Goal: Task Accomplishment & Management: Complete application form

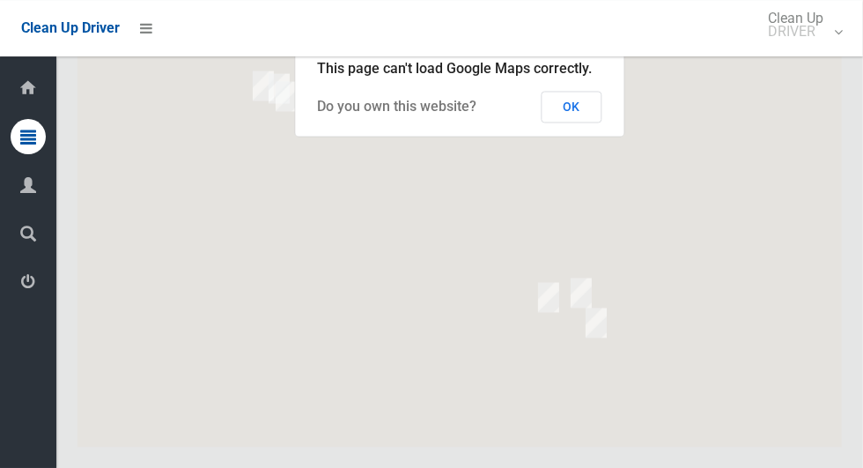
scroll to position [8741, 0]
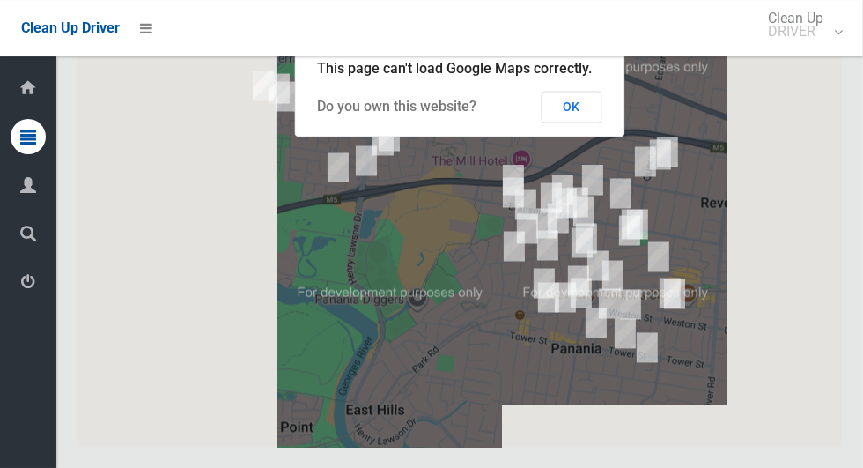
click at [566, 122] on button "OK" at bounding box center [572, 107] width 61 height 32
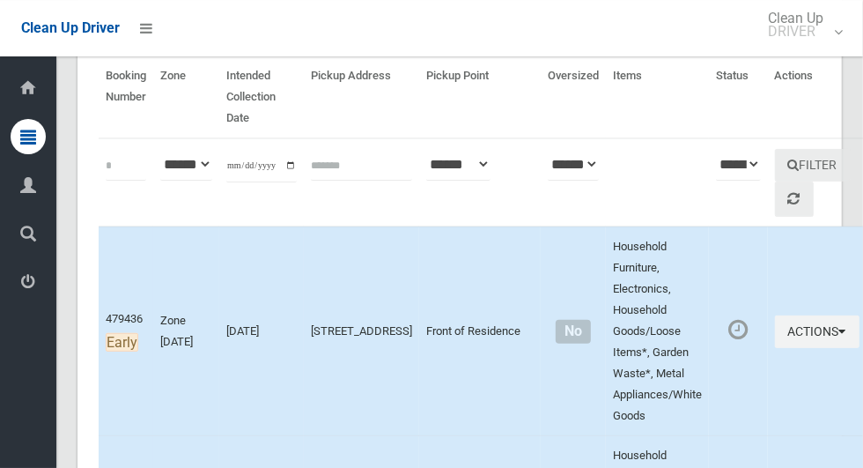
scroll to position [0, 0]
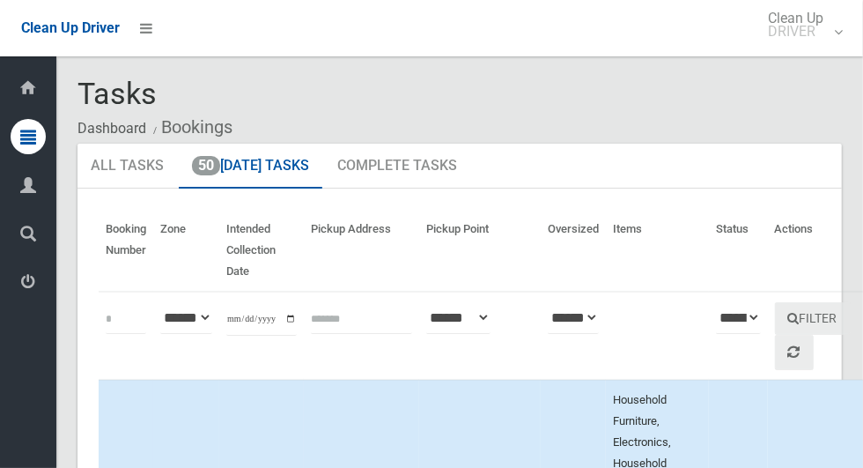
click at [22, 299] on icon at bounding box center [28, 281] width 16 height 35
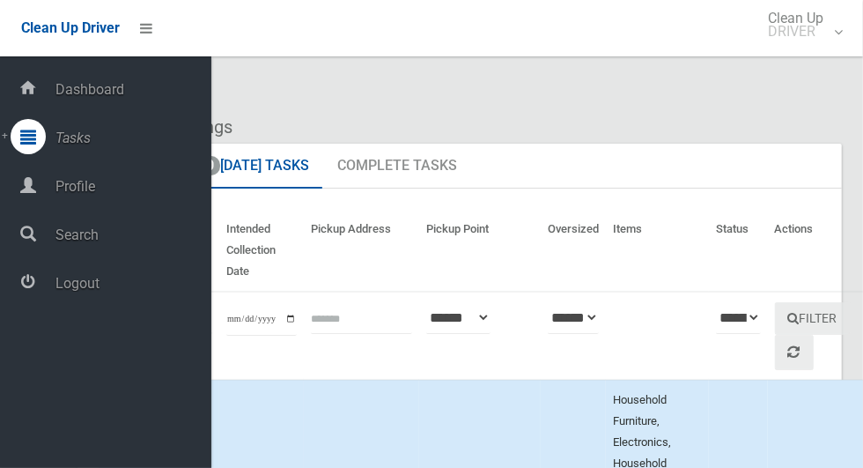
click at [68, 290] on span "Logout" at bounding box center [130, 283] width 161 height 17
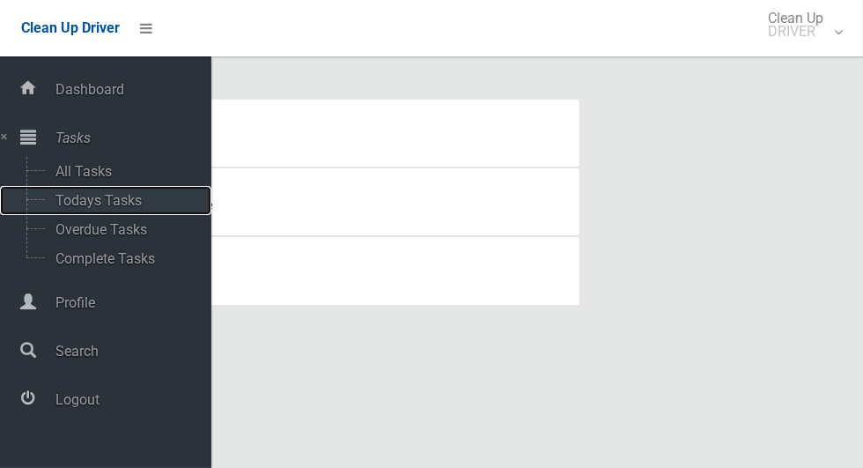
click at [139, 199] on span "Todays Tasks" at bounding box center [123, 200] width 146 height 17
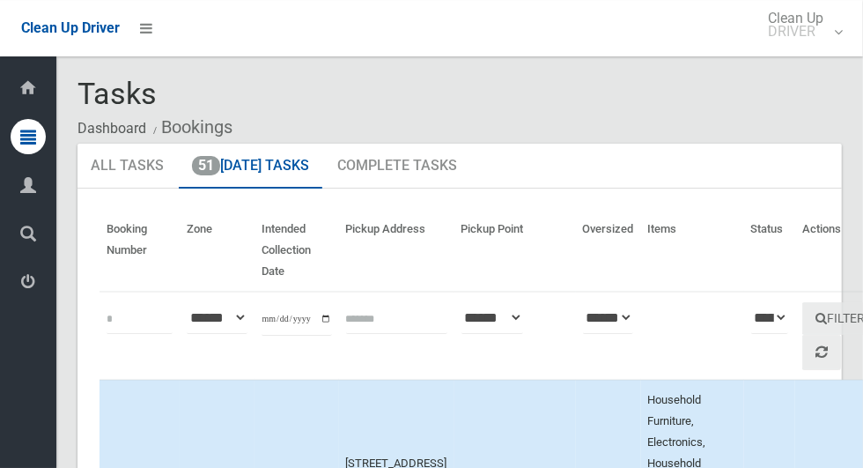
click at [22, 286] on icon at bounding box center [28, 281] width 16 height 35
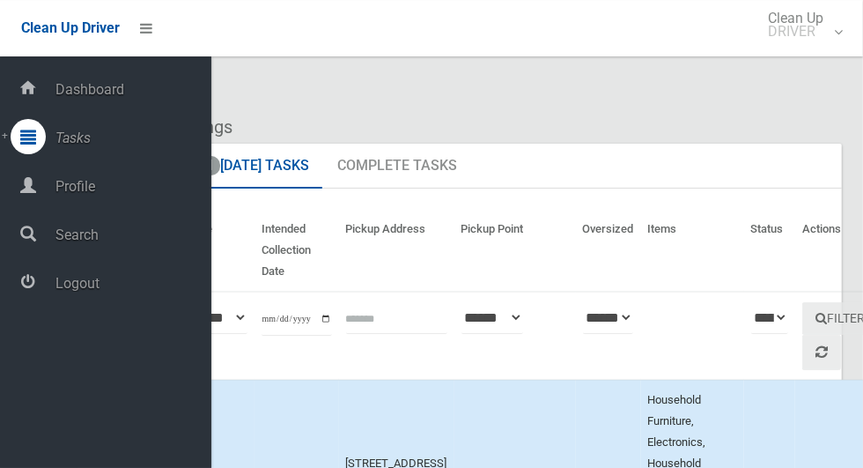
click at [56, 291] on span "Logout" at bounding box center [130, 283] width 161 height 17
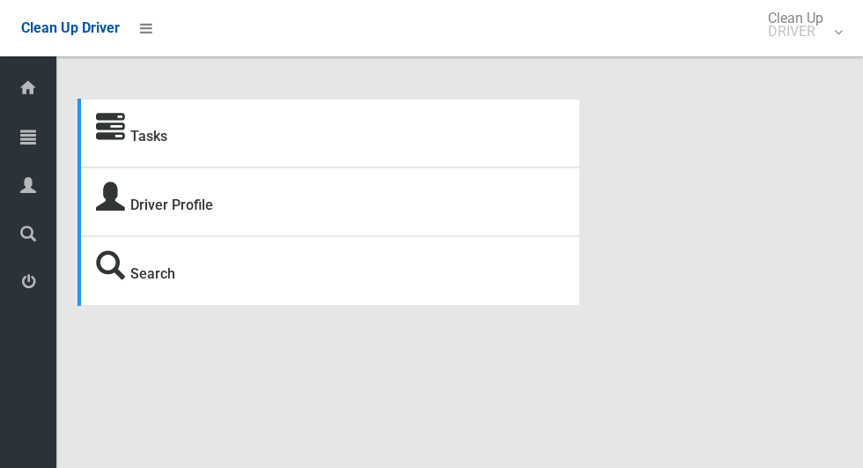
click at [26, 142] on icon at bounding box center [28, 136] width 16 height 35
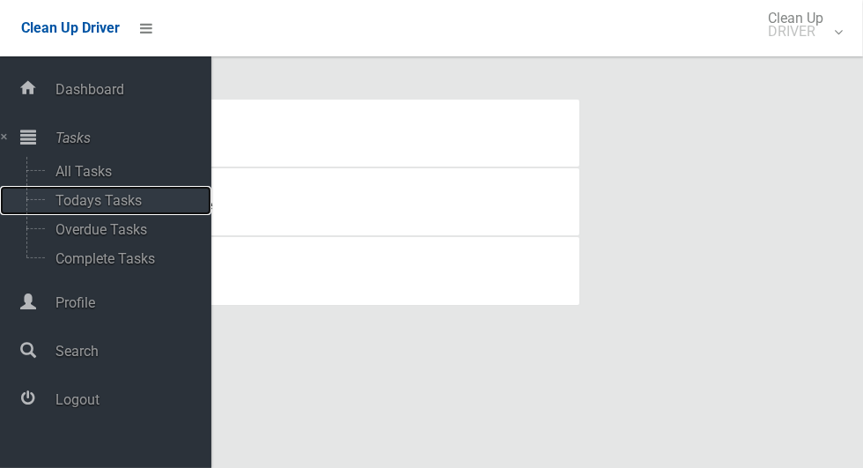
click at [56, 203] on span "Todays Tasks" at bounding box center [123, 200] width 146 height 17
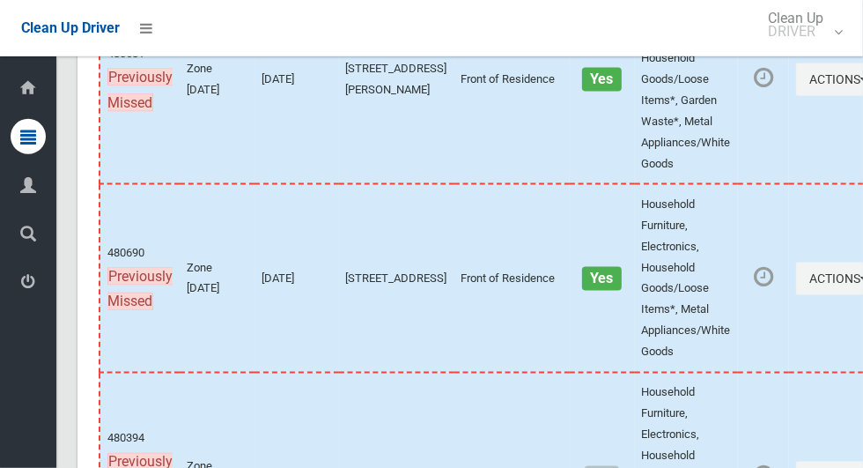
scroll to position [8352, 0]
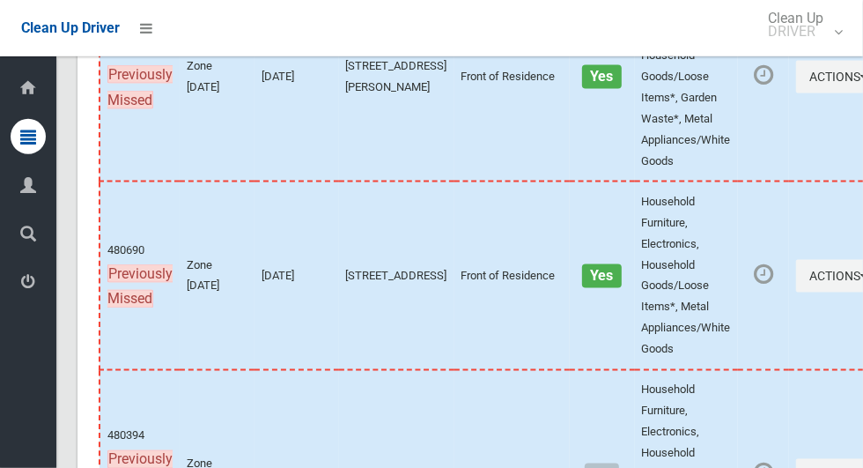
click at [22, 282] on icon at bounding box center [28, 281] width 16 height 35
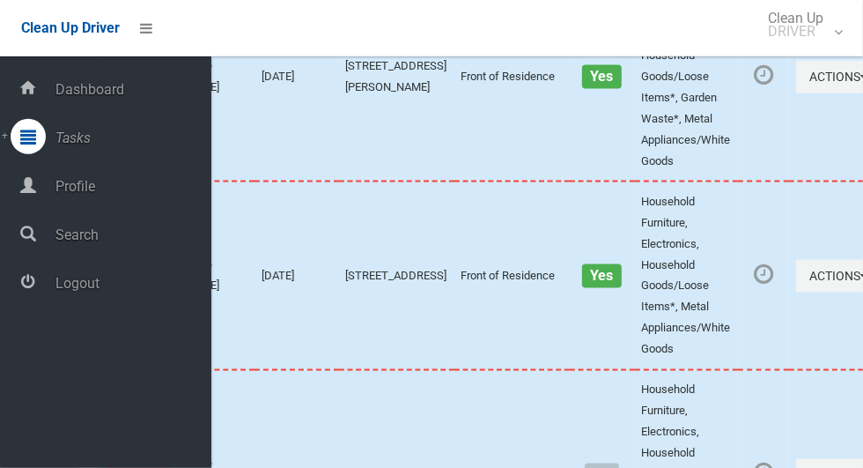
click at [65, 292] on span "Logout" at bounding box center [130, 283] width 161 height 17
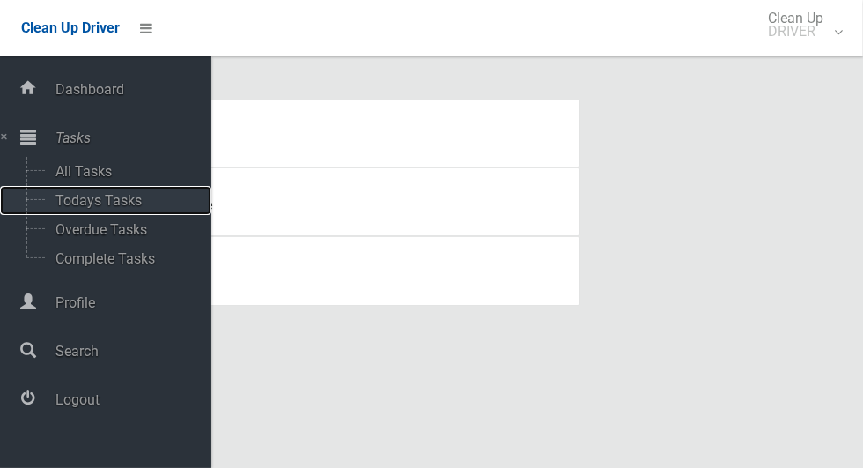
click at [56, 209] on span "Todays Tasks" at bounding box center [123, 200] width 146 height 17
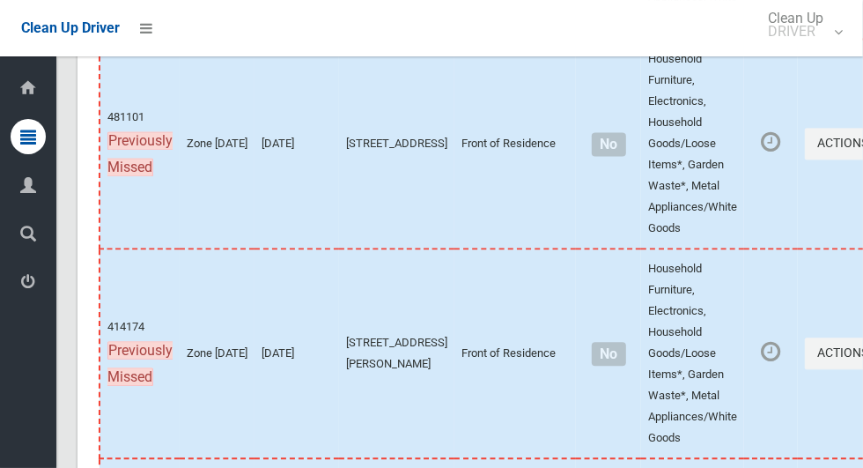
scroll to position [8819, 0]
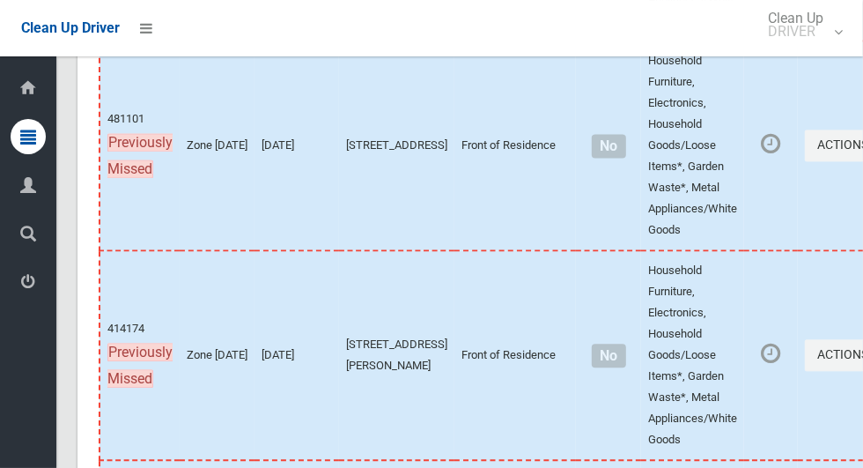
click at [25, 140] on icon at bounding box center [28, 136] width 16 height 35
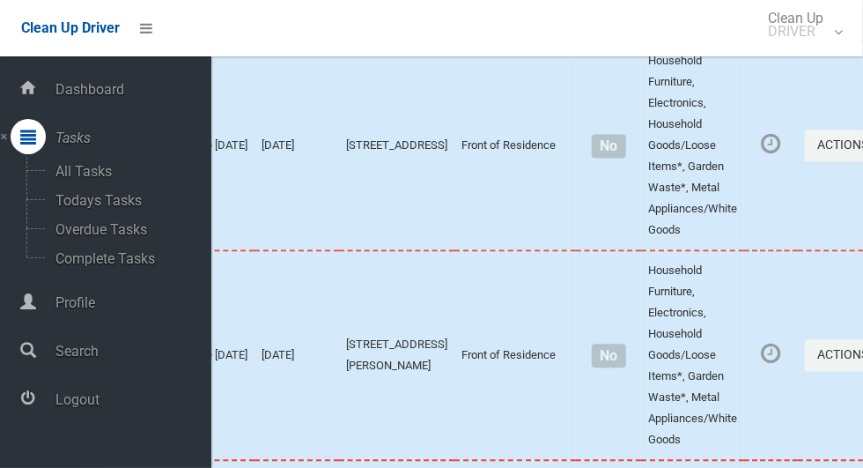
click at [70, 407] on span "Logout" at bounding box center [130, 399] width 161 height 17
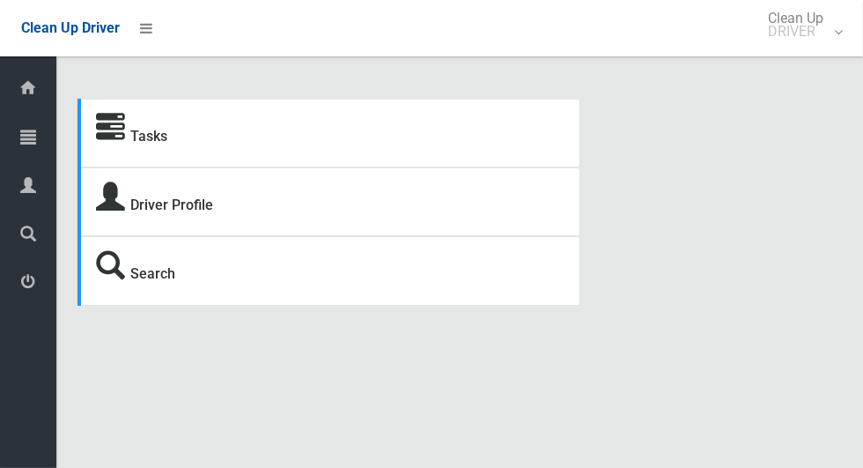
click at [21, 133] on icon at bounding box center [28, 136] width 16 height 35
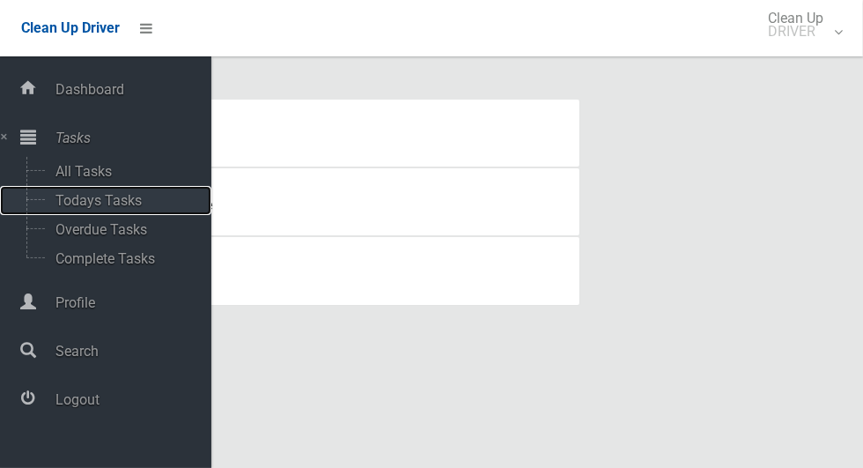
click at [56, 207] on span "Todays Tasks" at bounding box center [123, 200] width 146 height 17
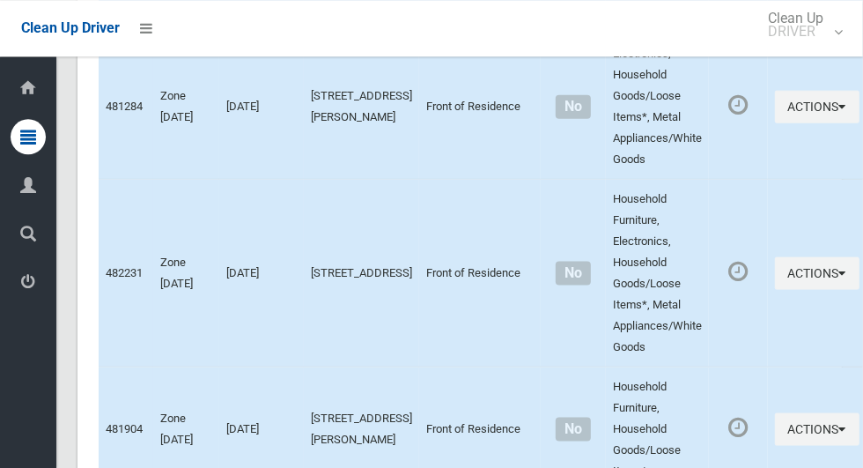
scroll to position [7941, 0]
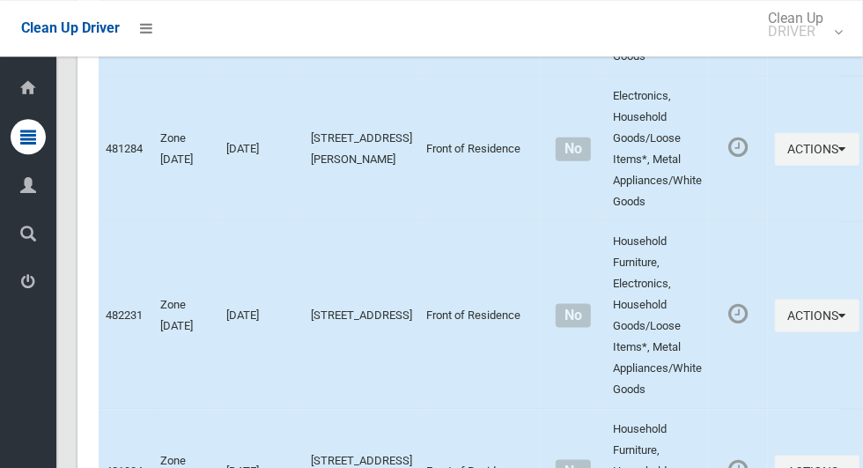
click at [22, 293] on icon at bounding box center [28, 281] width 16 height 35
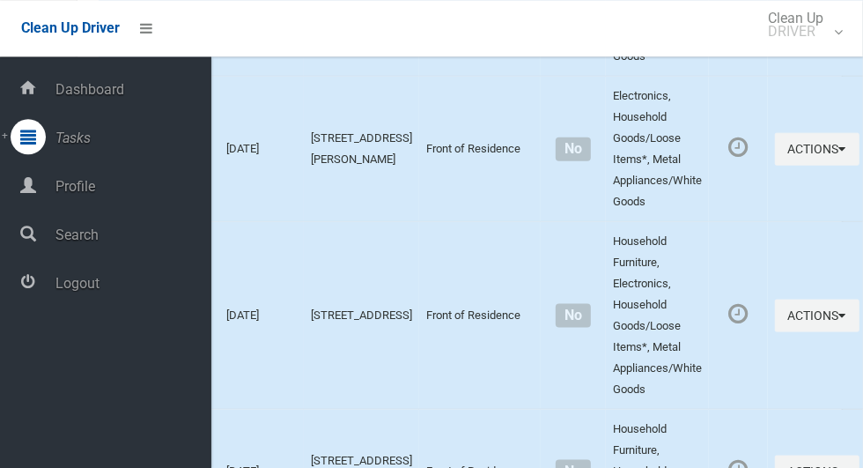
click at [56, 291] on span "Logout" at bounding box center [130, 283] width 161 height 17
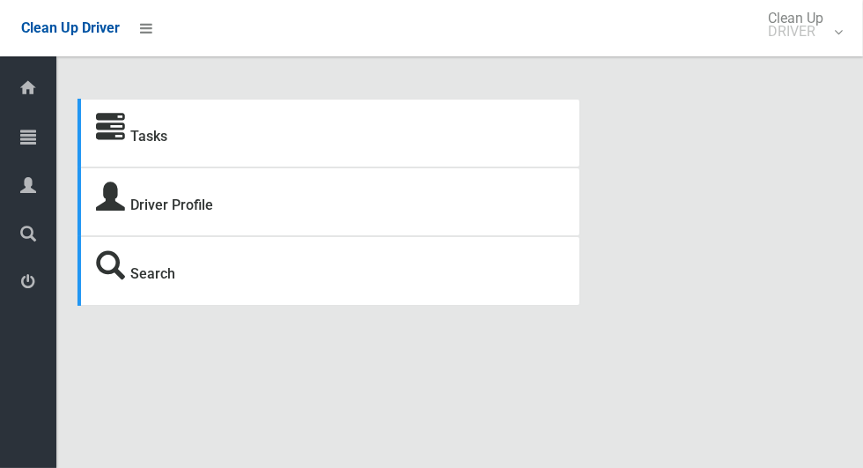
click at [20, 146] on div at bounding box center [28, 136] width 35 height 35
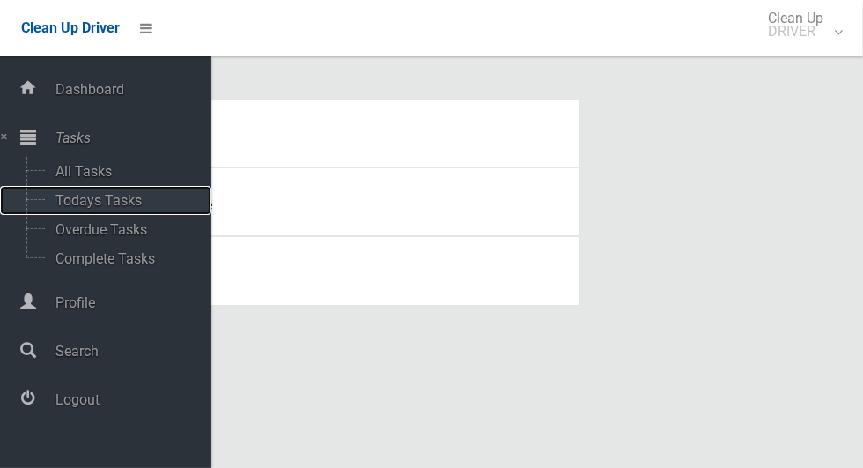
click at [56, 203] on span "Todays Tasks" at bounding box center [123, 200] width 146 height 17
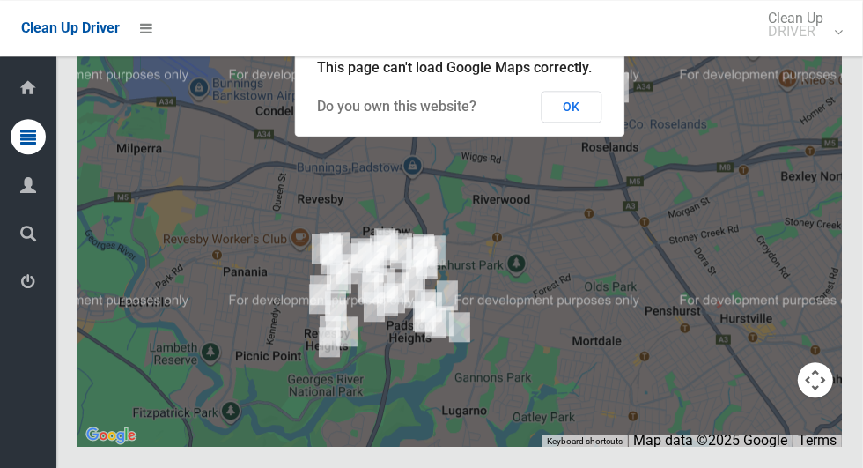
scroll to position [9357, 0]
click at [22, 294] on icon at bounding box center [28, 281] width 16 height 35
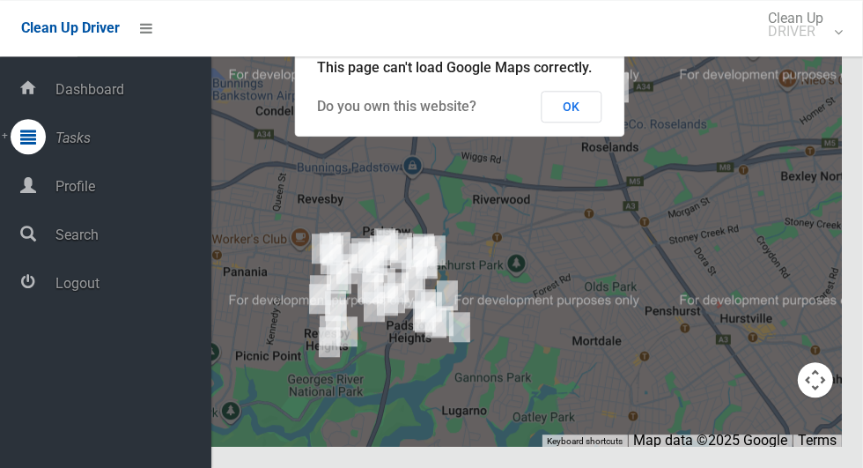
click at [61, 292] on span "Logout" at bounding box center [130, 283] width 161 height 17
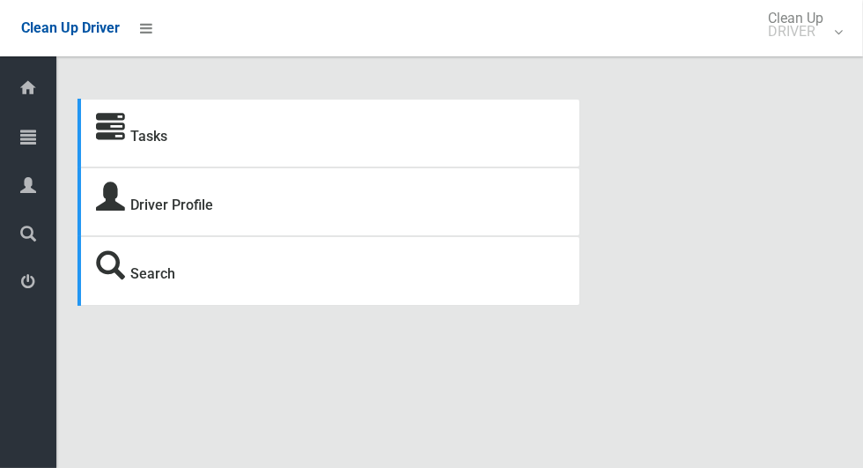
click at [22, 143] on icon at bounding box center [28, 136] width 16 height 35
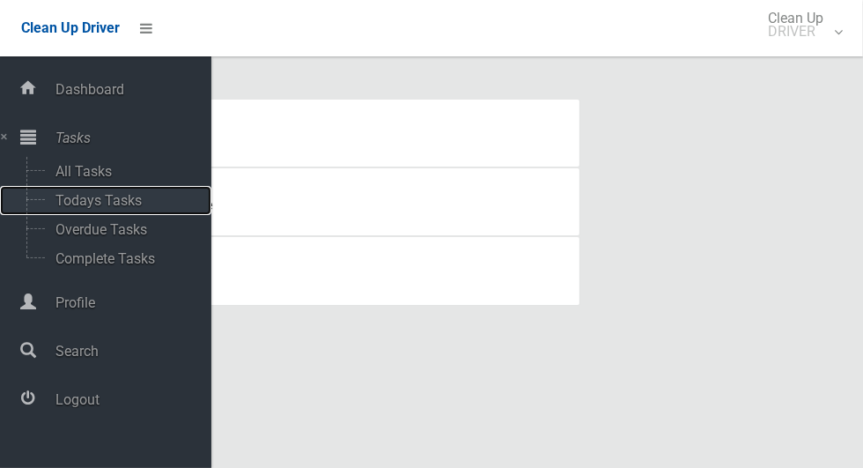
click at [61, 204] on span "Todays Tasks" at bounding box center [123, 200] width 146 height 17
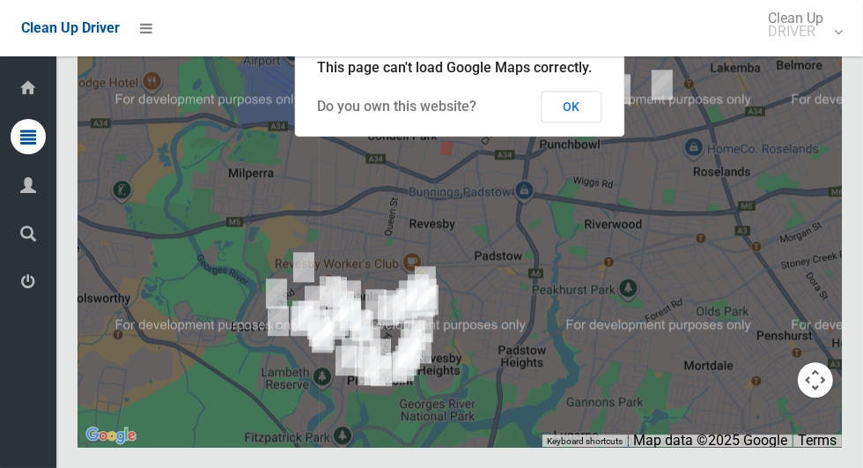
scroll to position [9325, 0]
click at [22, 289] on icon at bounding box center [28, 281] width 16 height 35
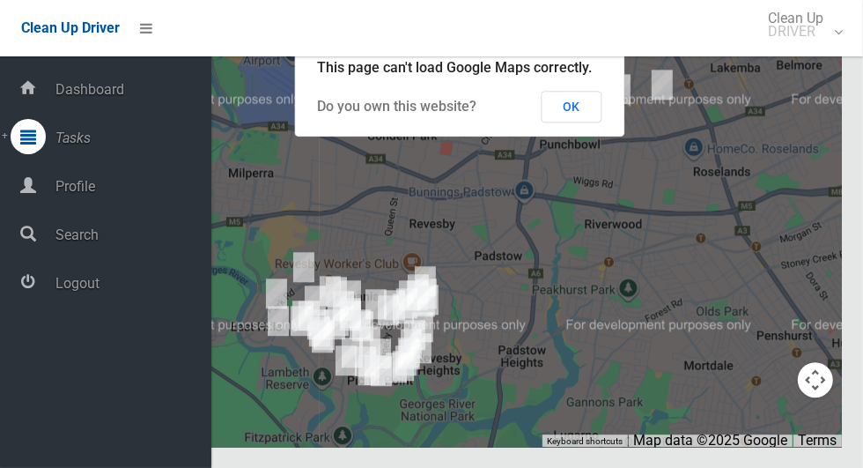
click at [73, 292] on span "Logout" at bounding box center [130, 283] width 161 height 17
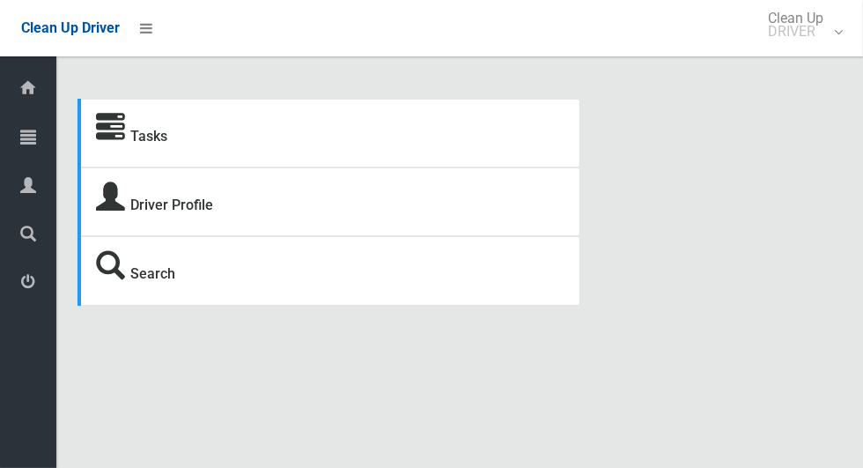
click at [21, 142] on icon at bounding box center [28, 136] width 16 height 35
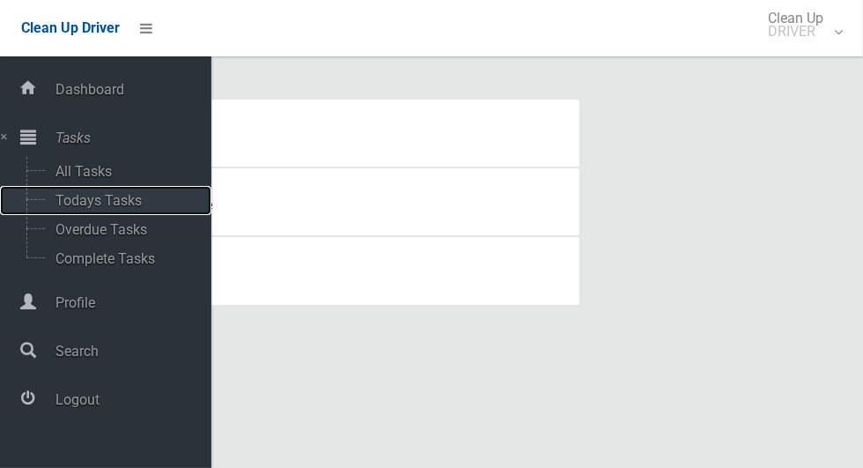
click at [56, 209] on span "Todays Tasks" at bounding box center [123, 200] width 146 height 17
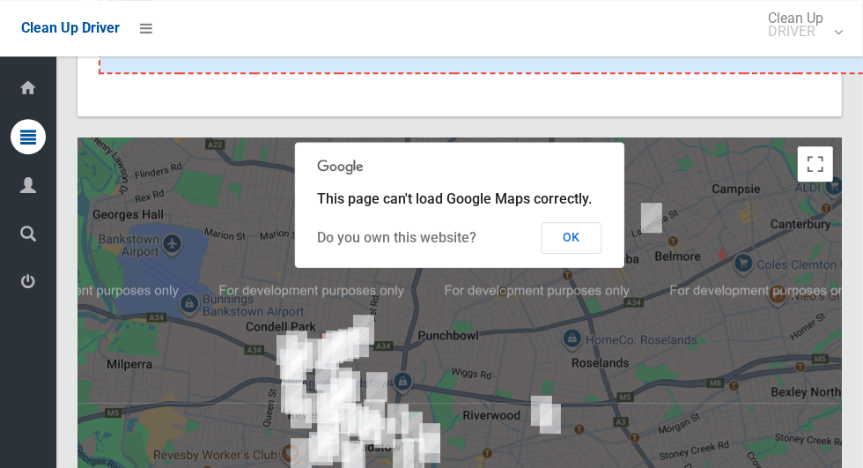
scroll to position [9401, 0]
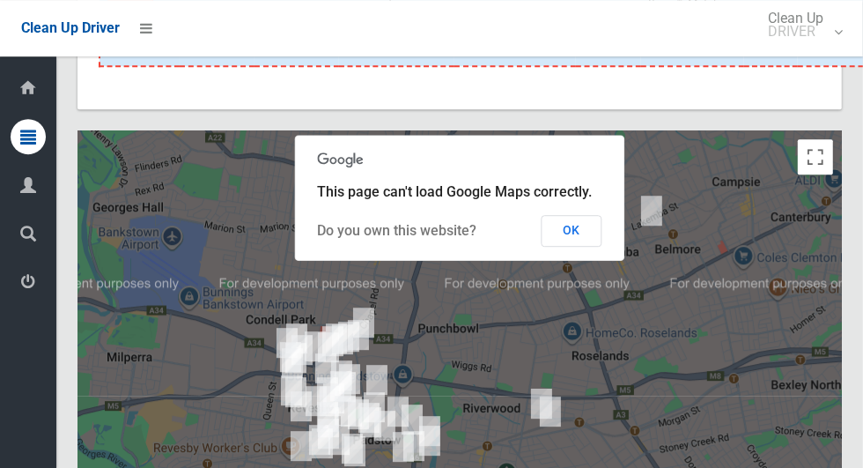
click at [22, 286] on icon at bounding box center [28, 281] width 16 height 35
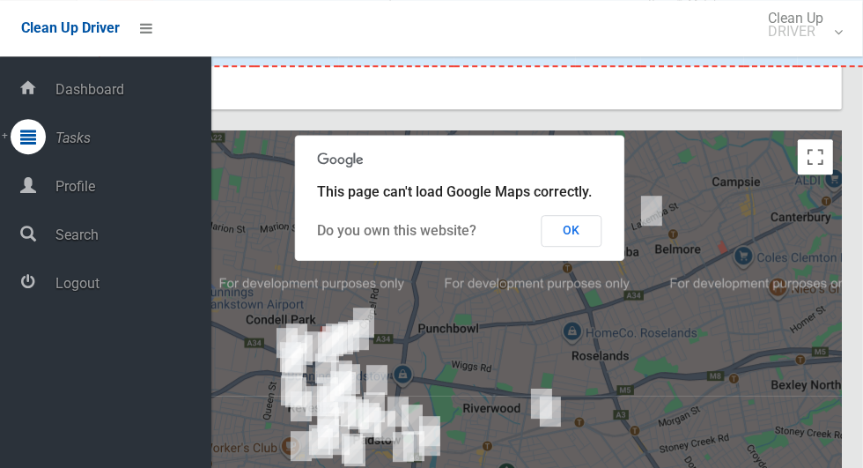
click at [78, 292] on span "Logout" at bounding box center [130, 283] width 161 height 17
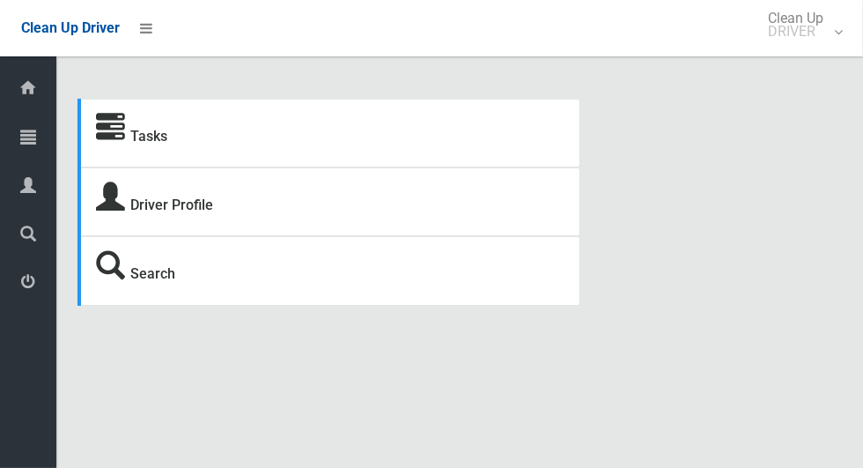
click at [21, 141] on icon at bounding box center [28, 136] width 16 height 35
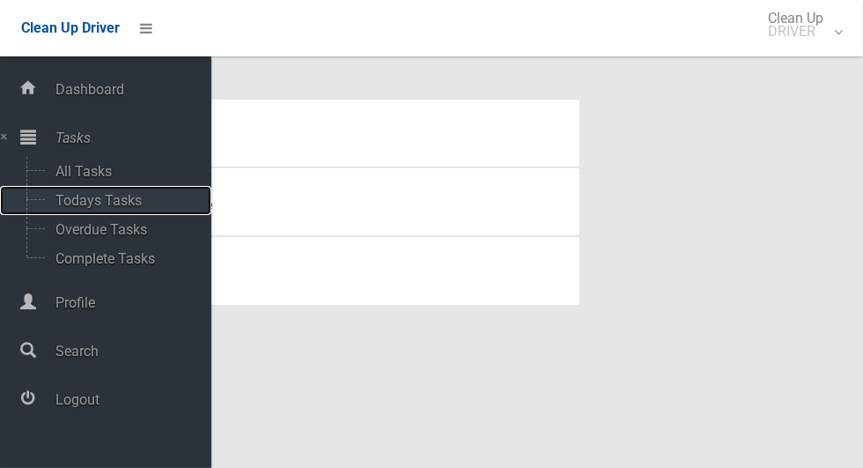
click at [56, 204] on span "Todays Tasks" at bounding box center [123, 200] width 146 height 17
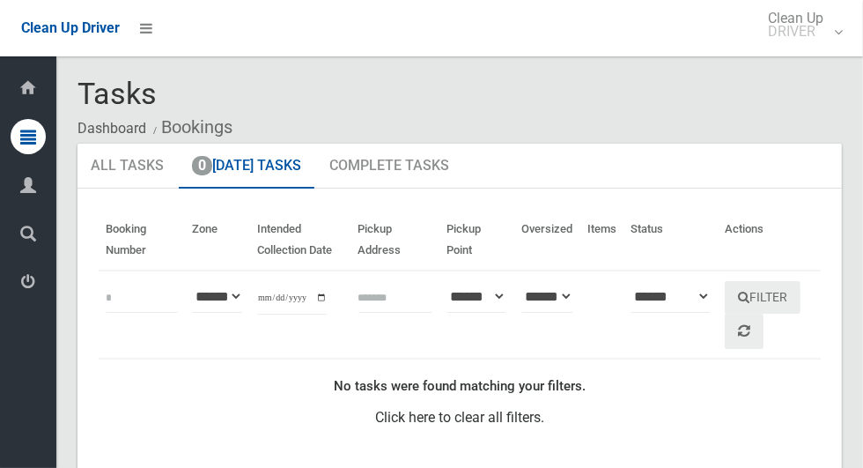
click at [24, 277] on icon at bounding box center [28, 281] width 16 height 35
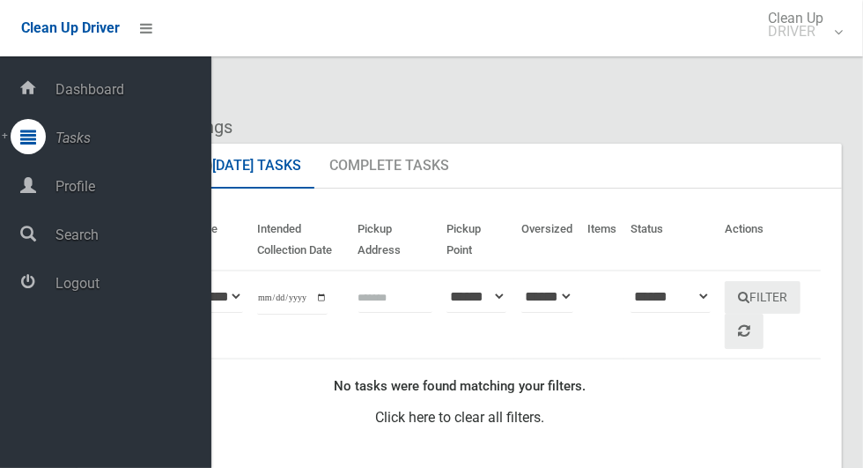
click at [61, 292] on span "Logout" at bounding box center [130, 283] width 161 height 17
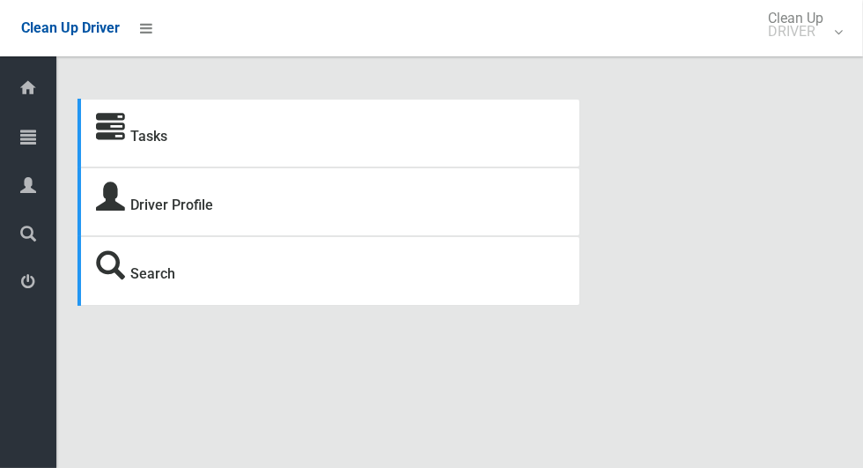
click at [21, 144] on icon at bounding box center [28, 136] width 16 height 35
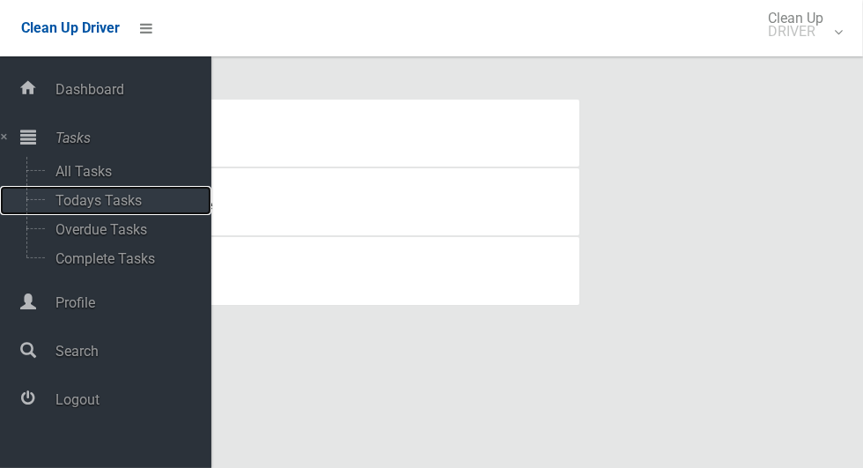
click at [141, 194] on span "Todays Tasks" at bounding box center [123, 200] width 146 height 17
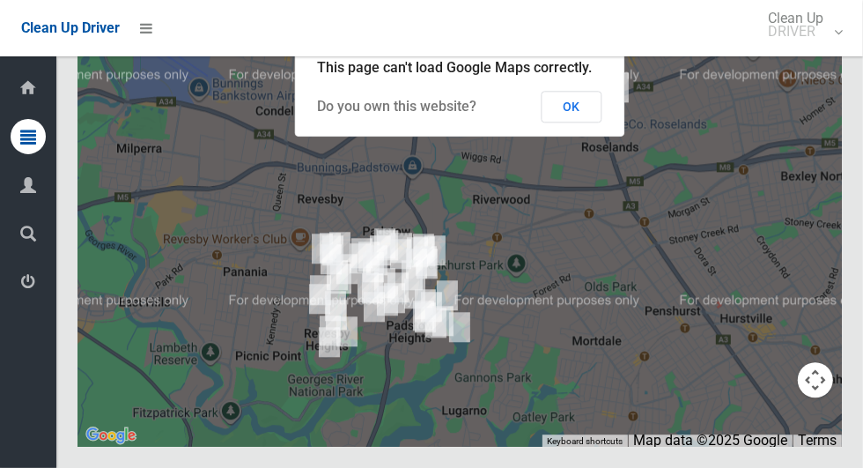
scroll to position [9241, 0]
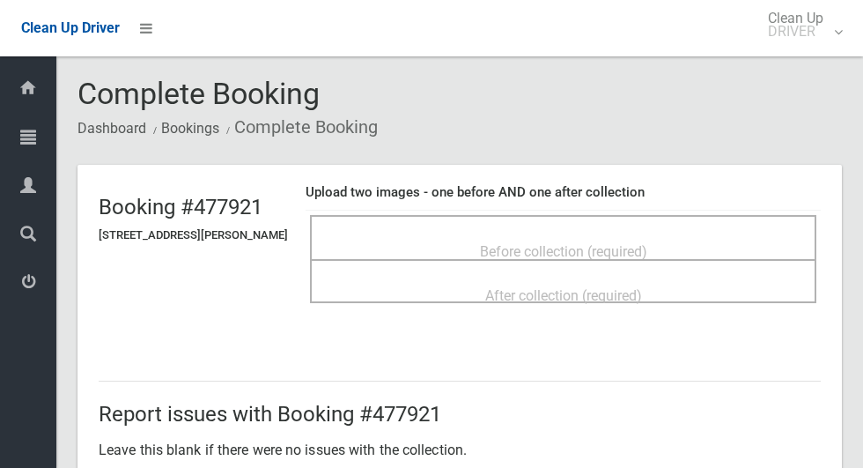
click at [543, 248] on span "Before collection (required)" at bounding box center [563, 251] width 167 height 17
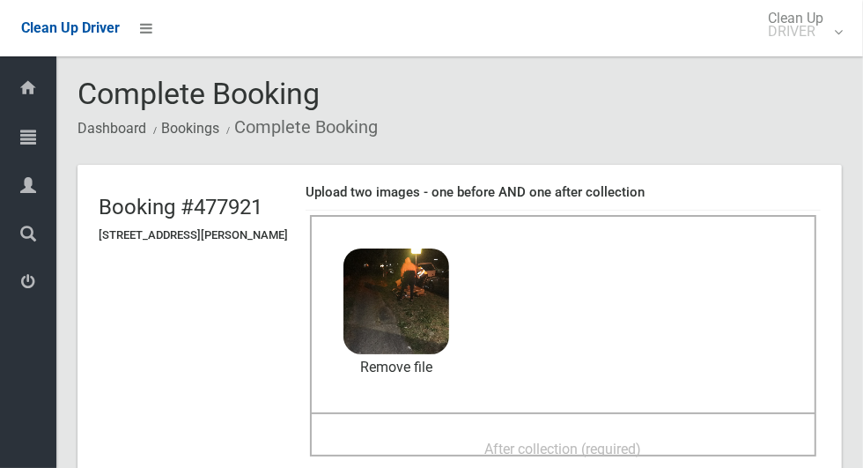
click at [642, 441] on span "After collection (required)" at bounding box center [563, 449] width 157 height 17
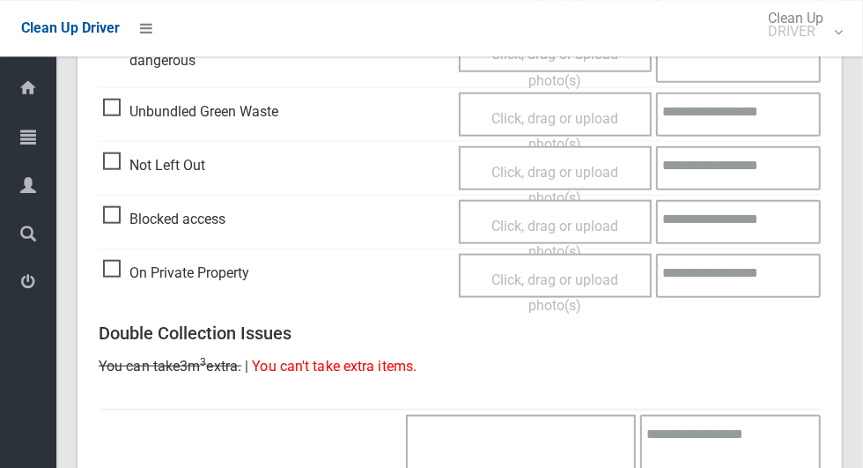
scroll to position [1441, 0]
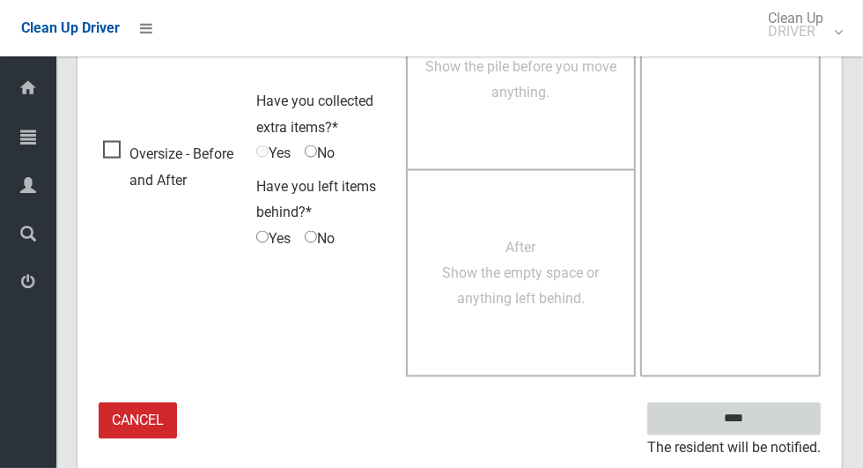
click at [763, 413] on input "****" at bounding box center [735, 419] width 174 height 33
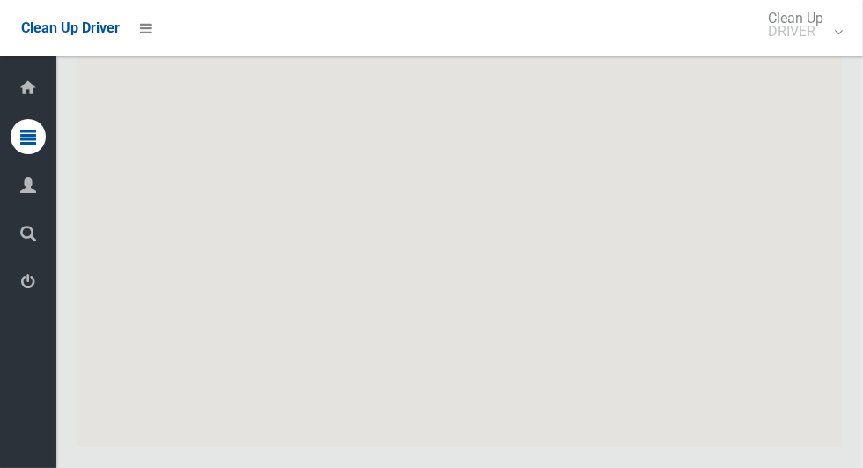
scroll to position [9755, 0]
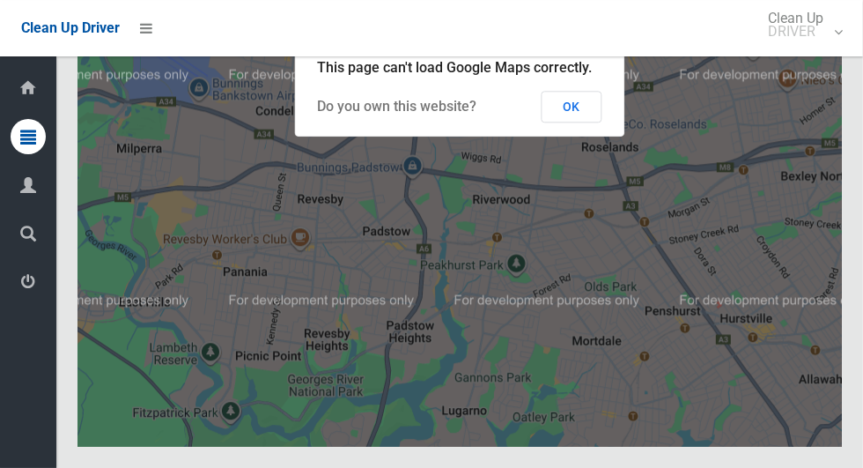
click at [593, 122] on button "OK" at bounding box center [572, 107] width 61 height 32
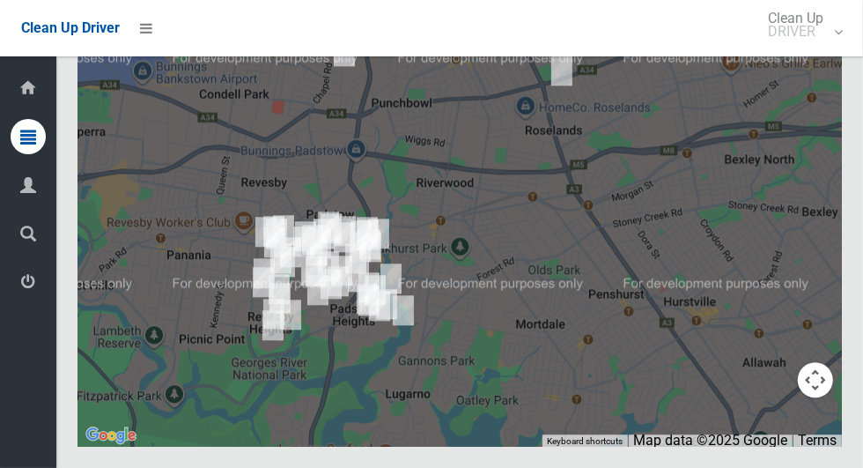
click at [23, 284] on icon at bounding box center [28, 281] width 16 height 35
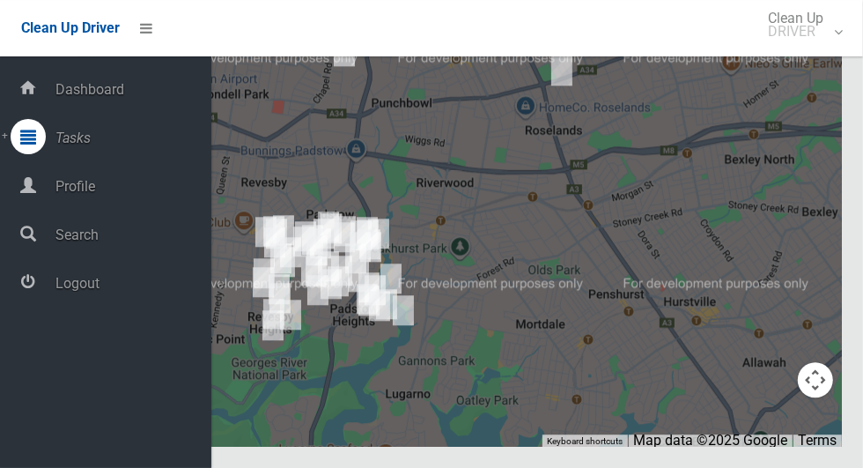
click at [122, 290] on span "Logout" at bounding box center [130, 283] width 161 height 17
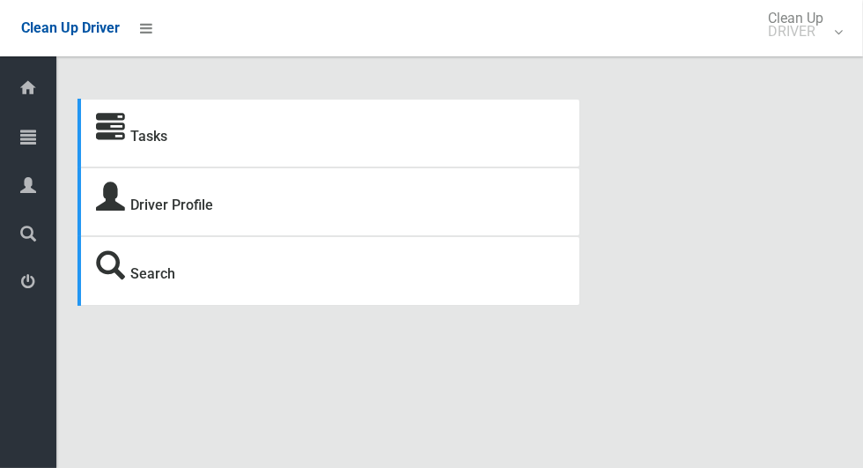
click at [27, 130] on icon at bounding box center [28, 136] width 16 height 35
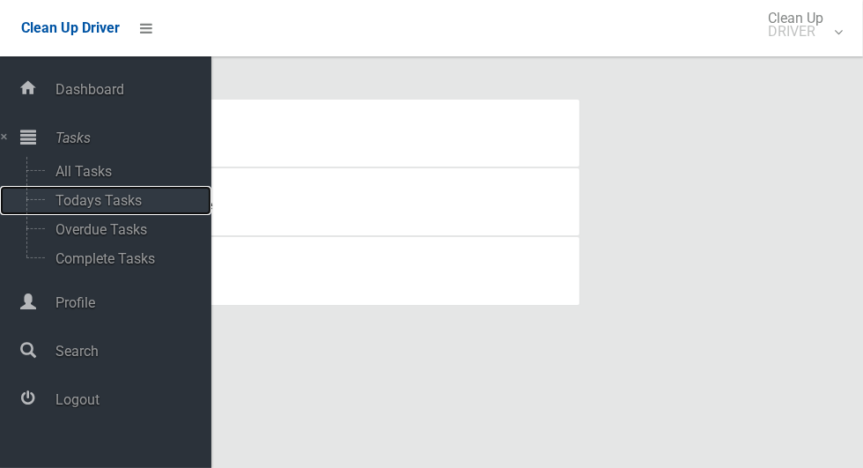
click at [133, 197] on span "Todays Tasks" at bounding box center [123, 200] width 146 height 17
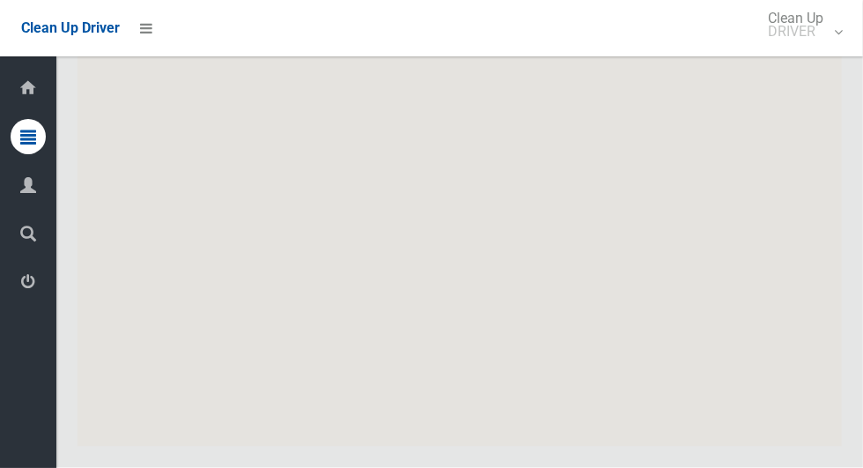
scroll to position [8741, 0]
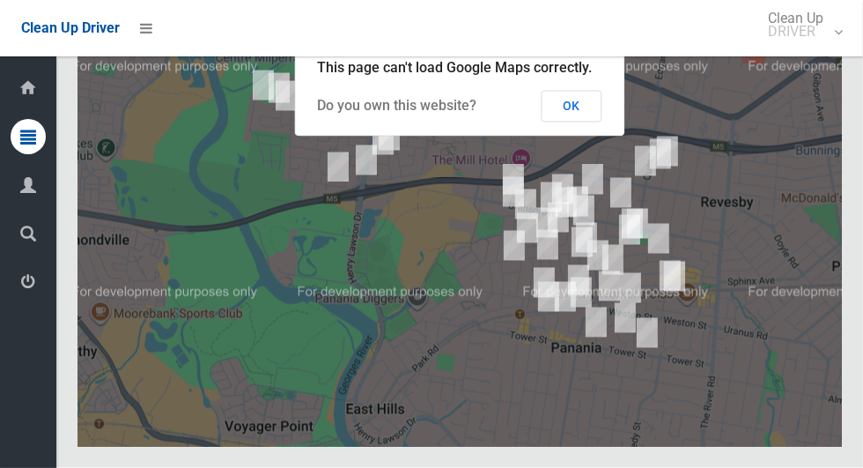
click at [593, 122] on button "OK" at bounding box center [572, 107] width 61 height 32
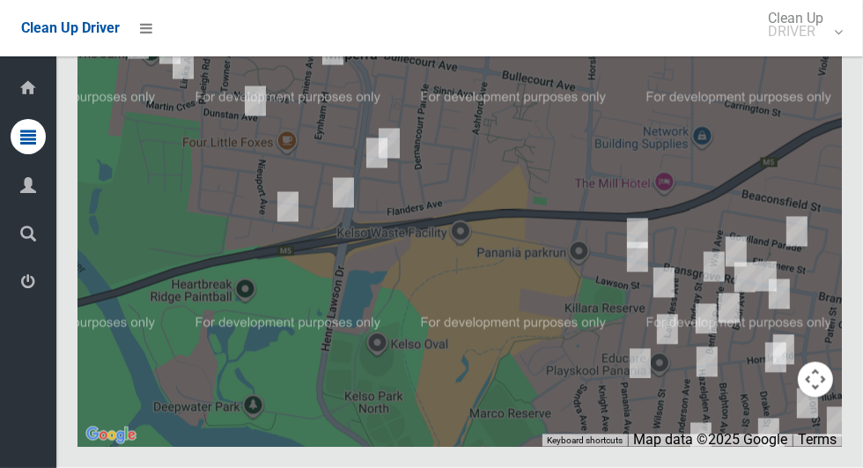
click at [47, 292] on span "Logout" at bounding box center [44, 283] width 6 height 17
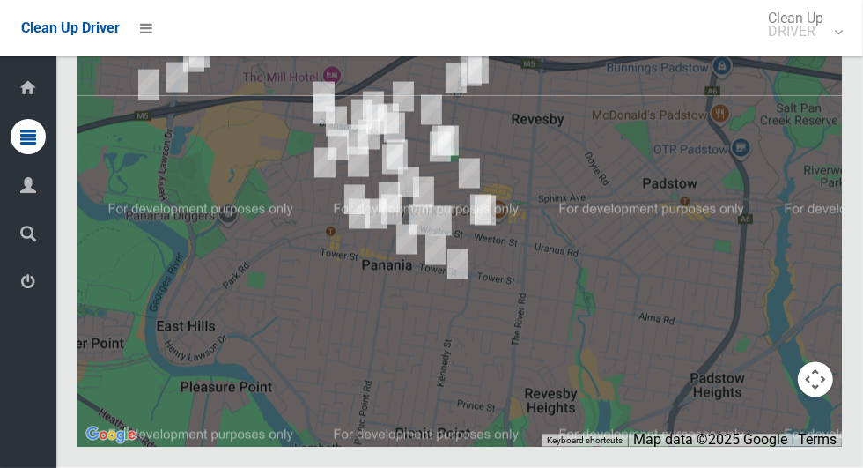
click at [30, 280] on icon at bounding box center [28, 281] width 16 height 35
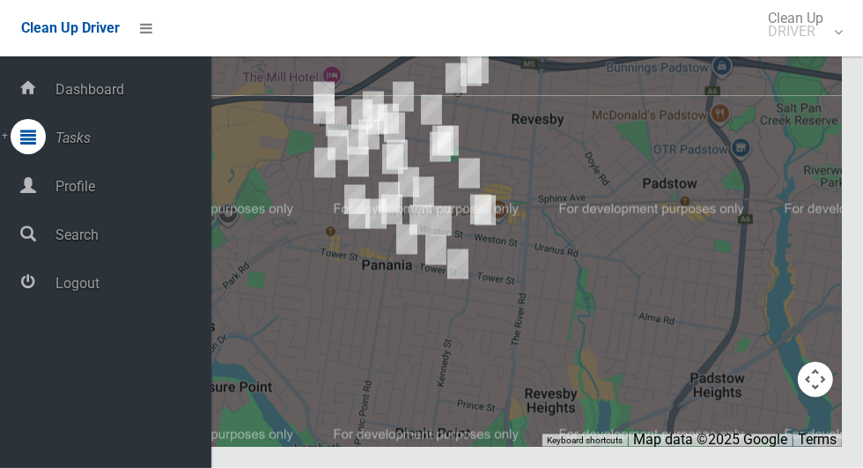
click at [122, 291] on span "Logout" at bounding box center [130, 283] width 161 height 17
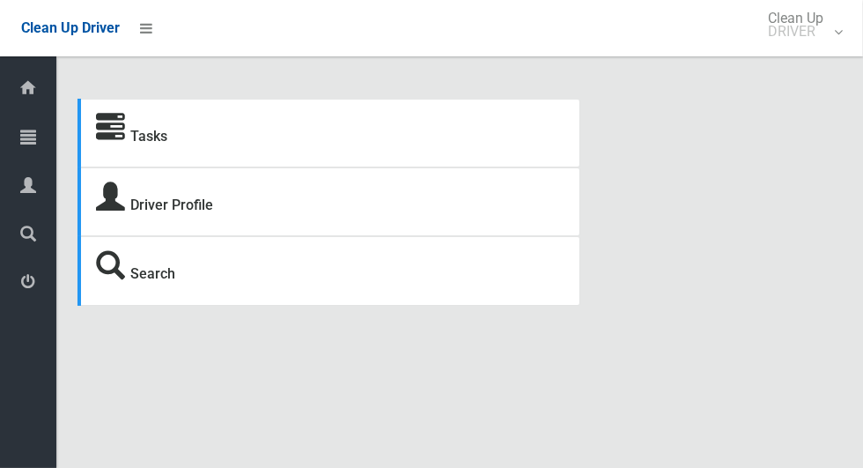
click at [30, 145] on icon at bounding box center [28, 136] width 16 height 35
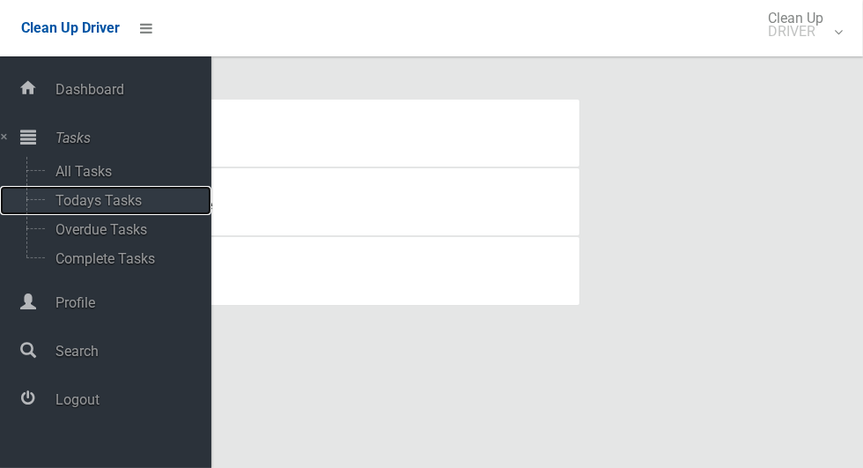
click at [141, 201] on span "Todays Tasks" at bounding box center [123, 200] width 146 height 17
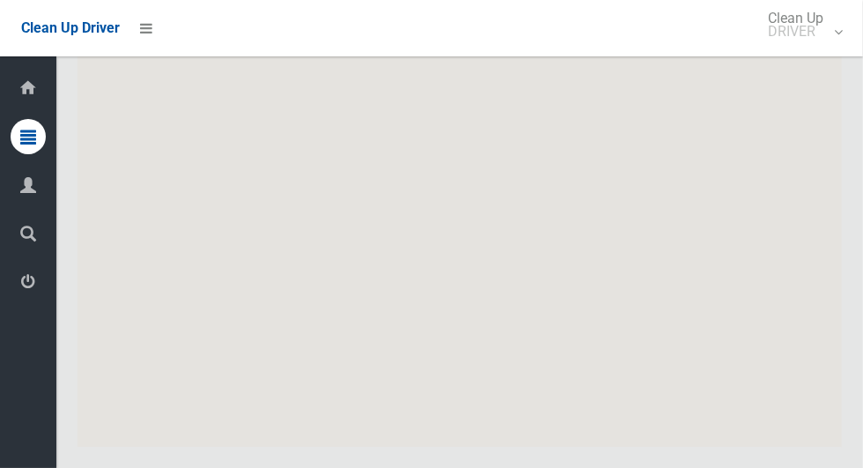
scroll to position [9704, 0]
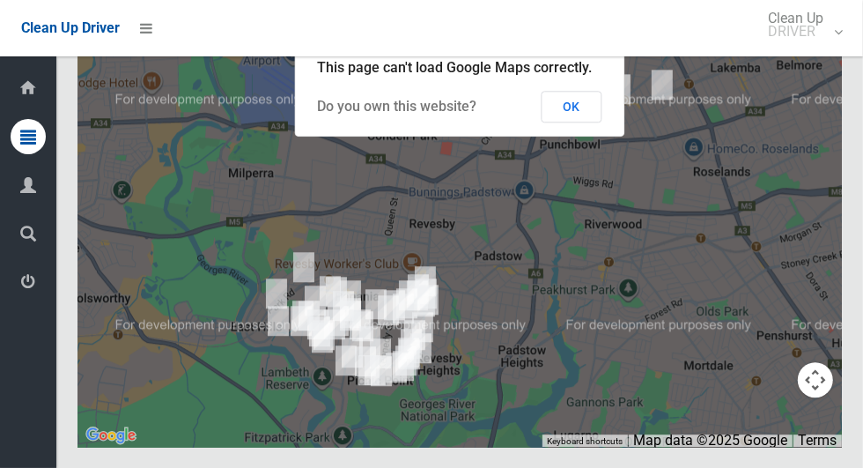
click at [581, 122] on button "OK" at bounding box center [572, 107] width 61 height 32
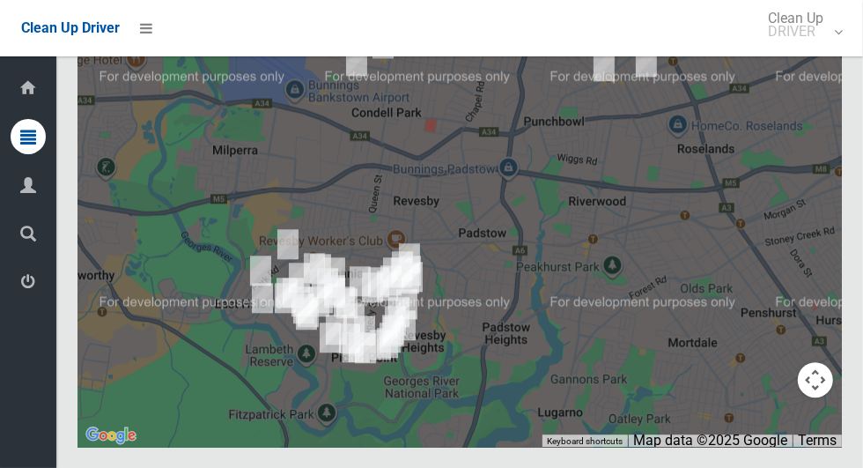
click at [28, 276] on icon at bounding box center [28, 281] width 16 height 35
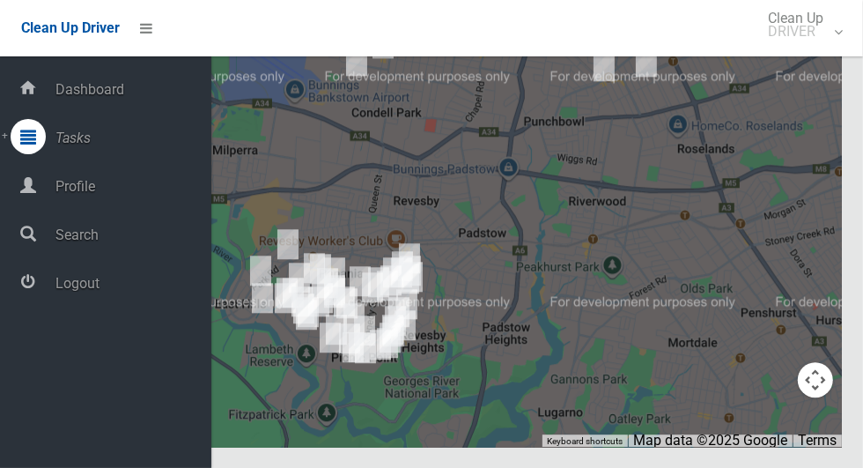
click at [163, 283] on span "Logout" at bounding box center [130, 283] width 161 height 17
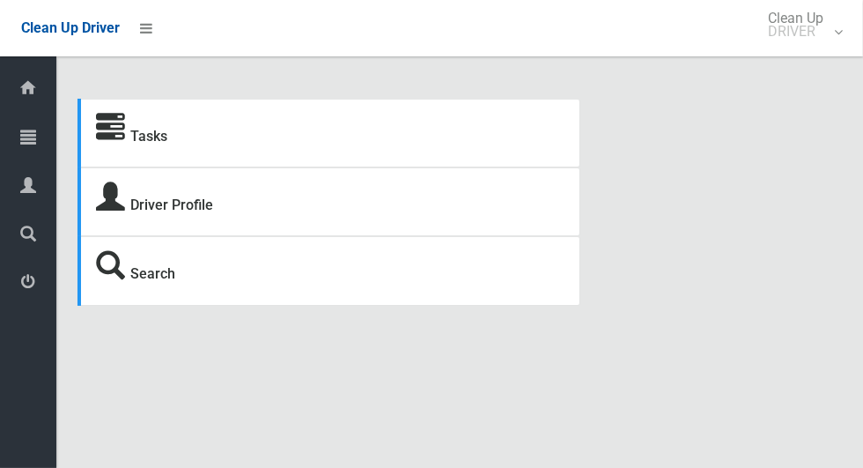
click at [47, 145] on span "Tasks" at bounding box center [44, 138] width 6 height 17
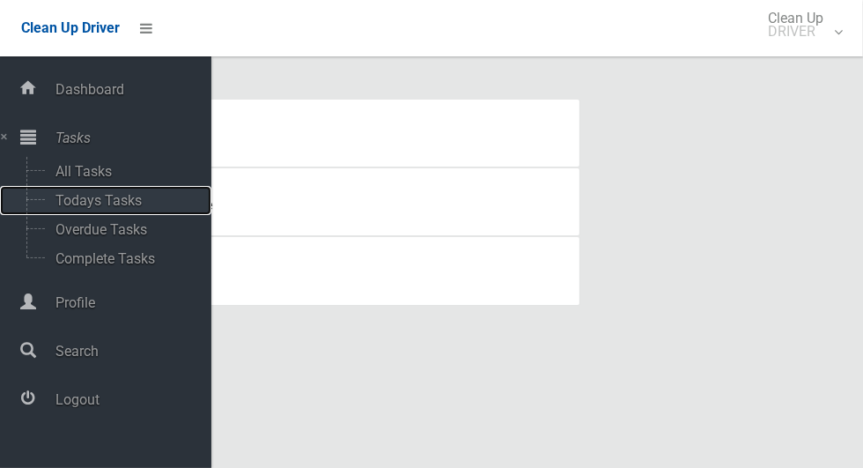
click at [141, 206] on span "Todays Tasks" at bounding box center [123, 200] width 146 height 17
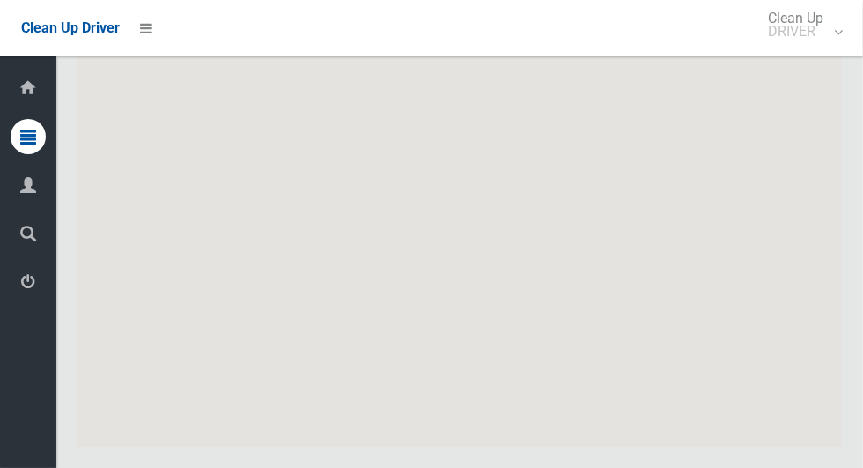
scroll to position [9708, 0]
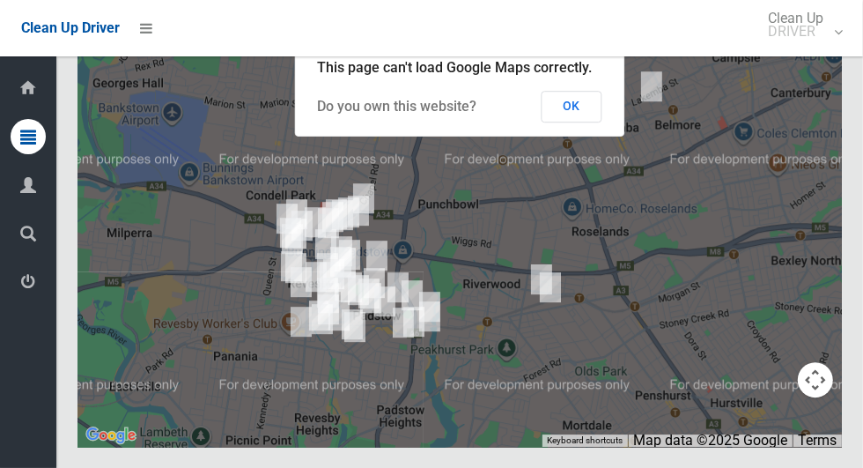
click at [593, 122] on button "OK" at bounding box center [572, 107] width 61 height 32
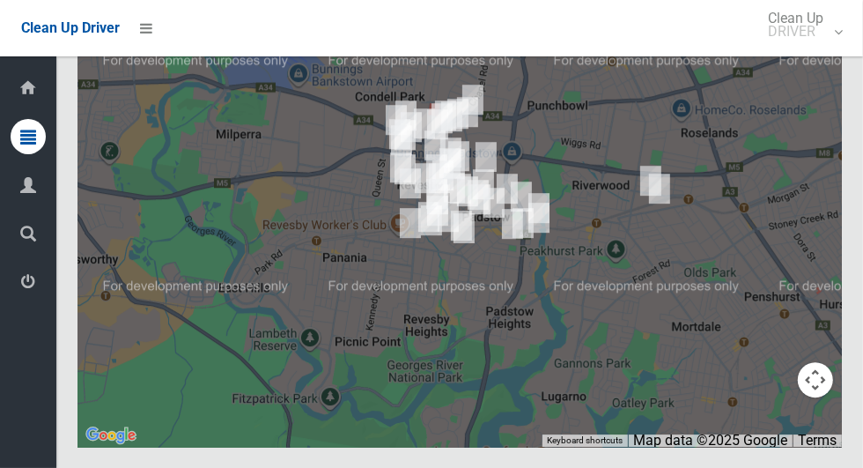
click at [36, 292] on icon at bounding box center [28, 281] width 16 height 35
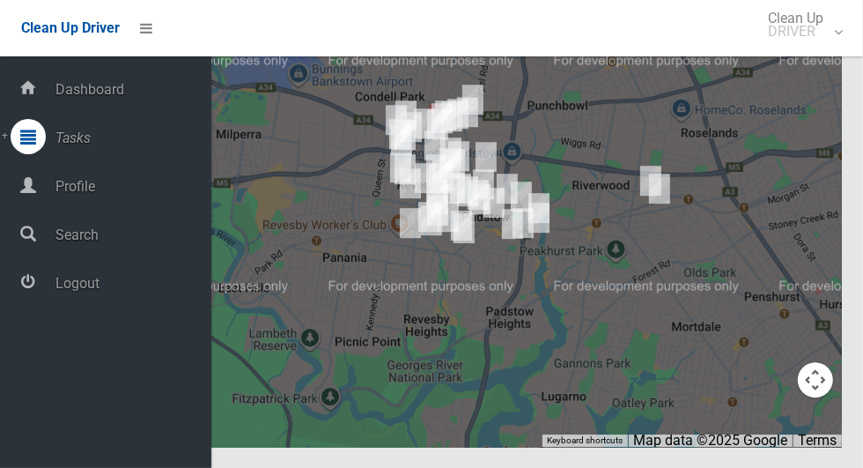
click at [110, 145] on span "Tasks" at bounding box center [130, 138] width 161 height 17
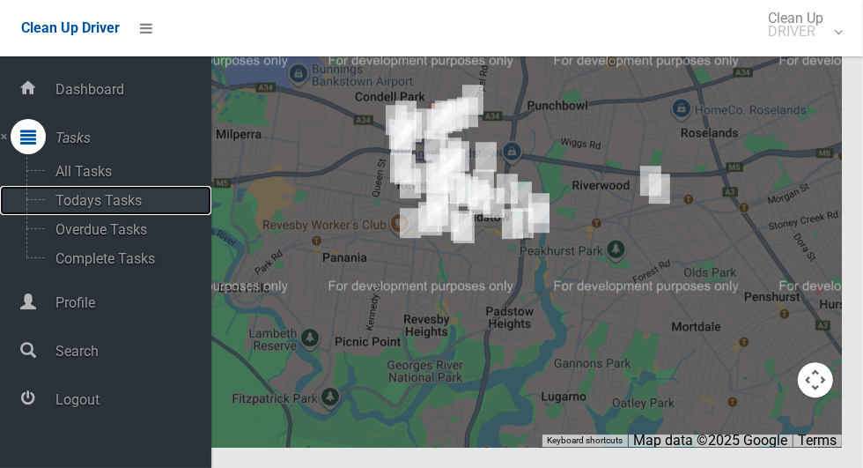
click at [141, 203] on span "Todays Tasks" at bounding box center [123, 200] width 146 height 17
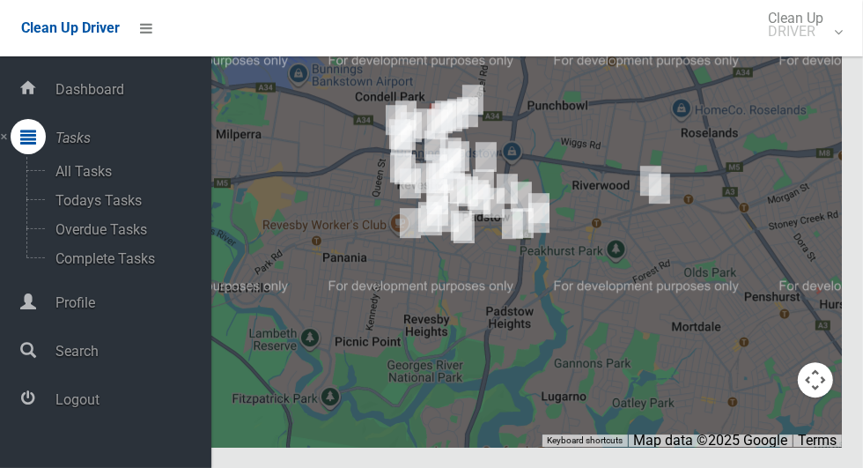
click at [100, 408] on span "Logout" at bounding box center [130, 399] width 161 height 17
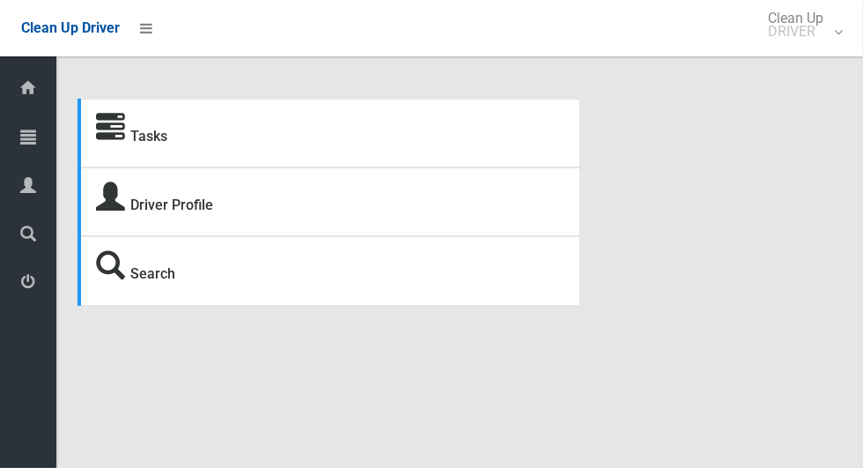
click at [36, 139] on icon at bounding box center [28, 136] width 16 height 35
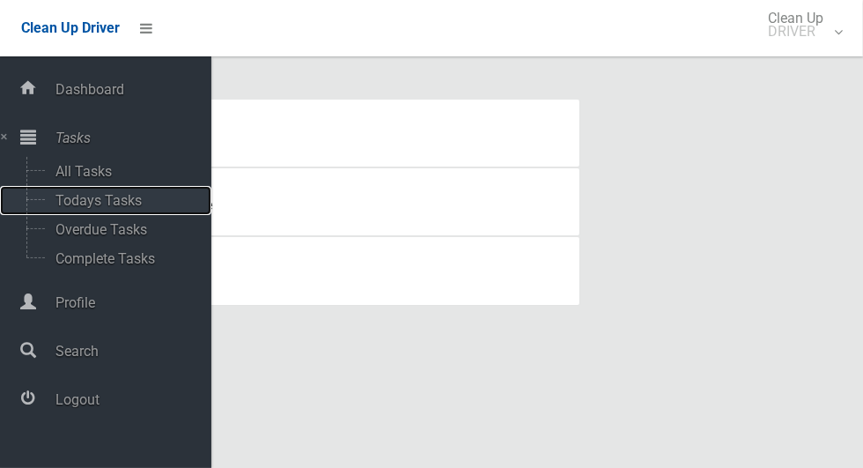
click at [141, 204] on span "Todays Tasks" at bounding box center [123, 200] width 146 height 17
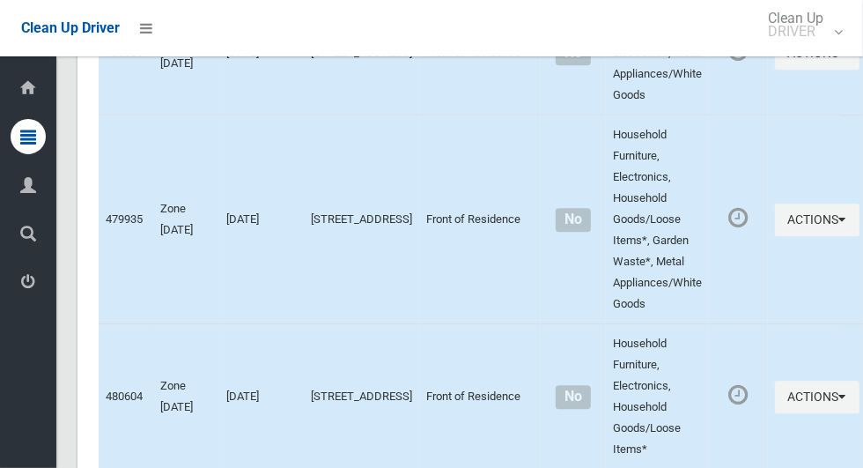
scroll to position [8741, 0]
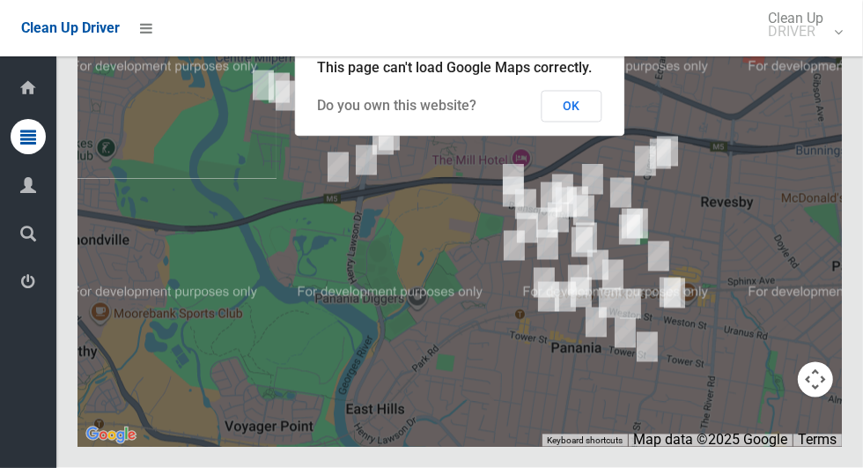
click at [593, 122] on button "OK" at bounding box center [572, 107] width 61 height 32
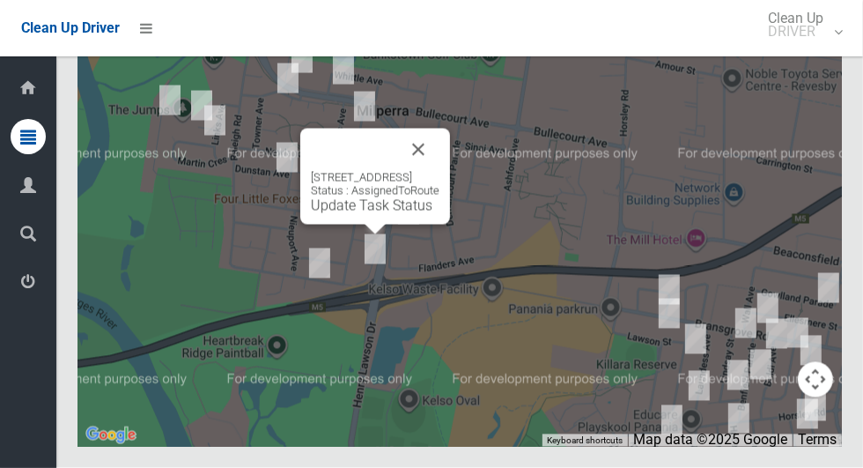
click at [440, 171] on button "Close" at bounding box center [418, 150] width 42 height 42
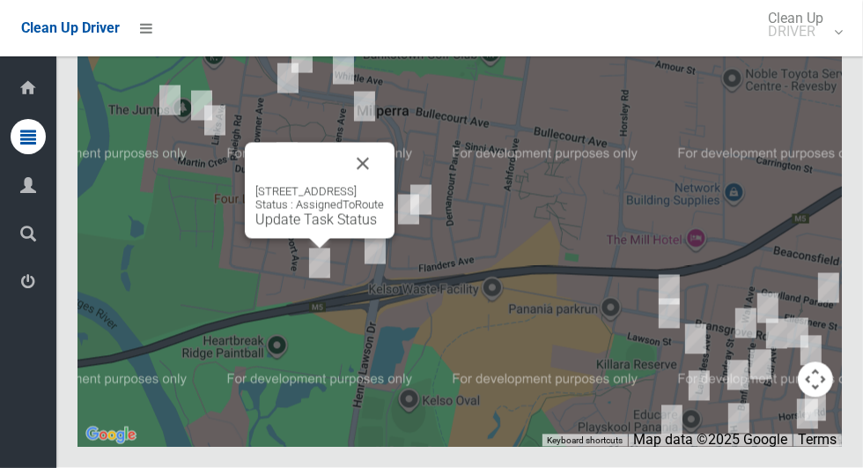
click at [384, 185] on button "Close" at bounding box center [363, 164] width 42 height 42
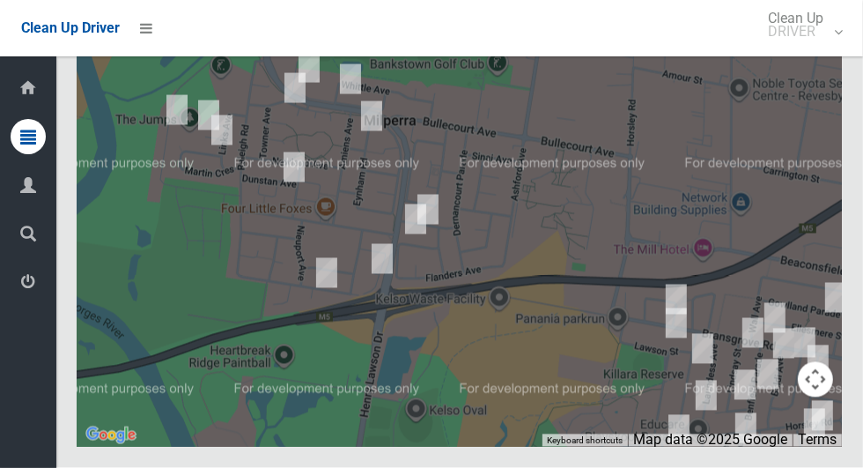
scroll to position [8738, 0]
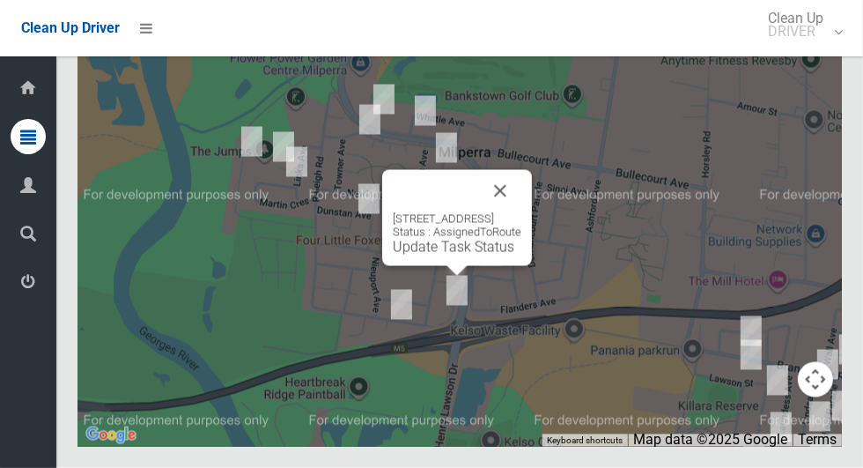
click at [522, 212] on button "Close" at bounding box center [500, 191] width 42 height 42
click at [446, 255] on link "Update Task Status" at bounding box center [454, 247] width 122 height 17
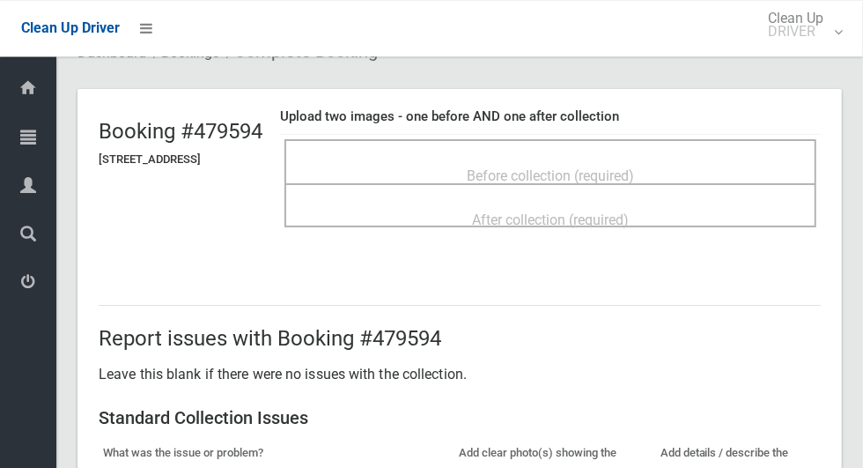
scroll to position [31, 0]
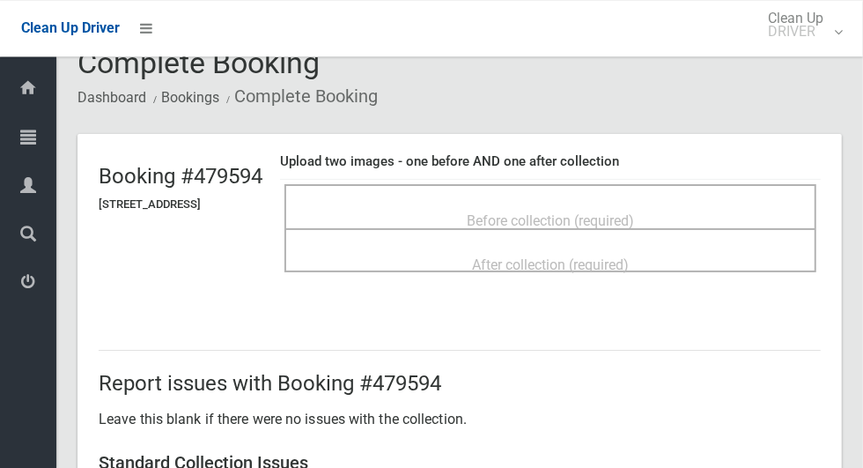
click at [730, 209] on div "Before collection (required)" at bounding box center [550, 220] width 493 height 33
click at [690, 190] on div "Before collection (required)" at bounding box center [551, 206] width 532 height 44
click at [722, 204] on div "Before collection (required)" at bounding box center [550, 220] width 493 height 33
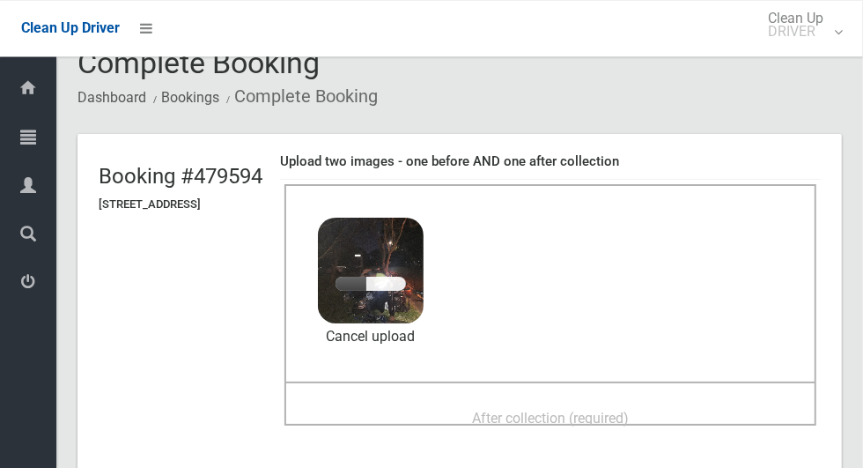
scroll to position [30, 0]
click at [628, 411] on span "After collection (required)" at bounding box center [550, 419] width 157 height 17
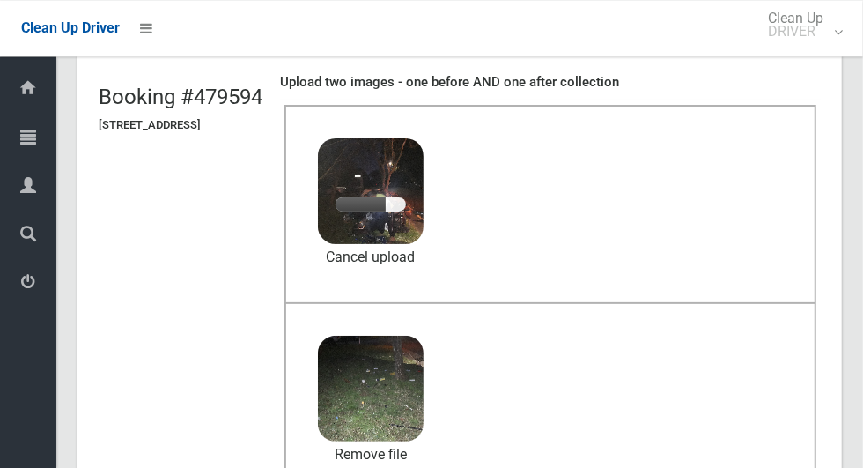
scroll to position [112, 0]
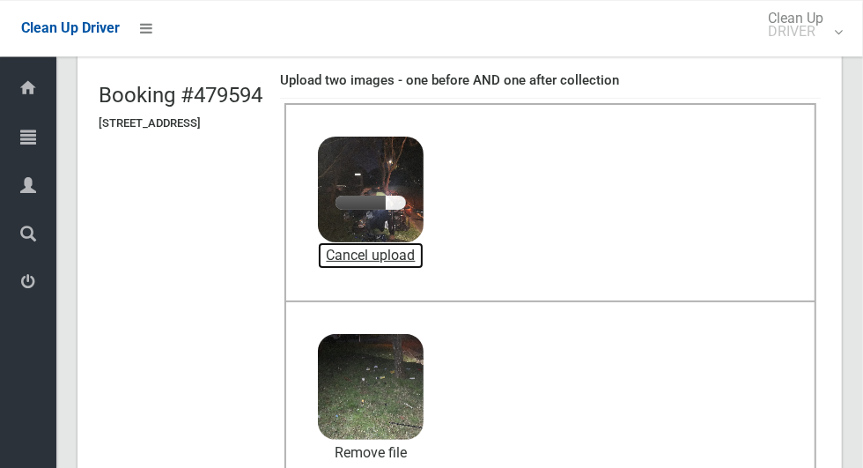
click at [424, 254] on link "Cancel upload" at bounding box center [371, 255] width 106 height 26
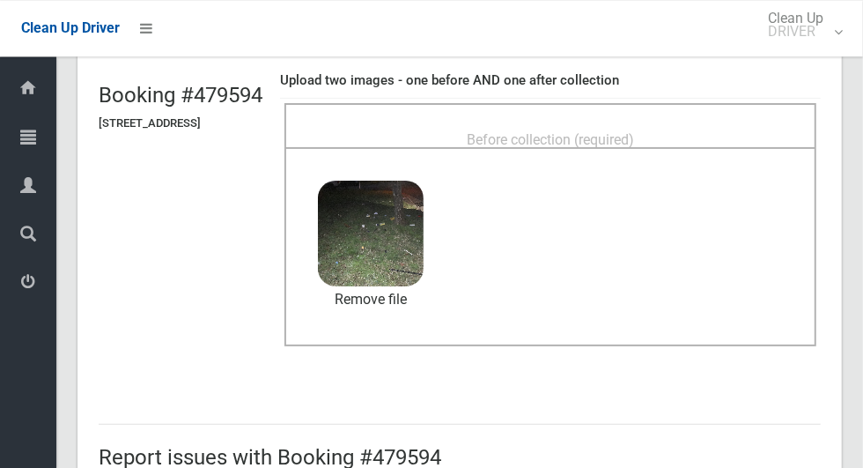
click at [613, 131] on span "Before collection (required)" at bounding box center [550, 139] width 167 height 17
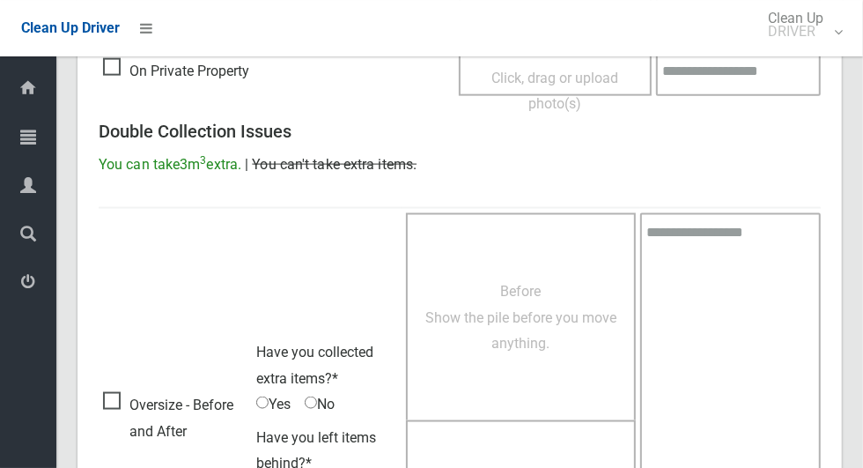
scroll to position [1441, 0]
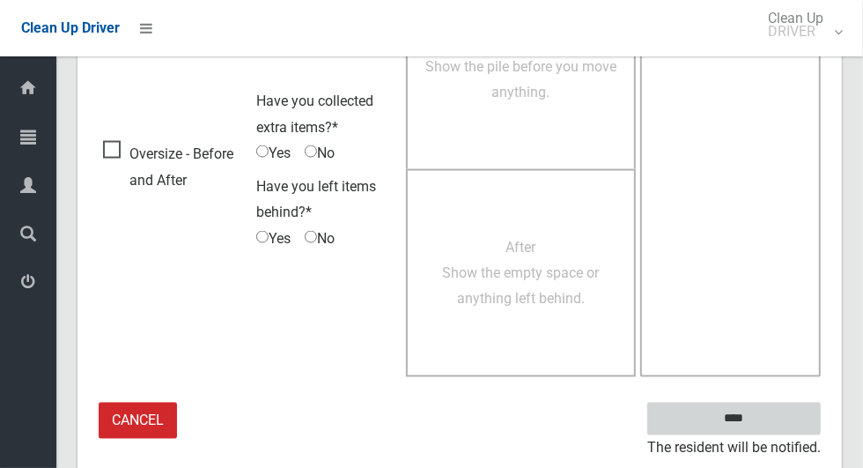
click at [766, 408] on input "****" at bounding box center [735, 419] width 174 height 33
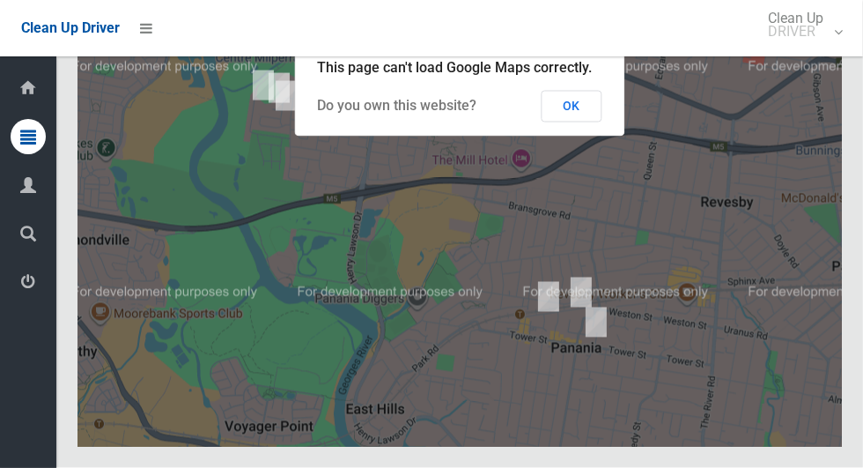
scroll to position [8741, 0]
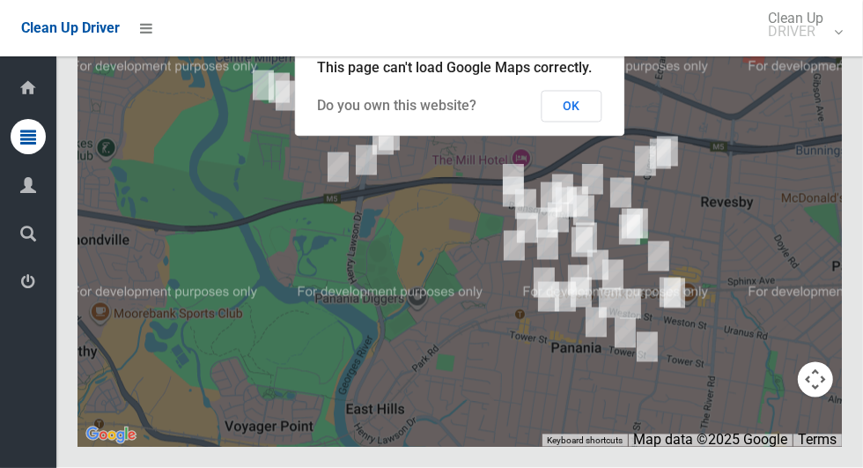
click at [593, 122] on button "OK" at bounding box center [572, 107] width 61 height 32
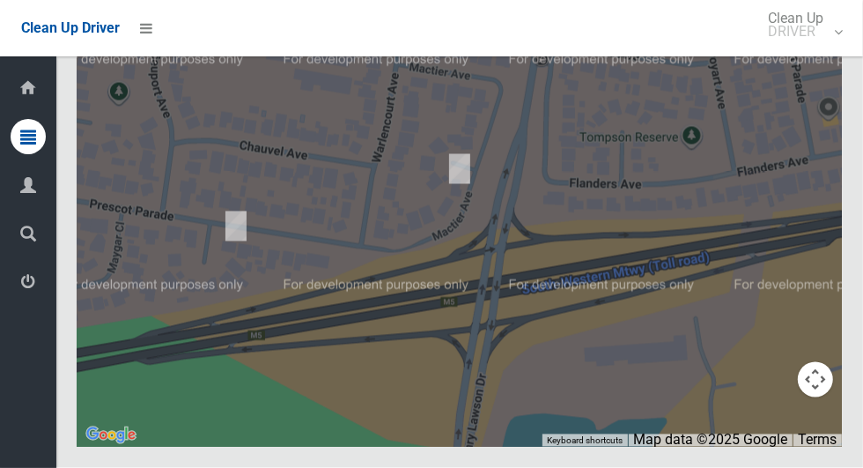
click at [275, 271] on div at bounding box center [460, 226] width 765 height 441
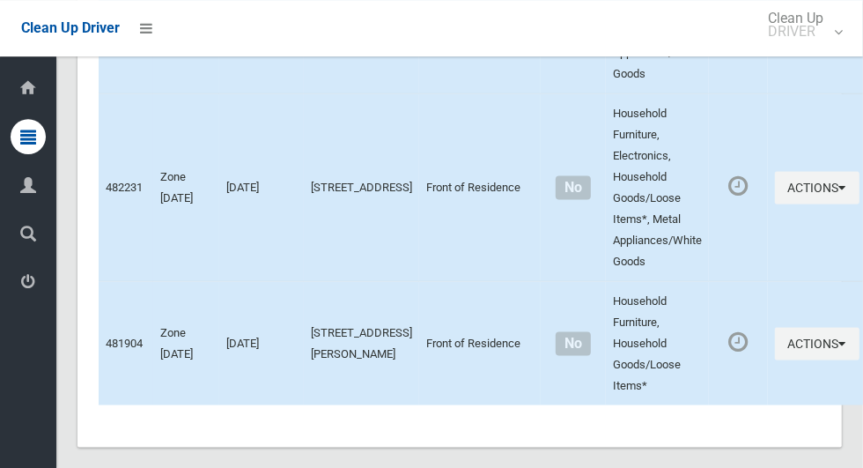
scroll to position [8740, 0]
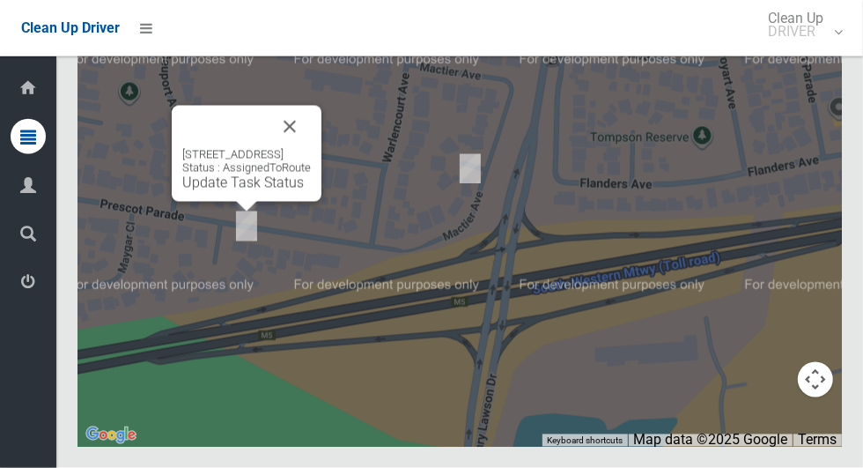
click at [230, 191] on div "[STREET_ADDRESS] Status : AssignedToRoute Update Task Status" at bounding box center [246, 169] width 129 height 43
click at [227, 191] on link "Update Task Status" at bounding box center [243, 182] width 122 height 17
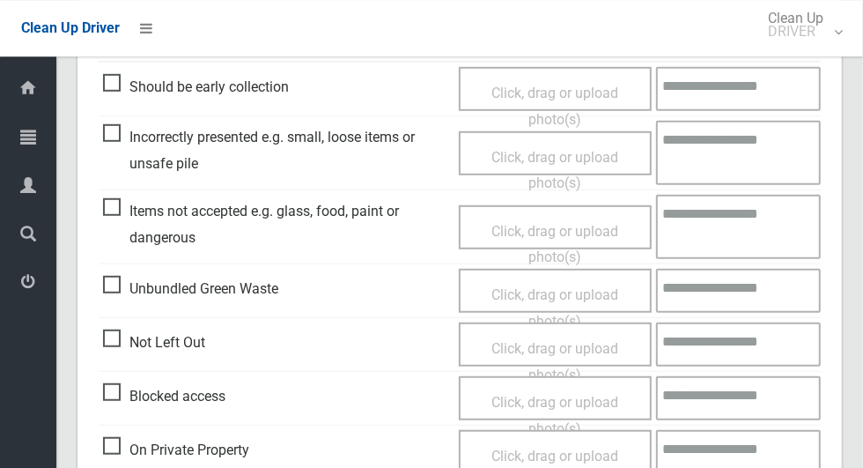
scroll to position [515, 0]
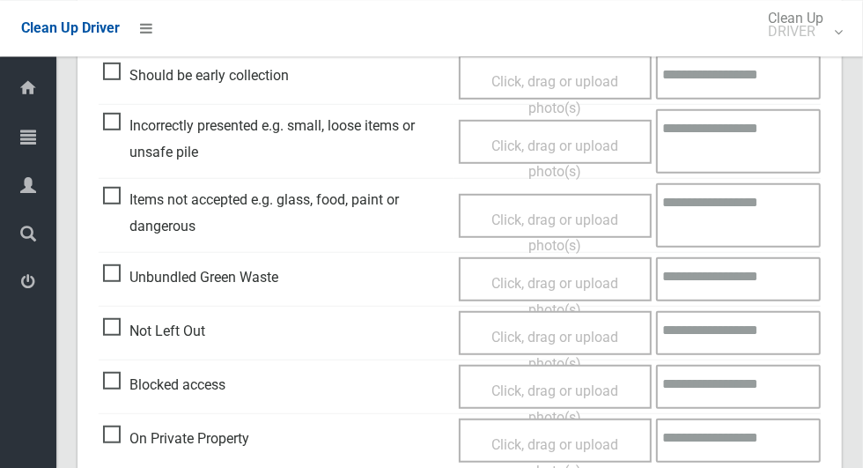
click at [109, 319] on span "Not Left Out" at bounding box center [154, 331] width 102 height 26
click at [526, 330] on span "Click, drag or upload photo(s)" at bounding box center [555, 350] width 127 height 43
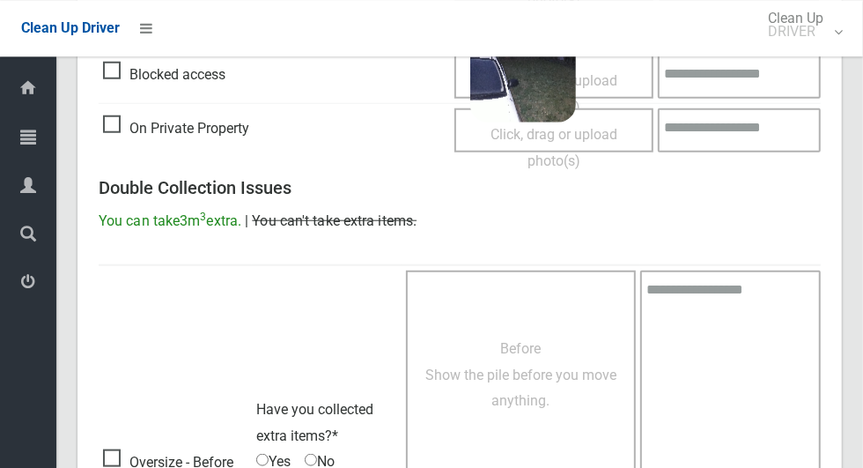
scroll to position [1135, 0]
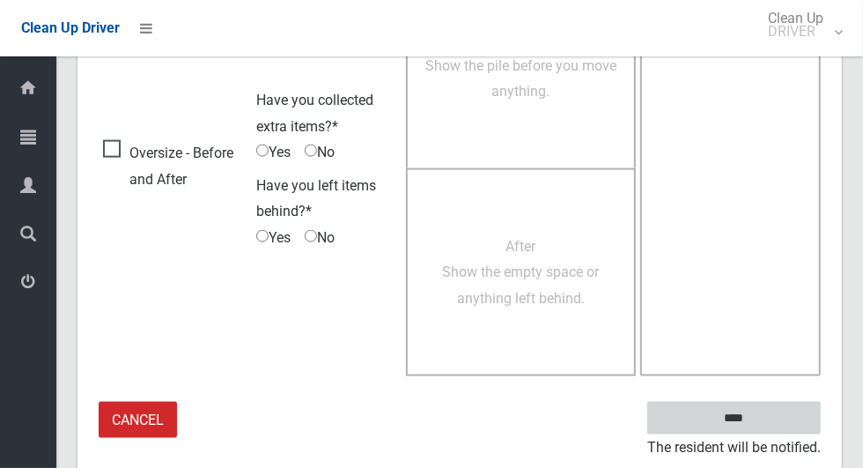
click at [773, 409] on input "****" at bounding box center [735, 418] width 174 height 33
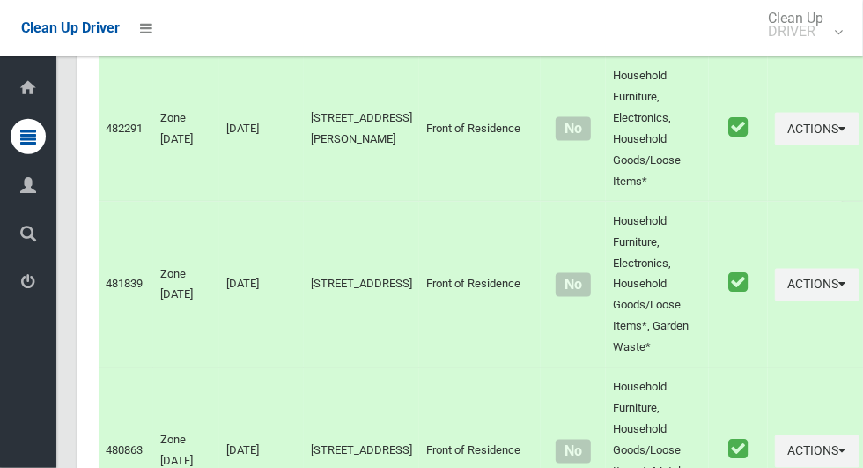
scroll to position [8741, 0]
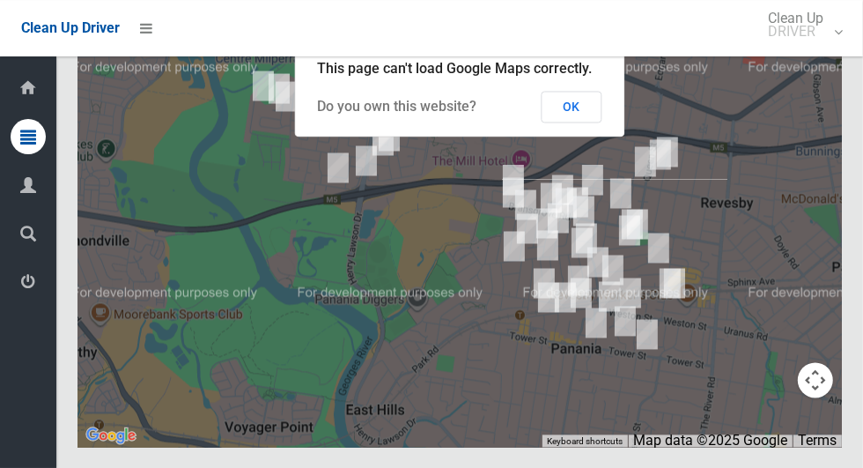
click at [593, 122] on button "OK" at bounding box center [572, 107] width 61 height 32
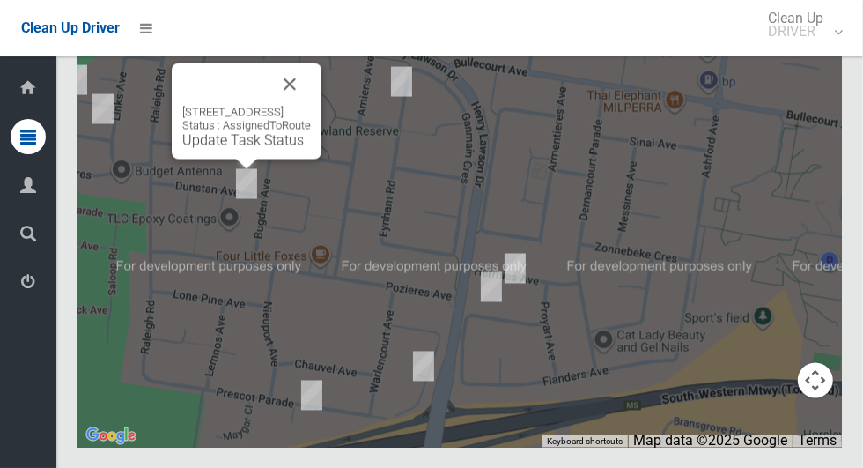
click at [223, 148] on div "18 Dunstan Avenue, MILPERRA NSW 2214 Status : AssignedToRoute Update Task Status" at bounding box center [246, 126] width 129 height 43
click at [226, 148] on link "Update Task Status" at bounding box center [243, 139] width 122 height 17
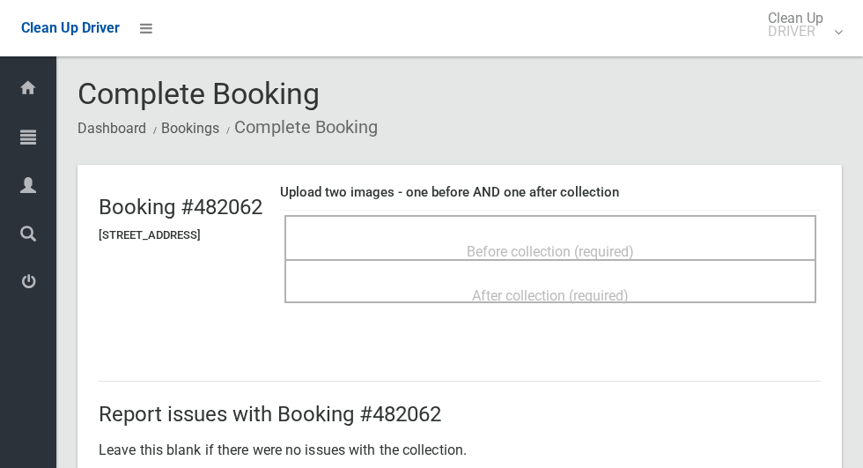
click at [634, 243] on span "Before collection (required)" at bounding box center [550, 251] width 167 height 17
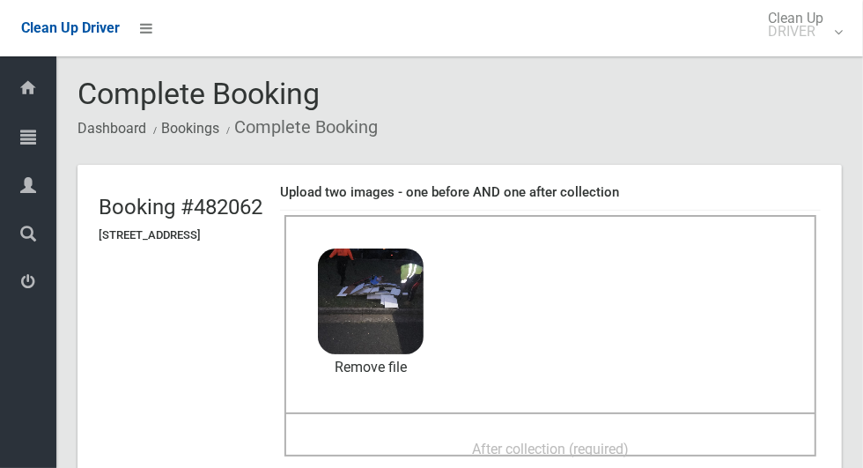
click at [626, 441] on span "After collection (required)" at bounding box center [550, 449] width 157 height 17
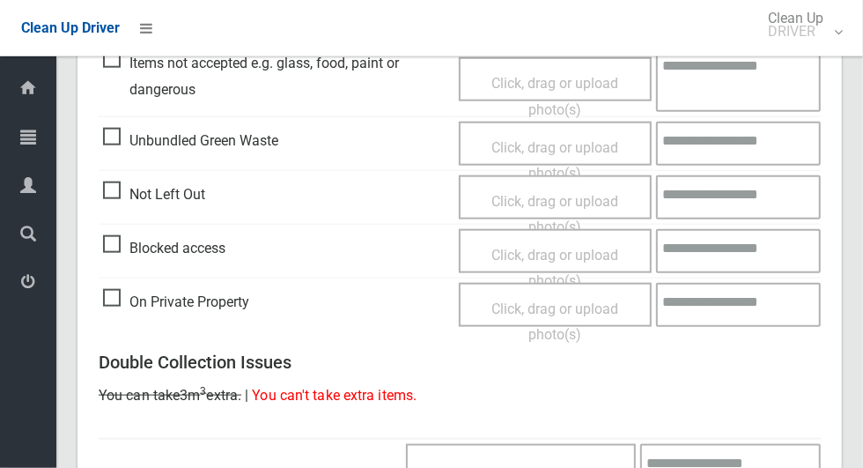
scroll to position [1441, 0]
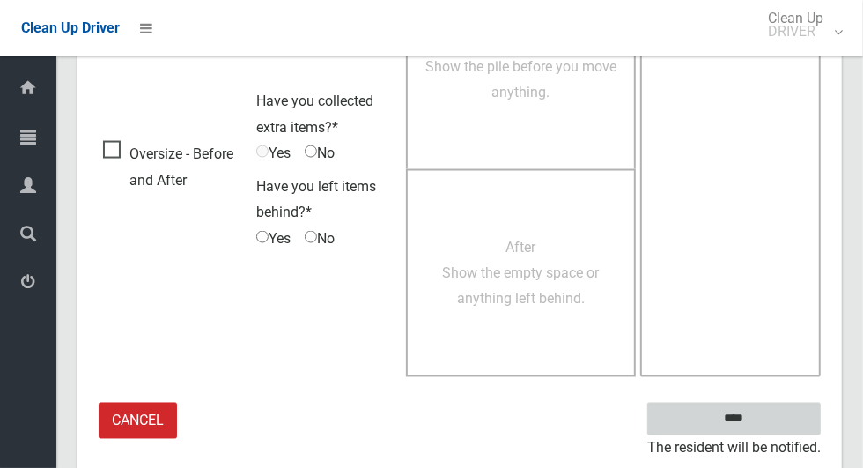
click at [744, 407] on input "****" at bounding box center [735, 419] width 174 height 33
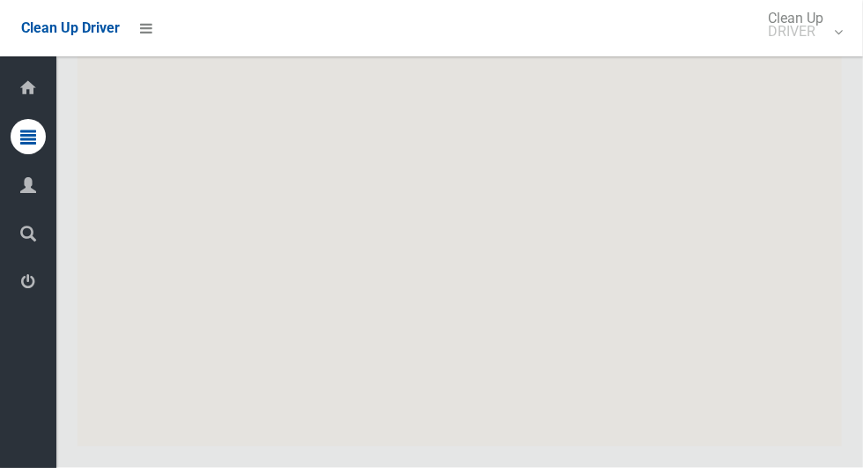
scroll to position [8741, 0]
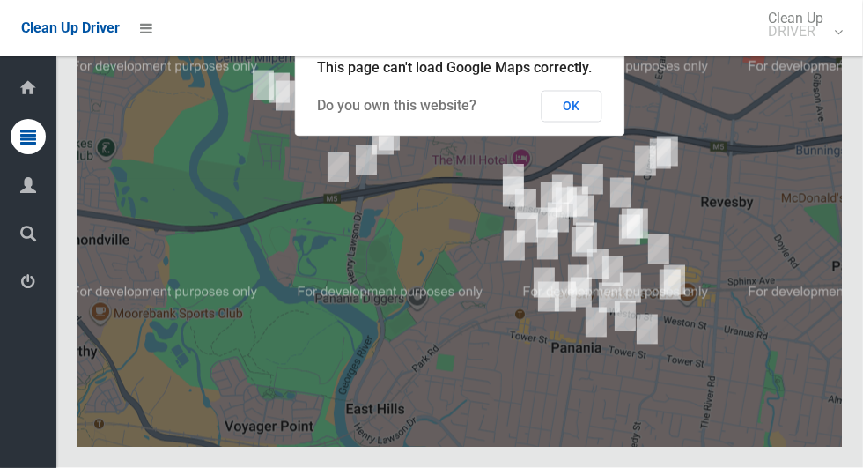
click at [580, 122] on button "OK" at bounding box center [572, 107] width 61 height 32
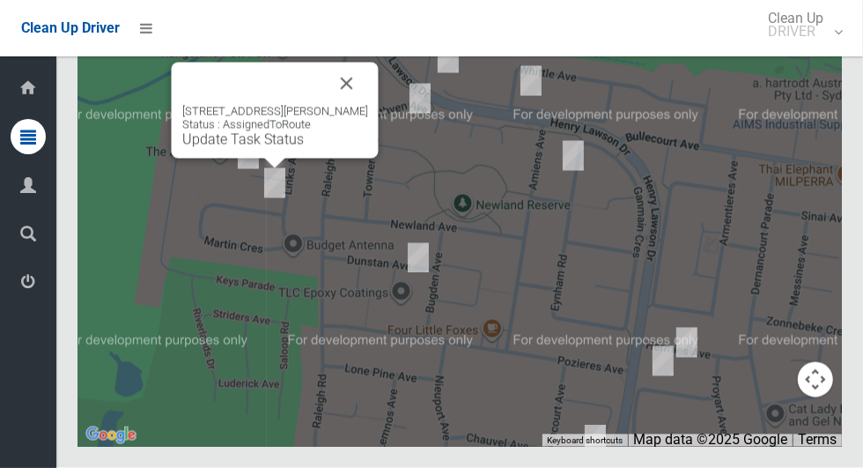
click at [361, 110] on div "3 Martin Crescent, MILPERRA NSW 2214 Status : AssignedToRoute Update Task Status" at bounding box center [275, 111] width 207 height 96
click at [355, 105] on button "Close" at bounding box center [347, 84] width 42 height 42
click at [353, 105] on button "Close" at bounding box center [347, 84] width 42 height 42
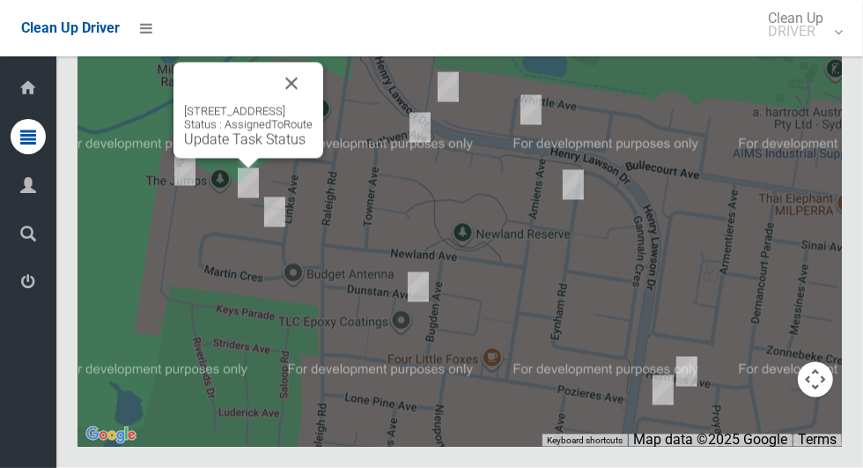
click at [313, 105] on button "Close" at bounding box center [291, 84] width 42 height 42
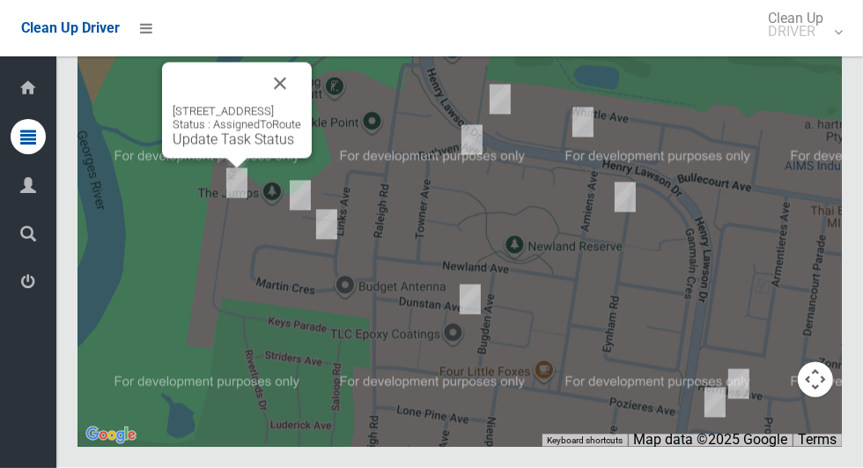
click at [296, 105] on button "Close" at bounding box center [280, 84] width 42 height 42
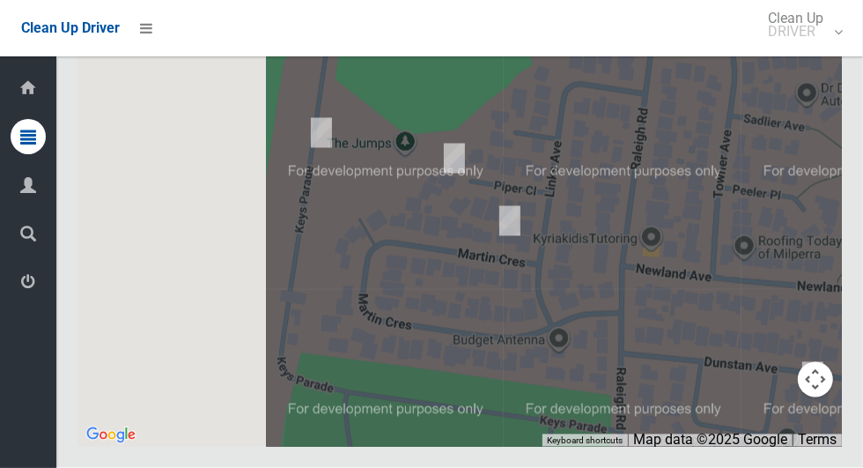
scroll to position [8725, 0]
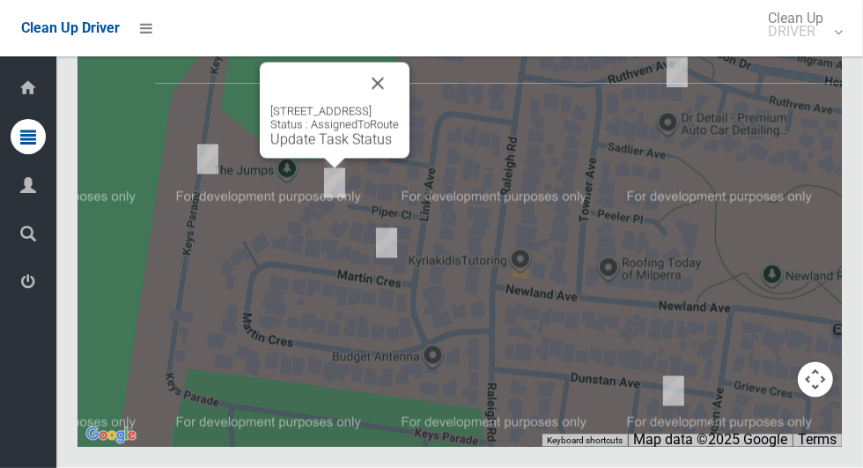
click at [395, 105] on button "Close" at bounding box center [378, 84] width 42 height 42
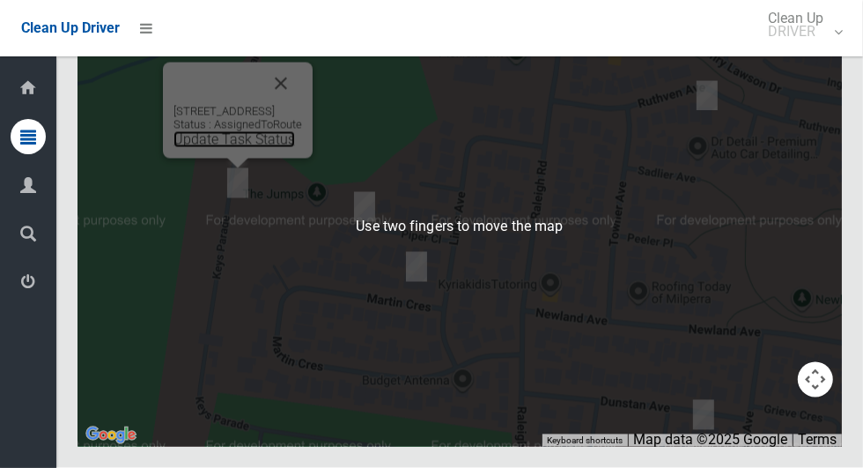
scroll to position [8741, 0]
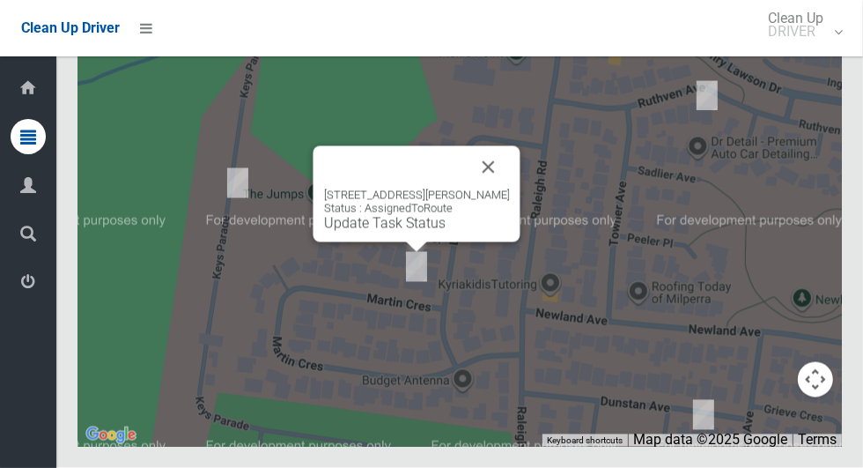
click at [486, 189] on button "Close" at bounding box center [489, 167] width 42 height 42
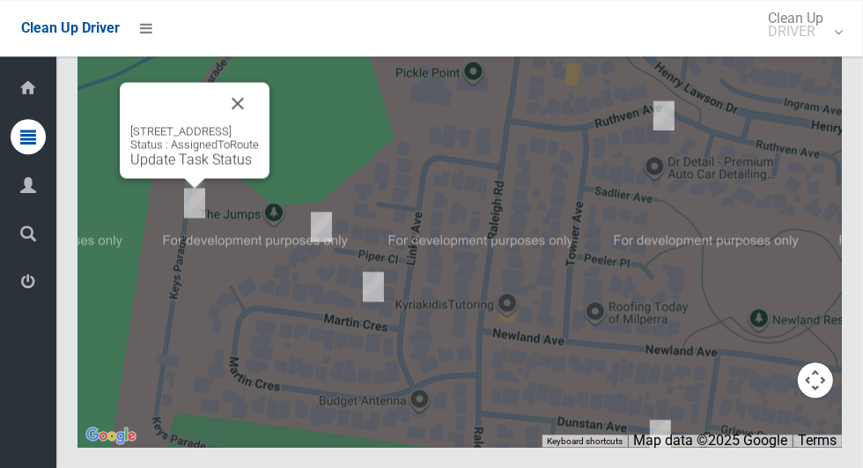
click at [259, 124] on button "Close" at bounding box center [238, 103] width 42 height 42
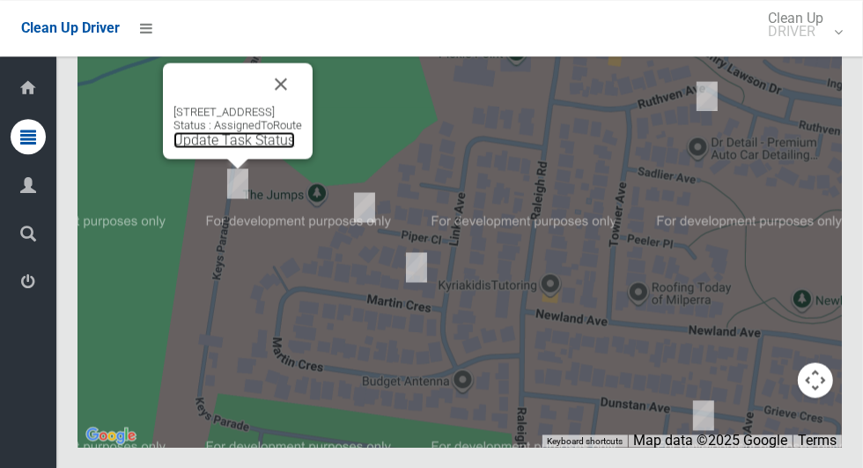
click at [238, 148] on link "Update Task Status" at bounding box center [235, 139] width 122 height 17
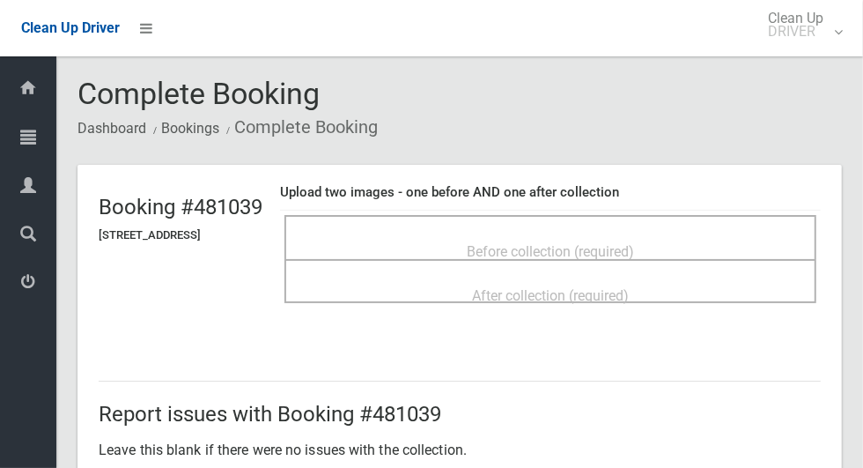
click at [753, 242] on div "Before collection (required)" at bounding box center [550, 250] width 493 height 33
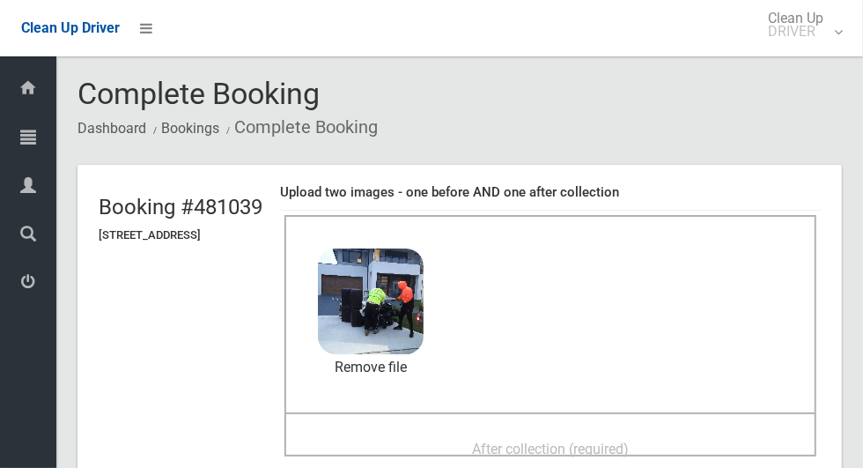
click at [618, 432] on div "After collection (required)" at bounding box center [550, 448] width 493 height 33
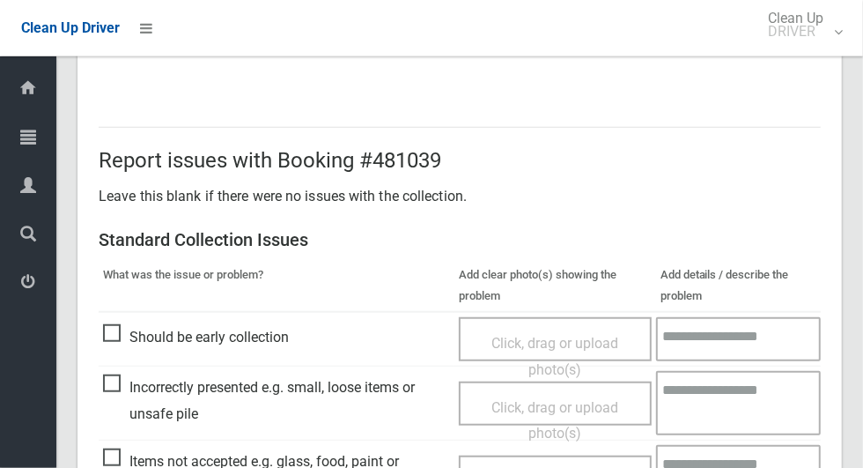
scroll to position [1441, 0]
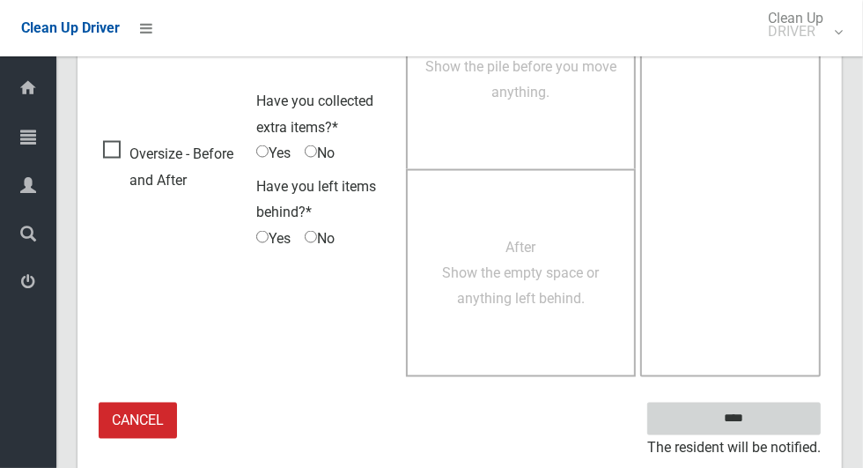
click at [765, 413] on input "****" at bounding box center [735, 419] width 174 height 33
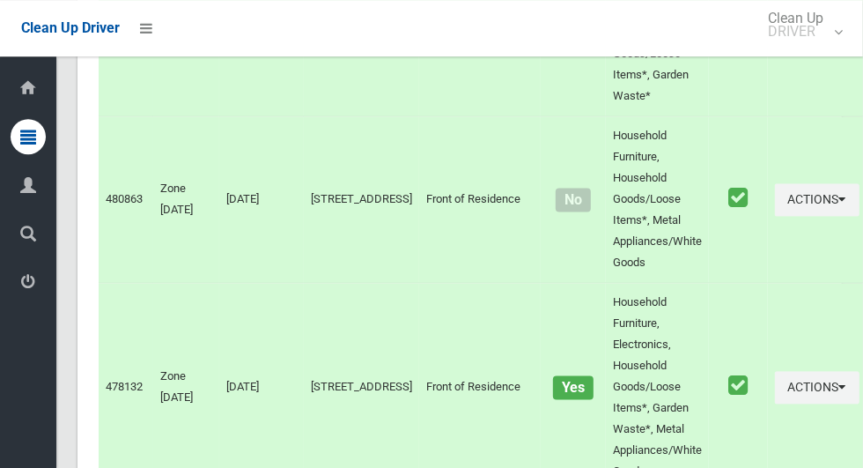
scroll to position [8741, 0]
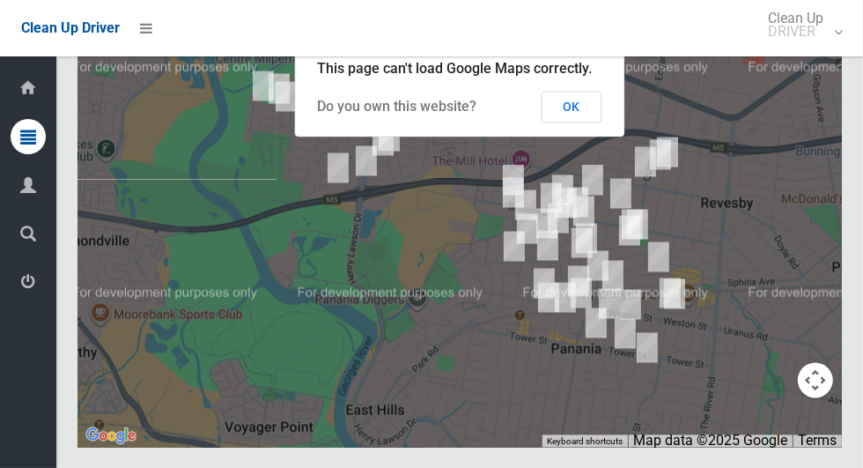
click at [593, 122] on button "OK" at bounding box center [572, 107] width 61 height 32
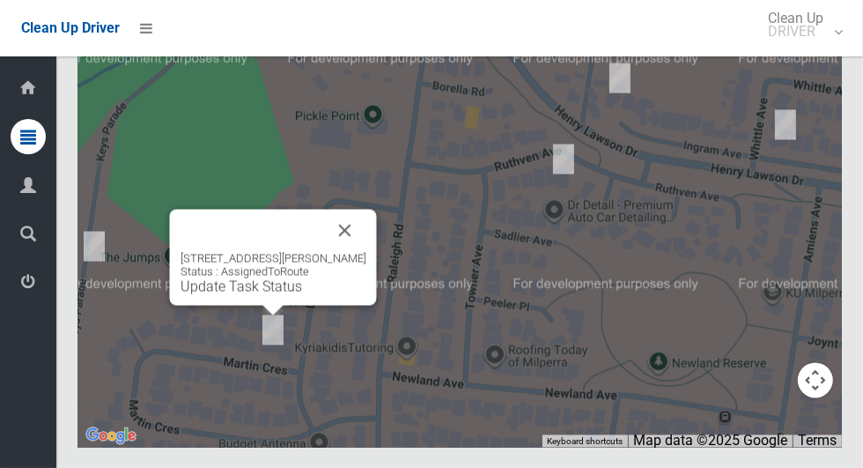
click at [356, 251] on button "Close" at bounding box center [345, 230] width 42 height 42
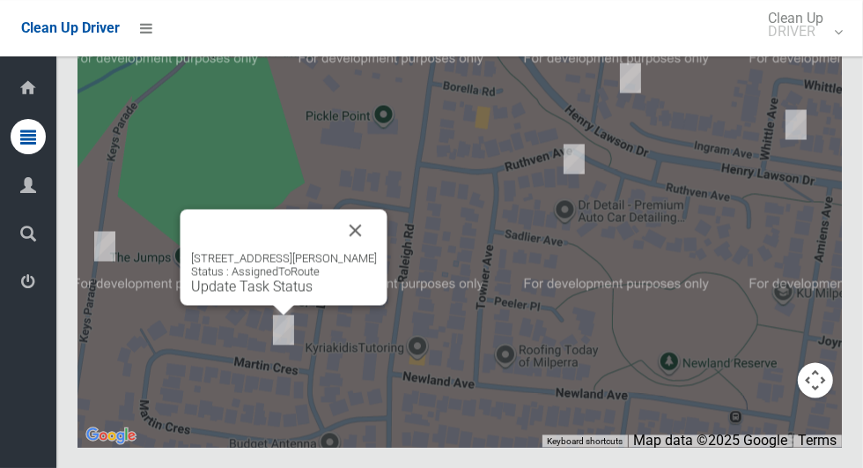
click at [359, 251] on button "Close" at bounding box center [356, 230] width 42 height 42
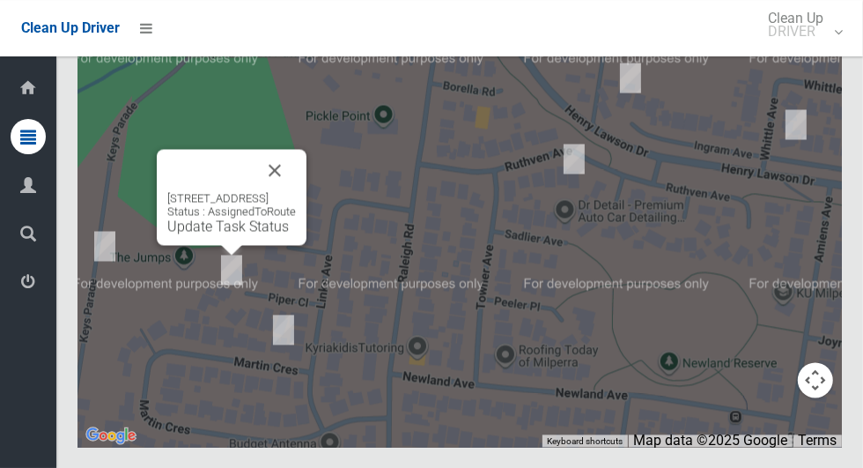
click at [241, 234] on link "Update Task Status" at bounding box center [228, 226] width 122 height 17
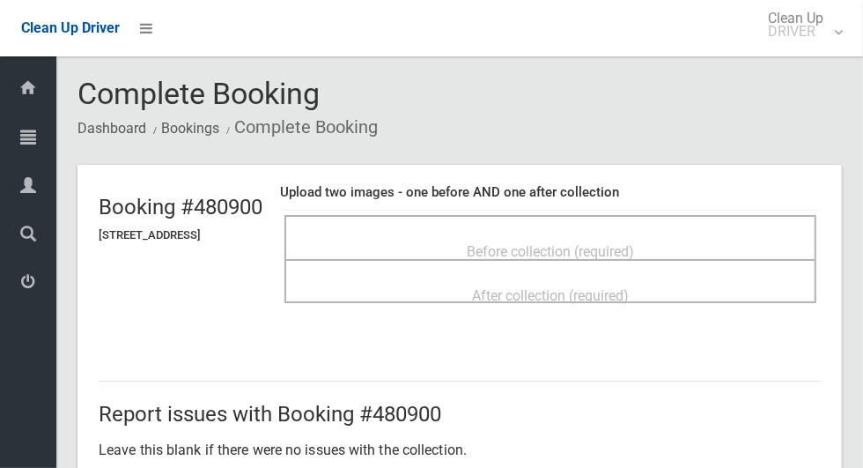
click at [706, 234] on div "Before collection (required)" at bounding box center [550, 250] width 493 height 33
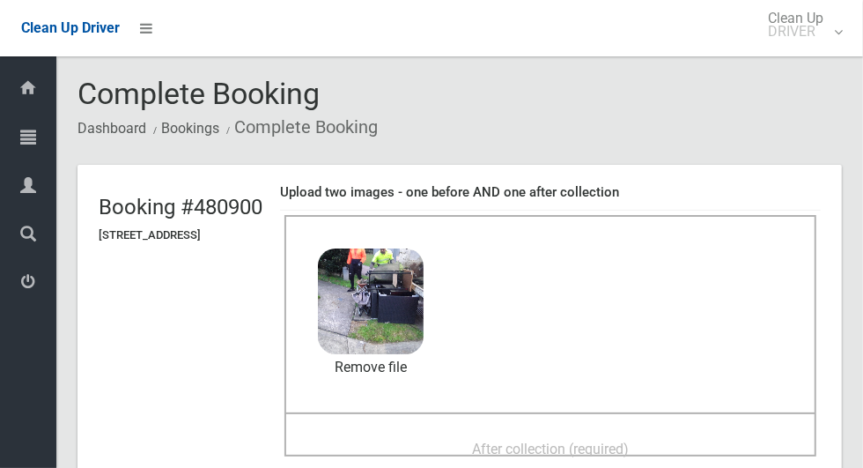
click at [554, 417] on div "After collection (required)" at bounding box center [551, 434] width 532 height 44
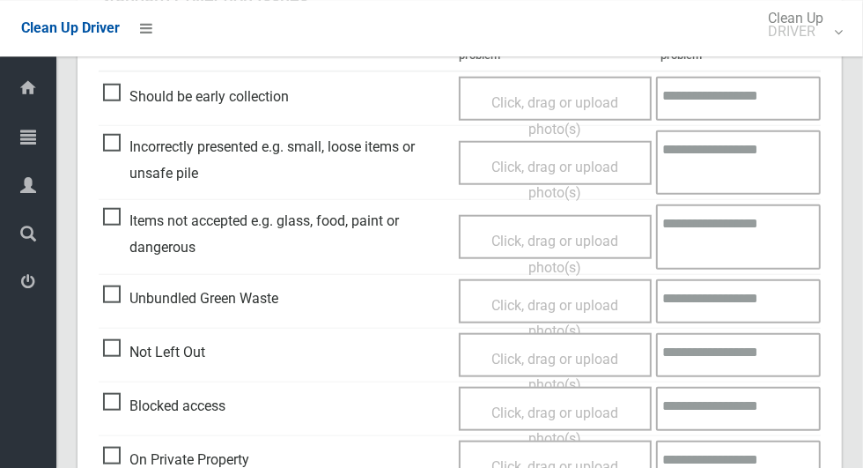
scroll to position [1441, 0]
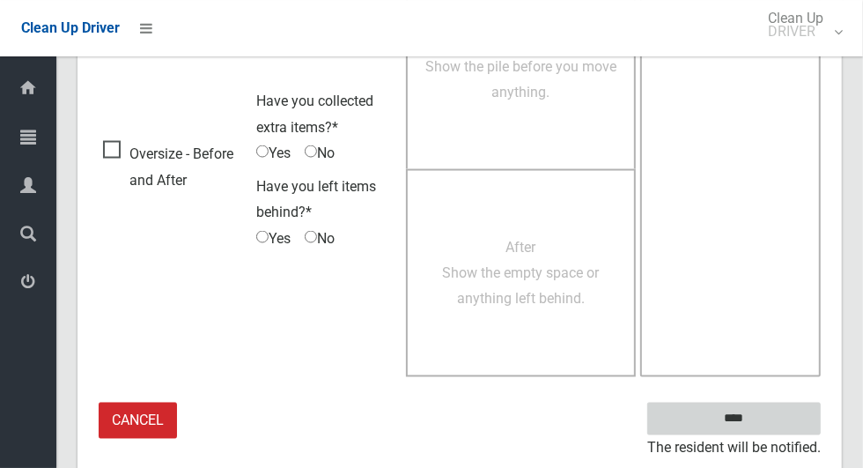
click at [765, 422] on input "****" at bounding box center [735, 419] width 174 height 33
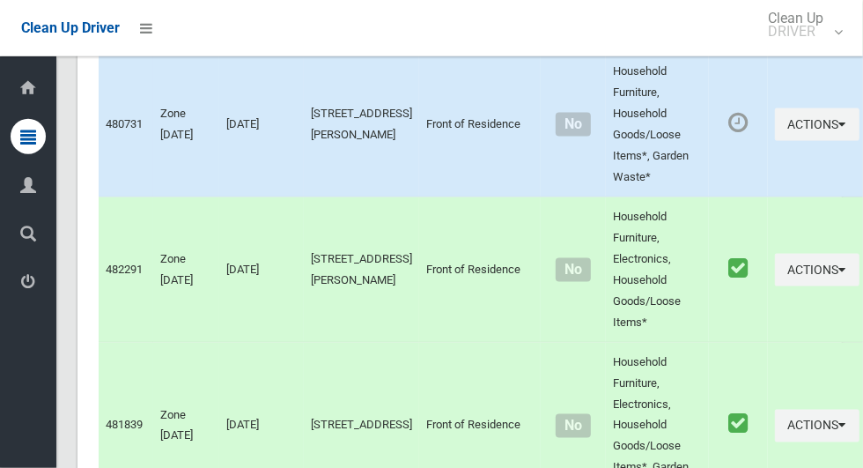
scroll to position [8741, 0]
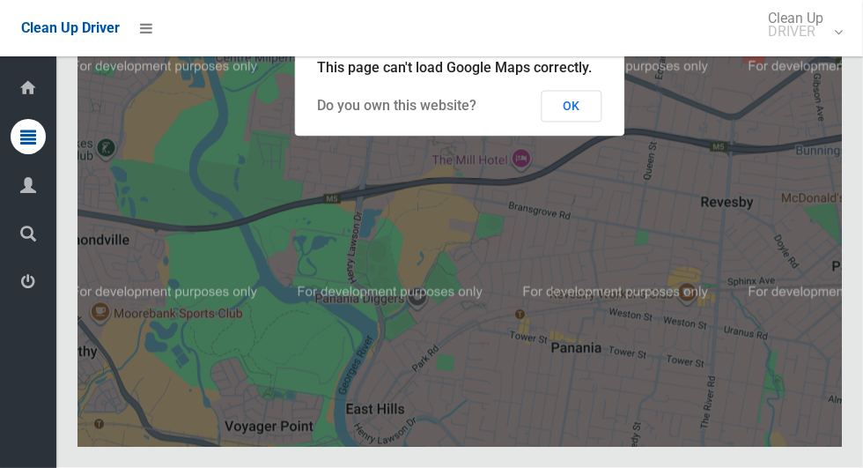
click at [593, 122] on button "OK" at bounding box center [572, 107] width 61 height 32
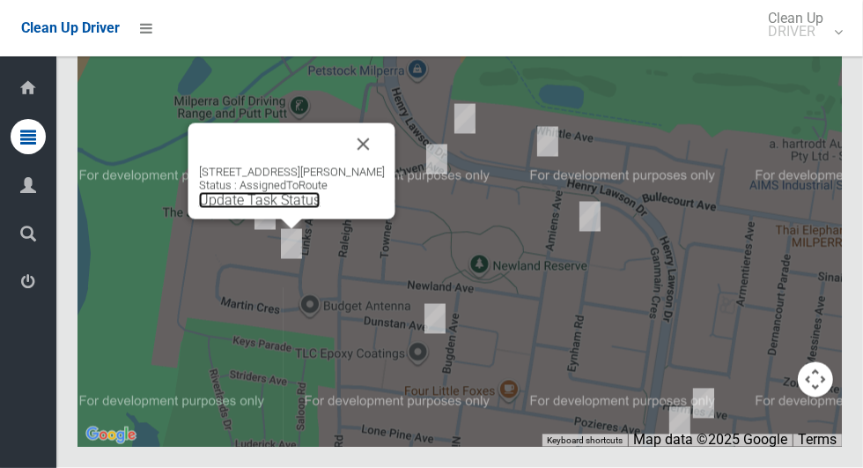
click at [300, 209] on link "Update Task Status" at bounding box center [260, 200] width 122 height 17
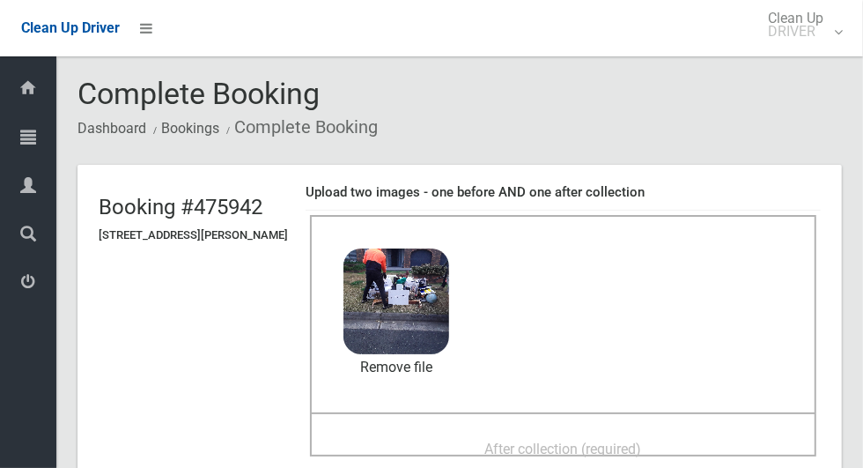
click at [581, 432] on div "After collection (required)" at bounding box center [563, 448] width 468 height 33
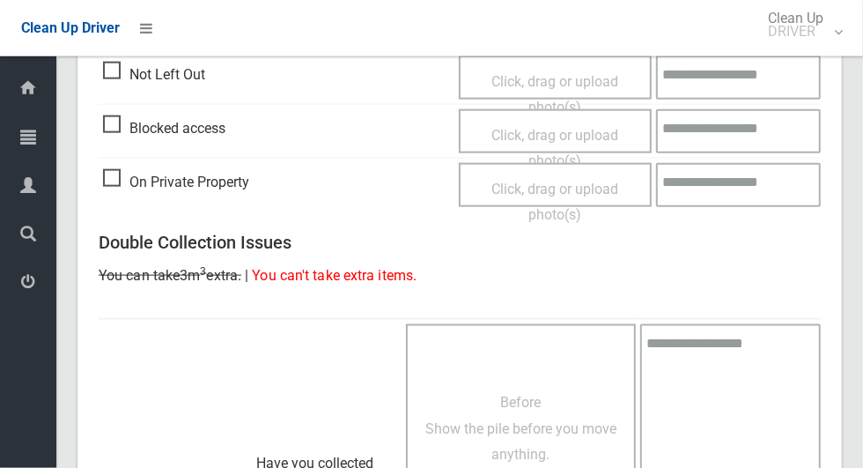
scroll to position [1441, 0]
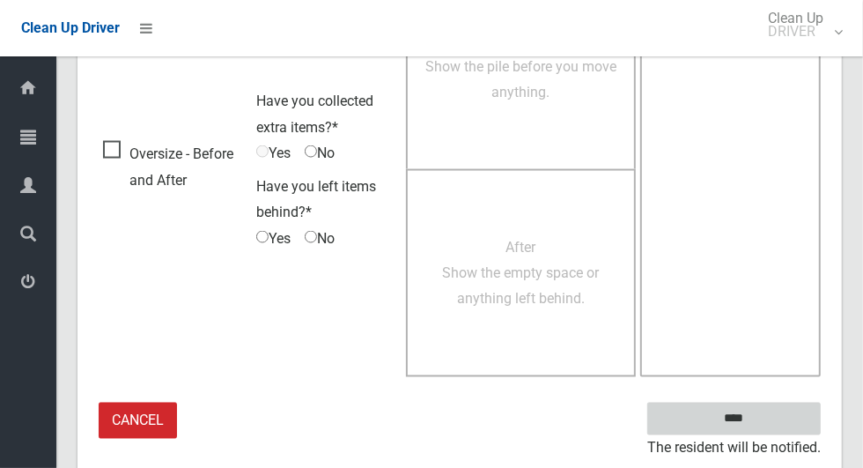
click at [765, 413] on input "****" at bounding box center [735, 419] width 174 height 33
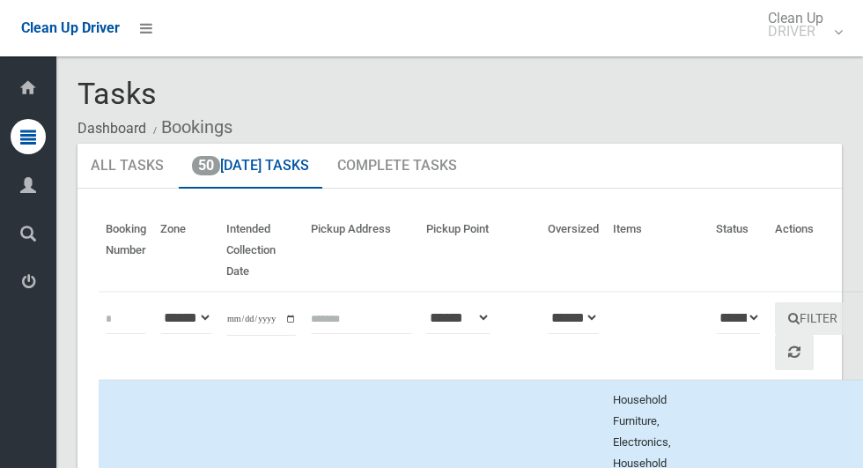
scroll to position [8741, 0]
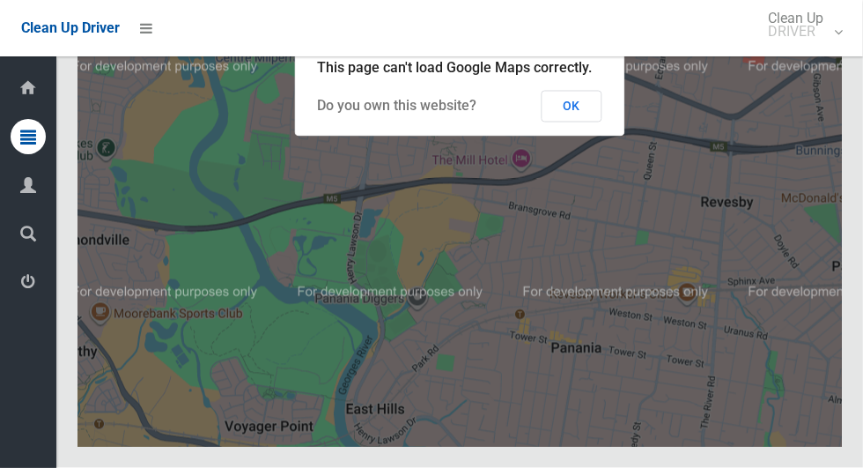
click at [567, 122] on button "OK" at bounding box center [572, 107] width 61 height 32
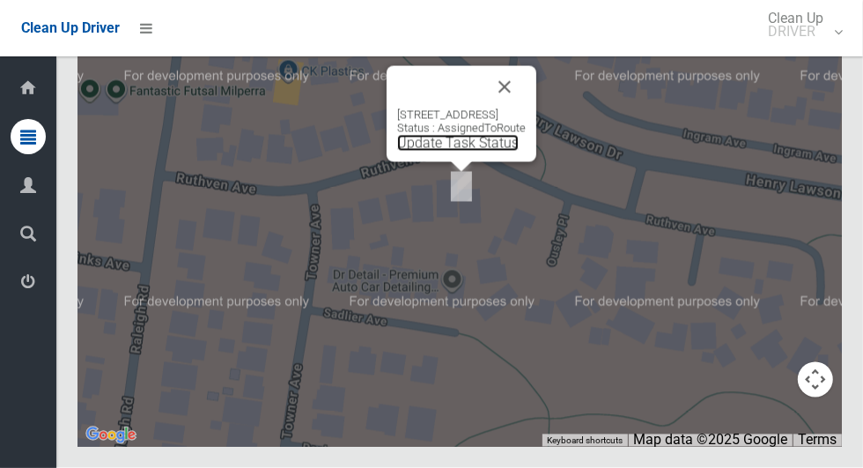
click at [442, 152] on link "Update Task Status" at bounding box center [458, 143] width 122 height 17
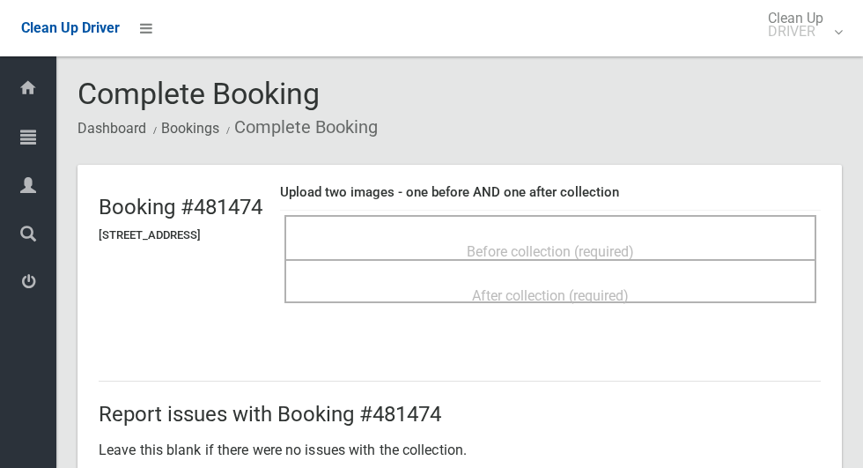
click at [574, 243] on span "Before collection (required)" at bounding box center [550, 251] width 167 height 17
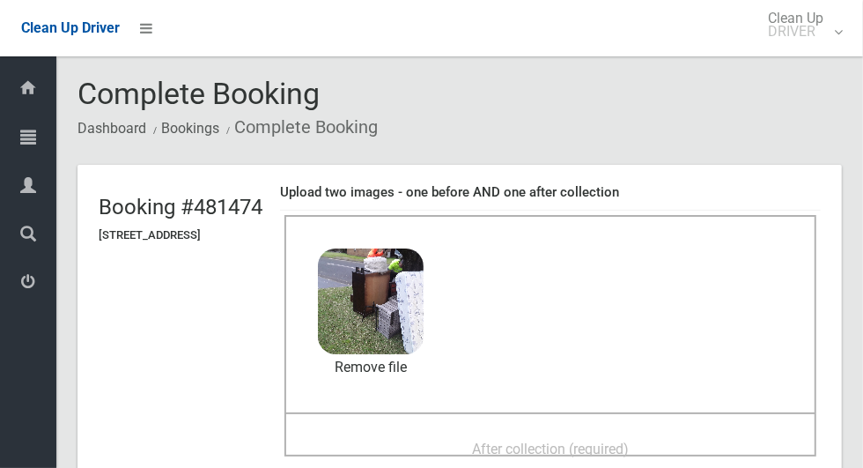
click at [662, 432] on div "After collection (required)" at bounding box center [550, 448] width 493 height 33
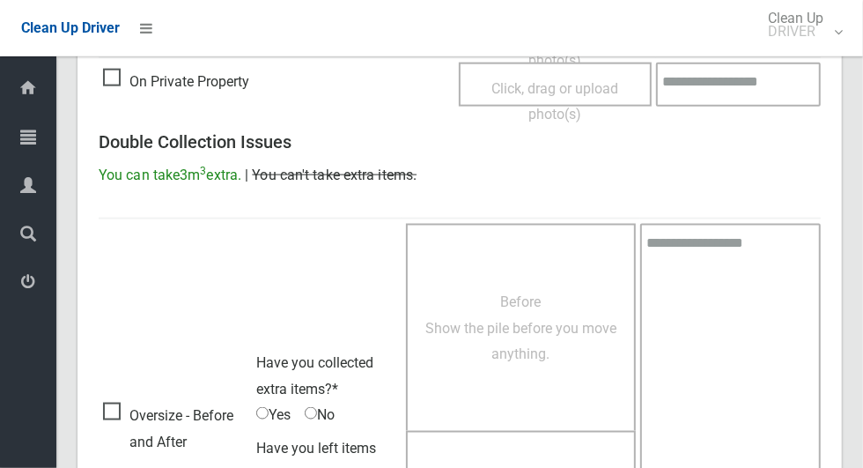
scroll to position [1441, 0]
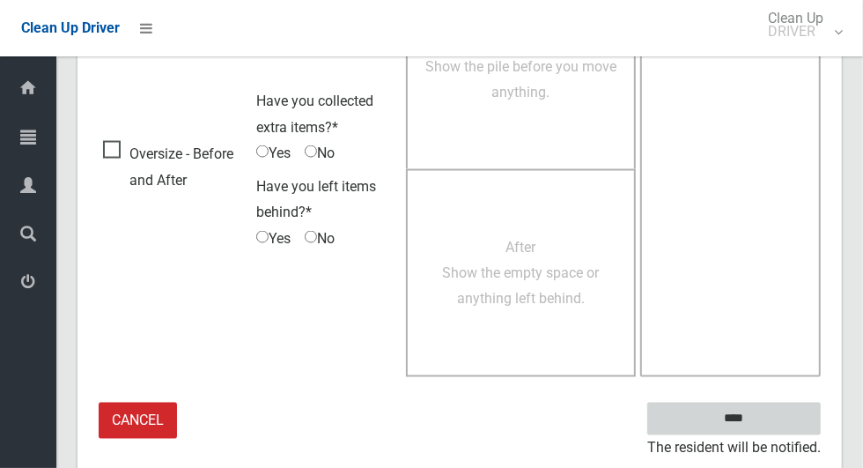
click at [760, 413] on input "****" at bounding box center [735, 419] width 174 height 33
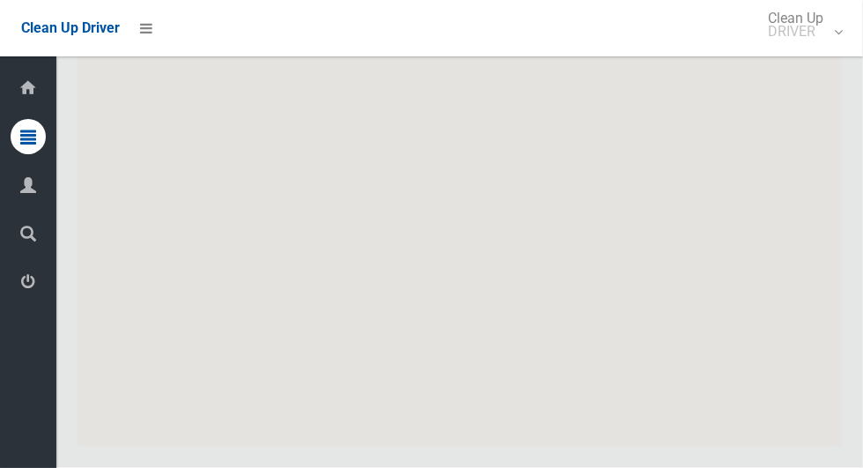
scroll to position [8741, 0]
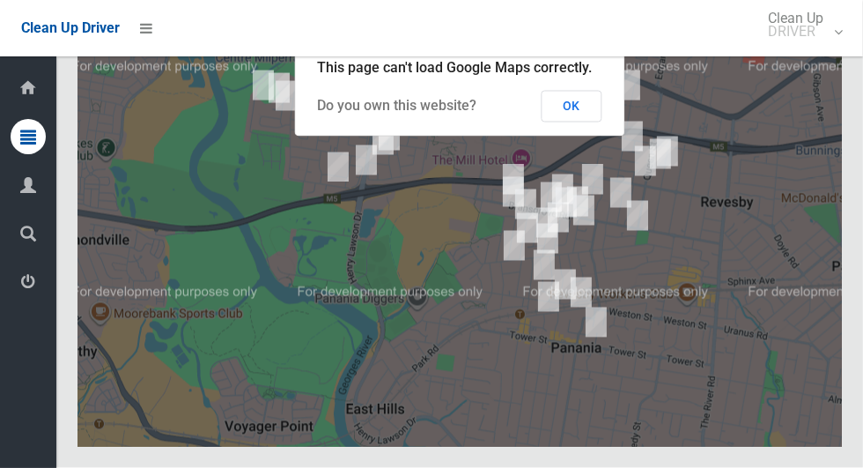
click at [576, 122] on button "OK" at bounding box center [572, 107] width 61 height 32
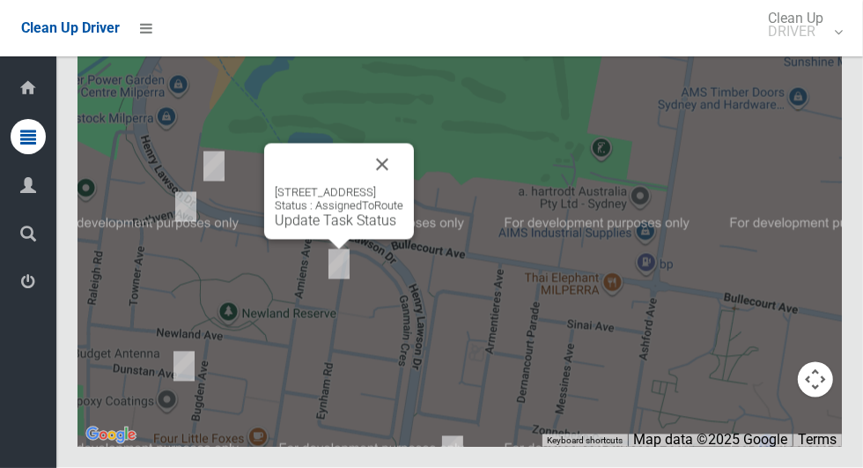
click at [404, 186] on button "Close" at bounding box center [382, 165] width 42 height 42
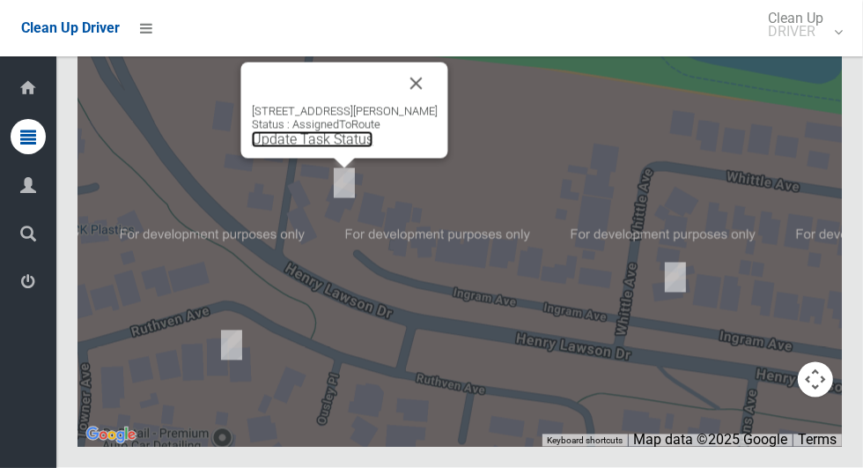
click at [339, 148] on link "Update Task Status" at bounding box center [313, 139] width 122 height 17
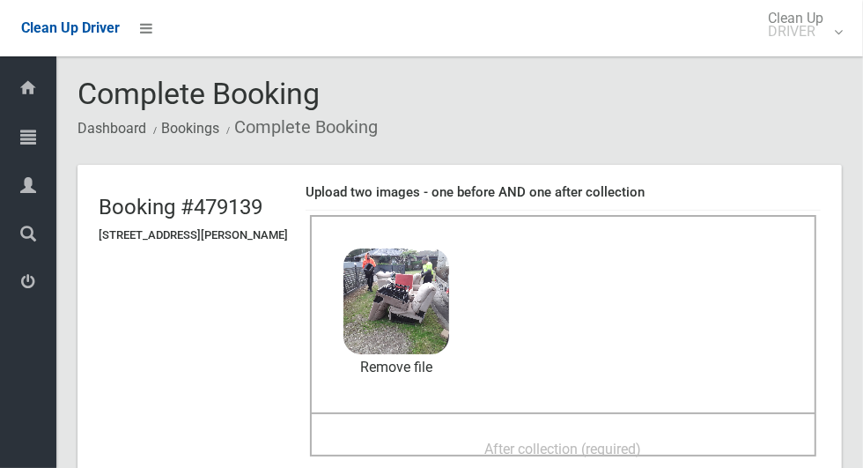
click at [556, 418] on div "After collection (required)" at bounding box center [563, 434] width 507 height 44
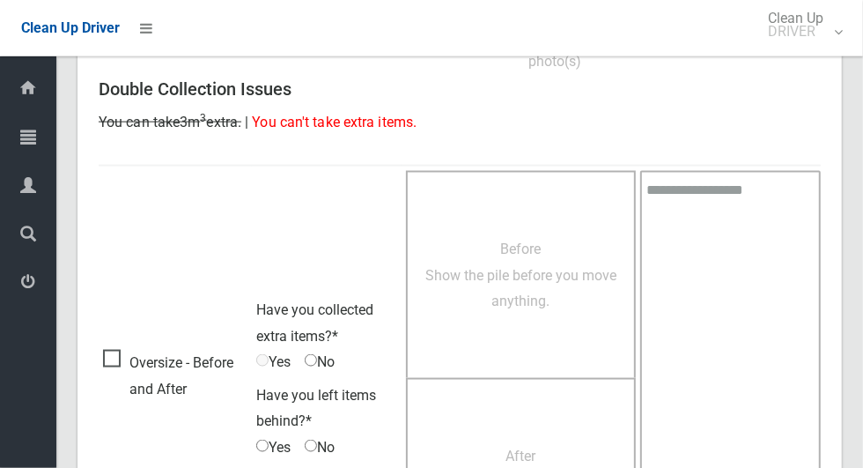
scroll to position [1441, 0]
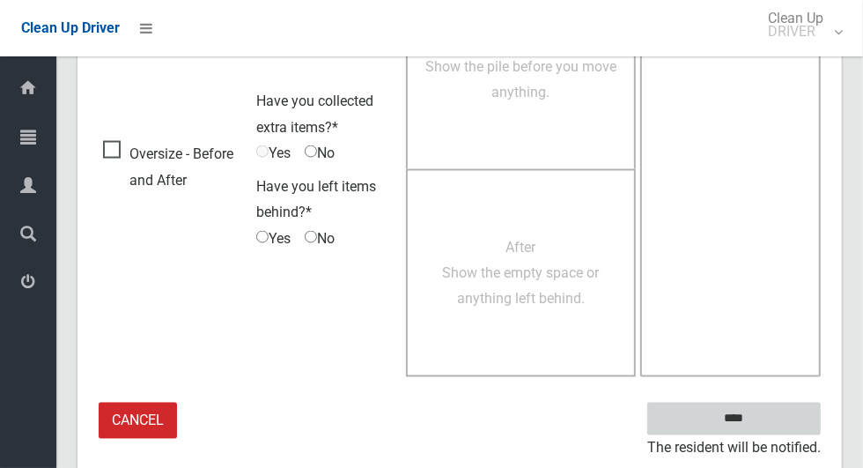
click at [758, 413] on input "****" at bounding box center [735, 419] width 174 height 33
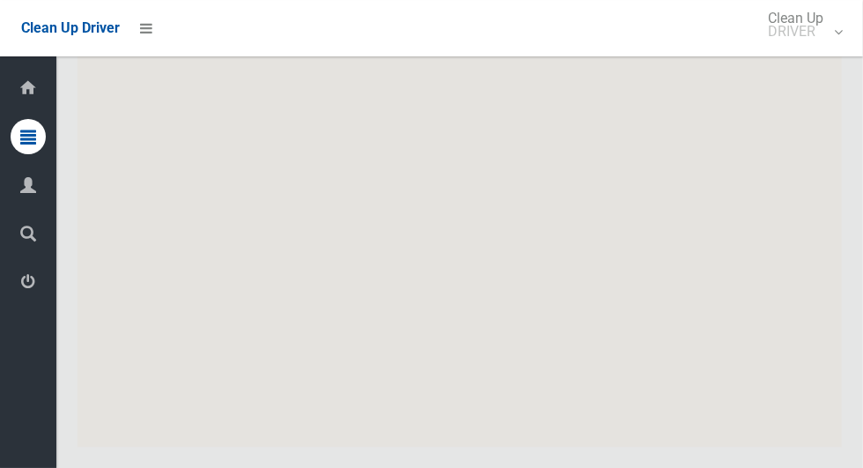
scroll to position [8741, 0]
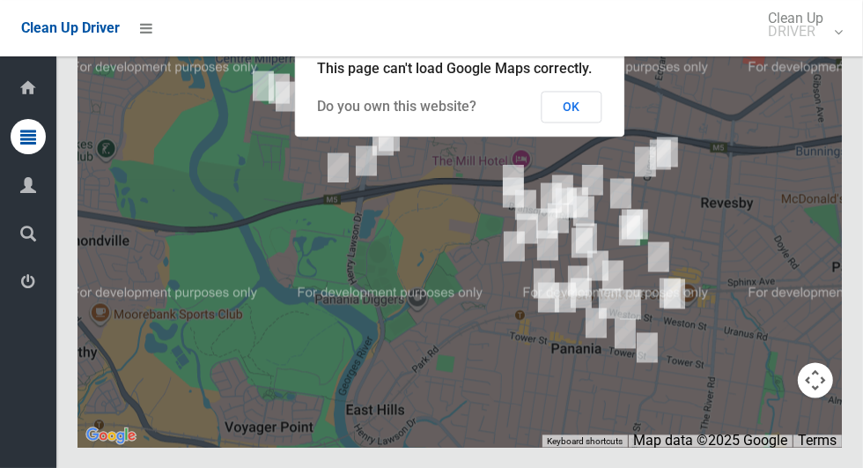
click at [593, 122] on button "OK" at bounding box center [572, 107] width 61 height 32
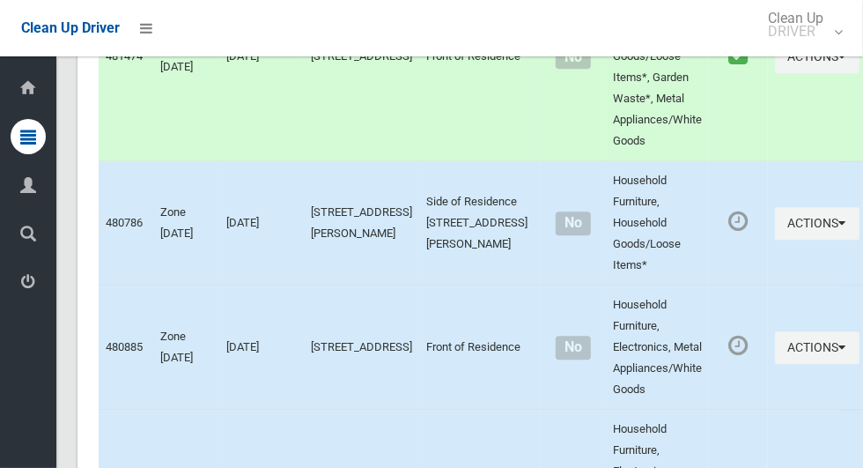
scroll to position [2276, 0]
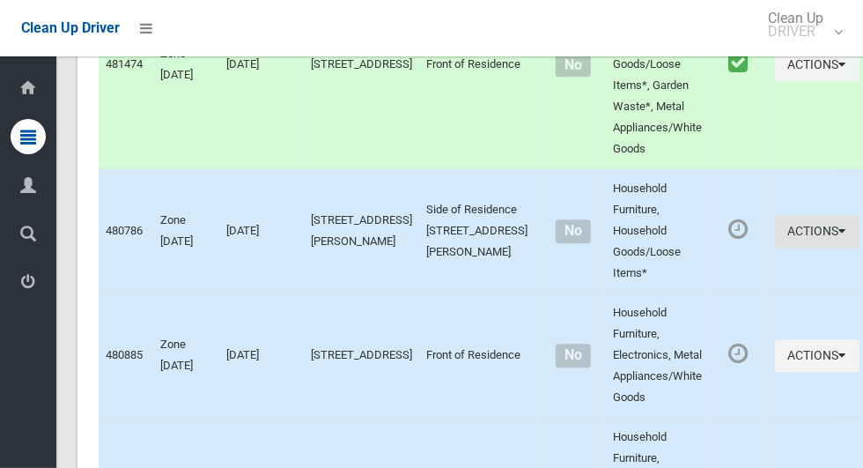
click at [803, 248] on button "Actions" at bounding box center [817, 231] width 85 height 33
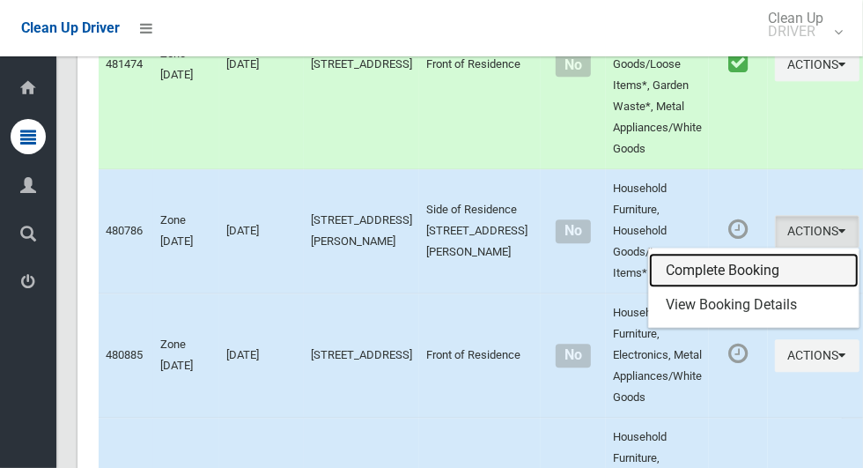
click at [712, 278] on link "Complete Booking" at bounding box center [754, 270] width 210 height 35
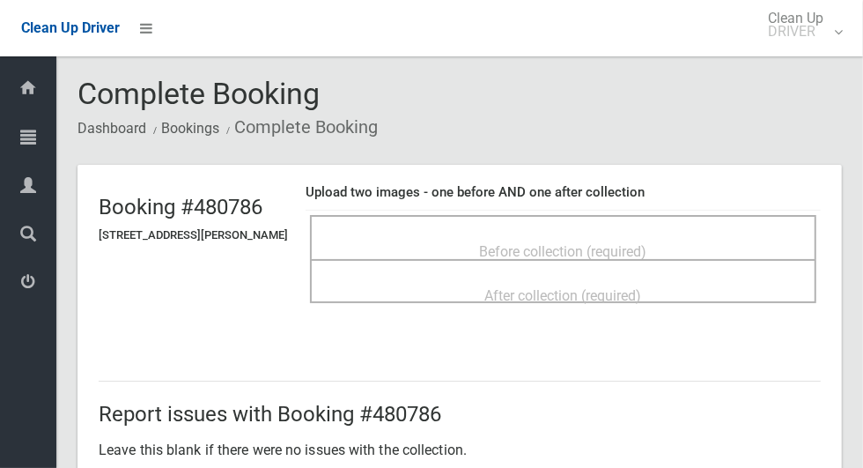
click at [603, 221] on div "Before collection (required)" at bounding box center [563, 237] width 507 height 44
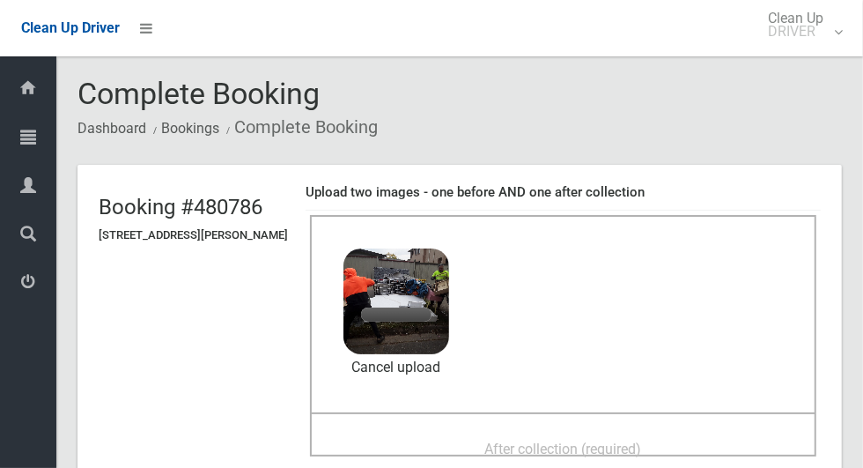
click at [629, 432] on div "After collection (required)" at bounding box center [563, 448] width 468 height 33
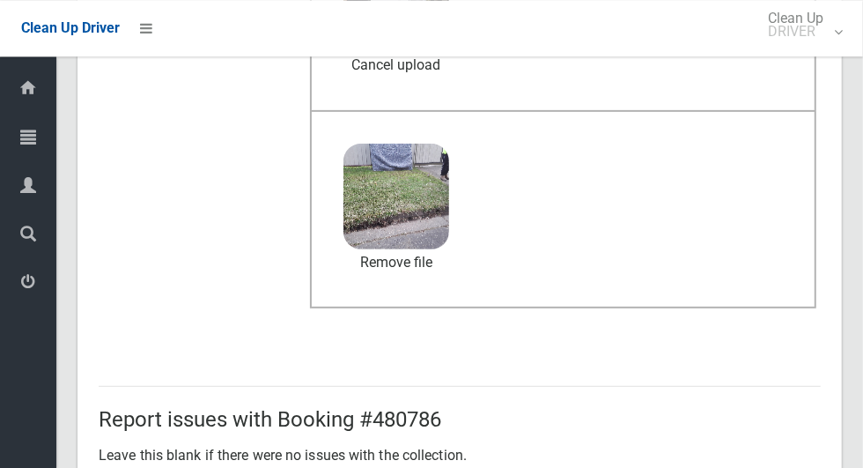
scroll to position [1441, 0]
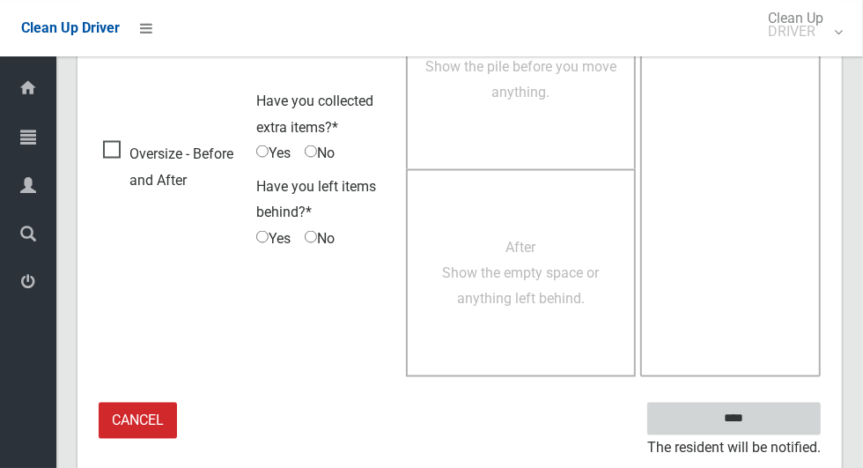
click at [765, 422] on input "****" at bounding box center [735, 419] width 174 height 33
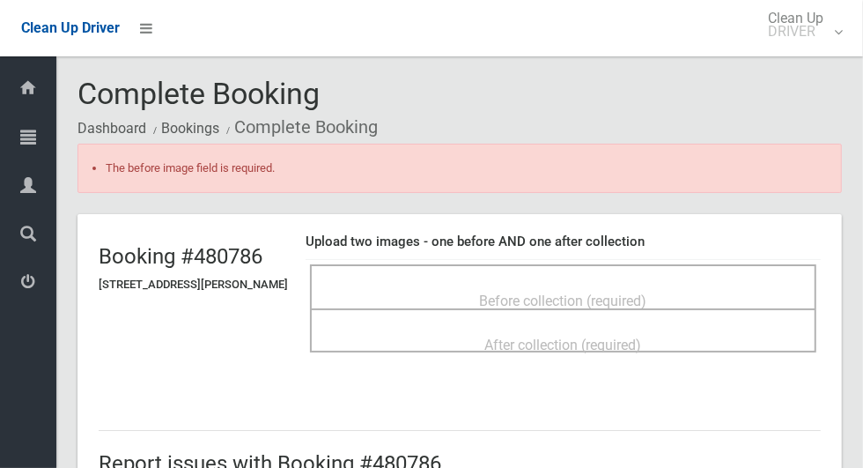
click at [752, 284] on div "Before collection (required)" at bounding box center [563, 300] width 468 height 33
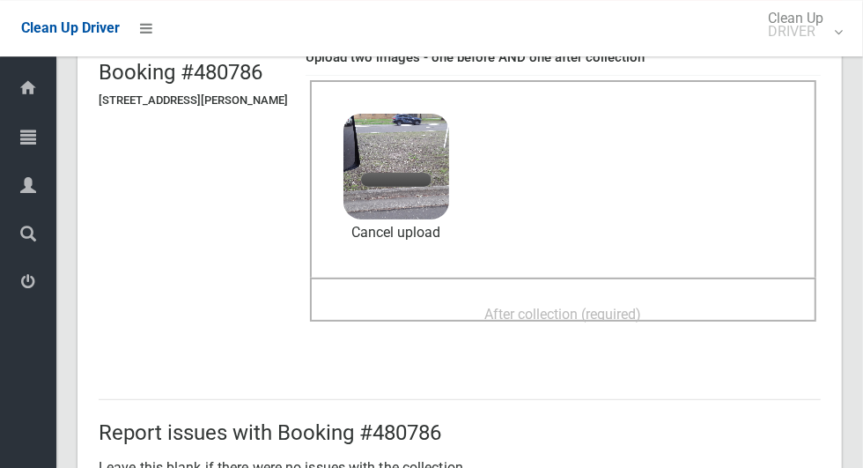
scroll to position [166, 0]
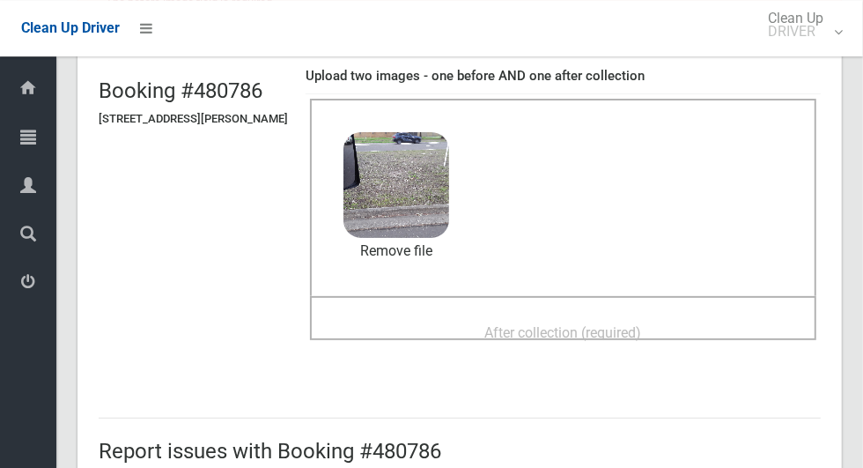
click at [714, 315] on div "After collection (required)" at bounding box center [563, 331] width 468 height 33
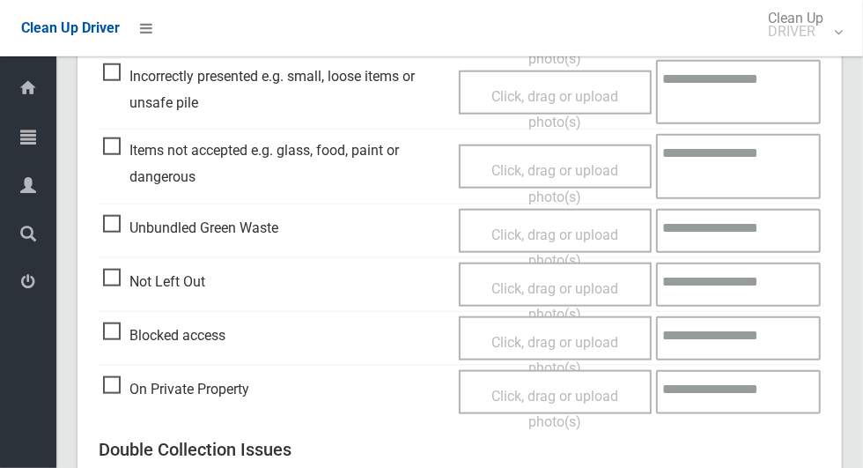
scroll to position [1491, 0]
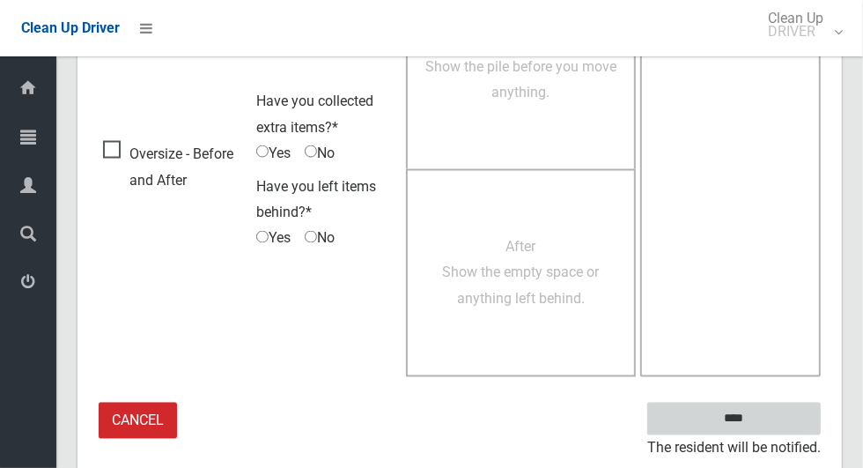
click at [765, 429] on input "****" at bounding box center [735, 419] width 174 height 33
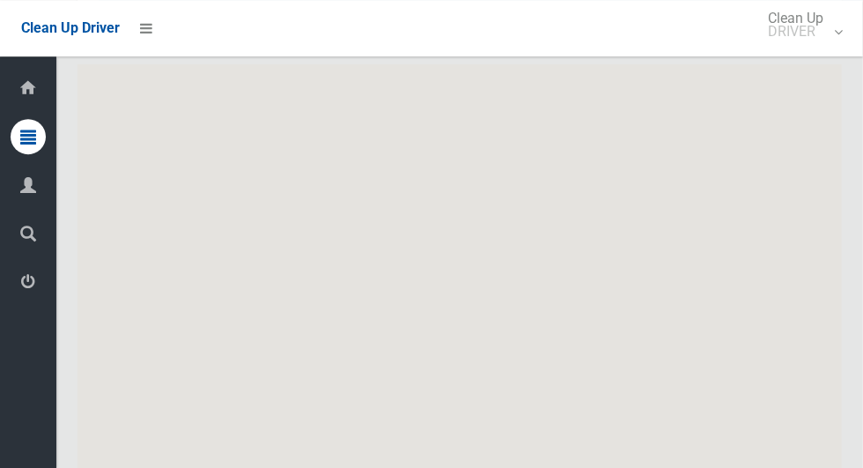
scroll to position [8741, 0]
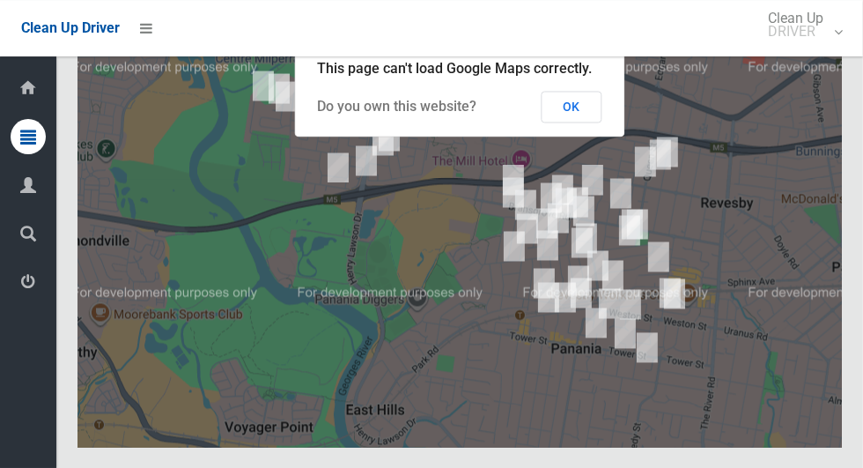
click at [593, 122] on button "OK" at bounding box center [572, 107] width 61 height 32
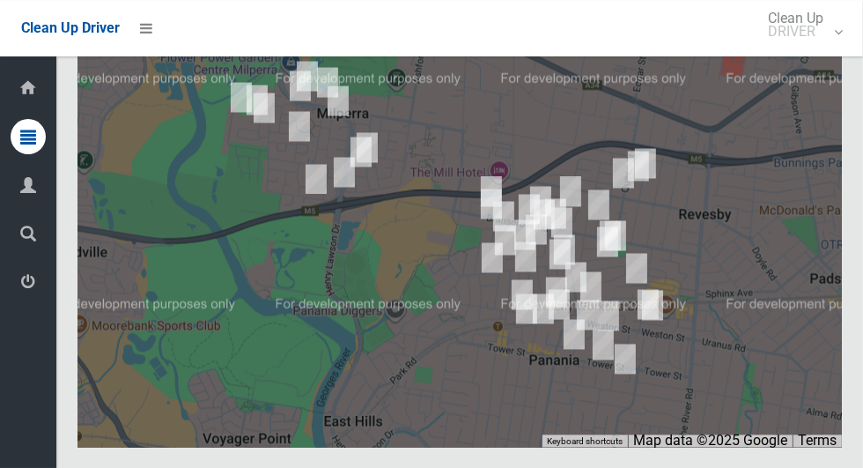
scroll to position [8740, 0]
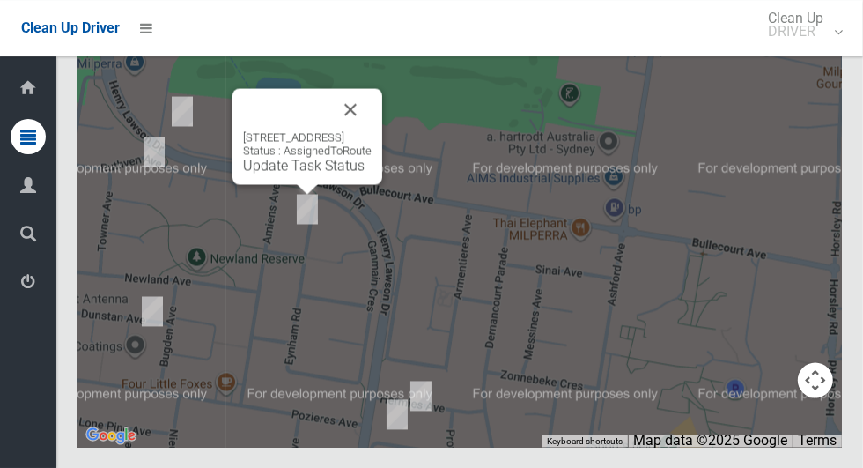
click at [372, 130] on button "Close" at bounding box center [350, 109] width 42 height 42
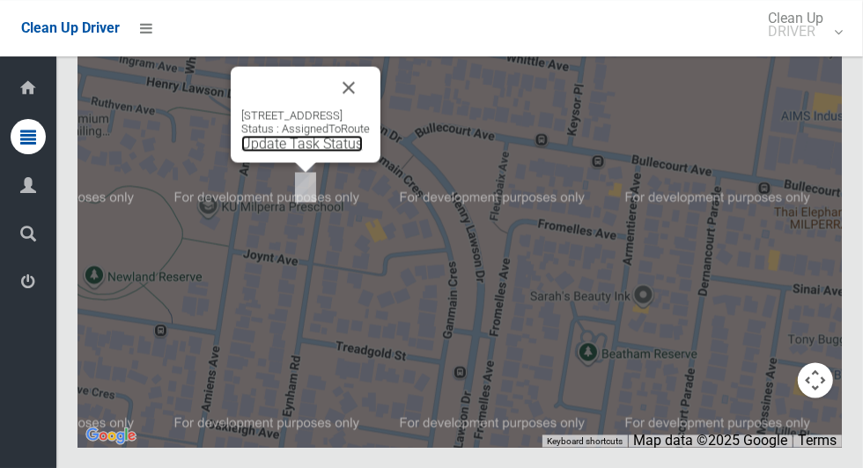
click at [290, 152] on link "Update Task Status" at bounding box center [302, 143] width 122 height 17
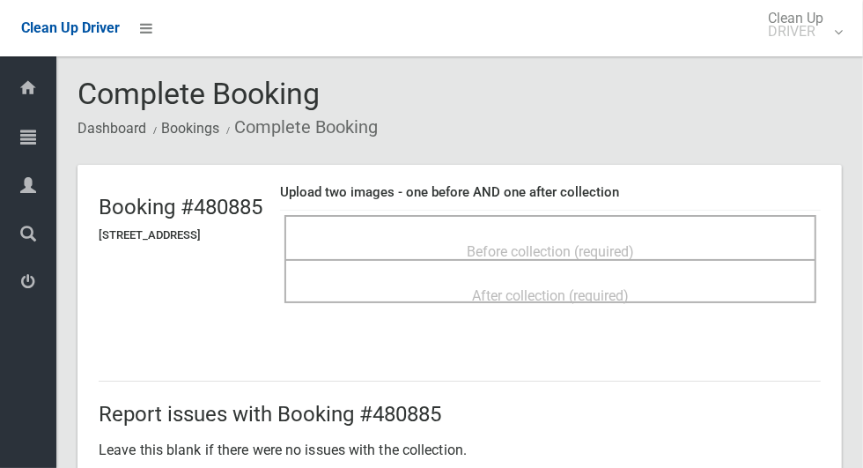
click at [713, 234] on div "Before collection (required)" at bounding box center [550, 250] width 493 height 33
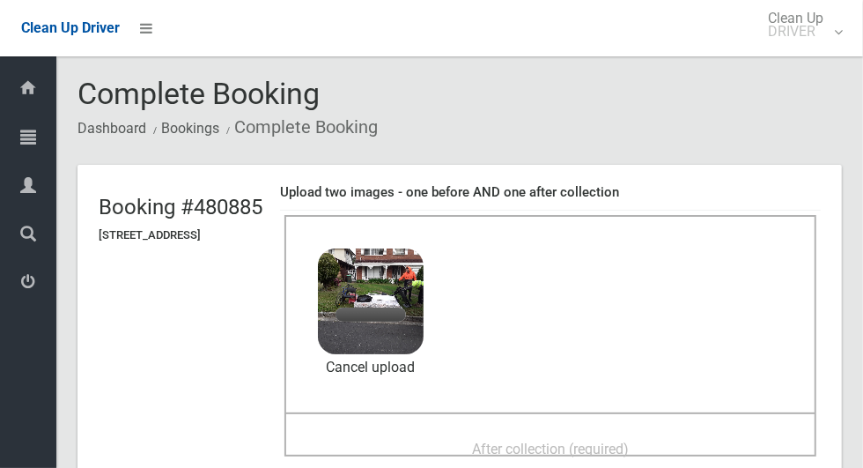
click at [565, 441] on span "After collection (required)" at bounding box center [550, 449] width 157 height 17
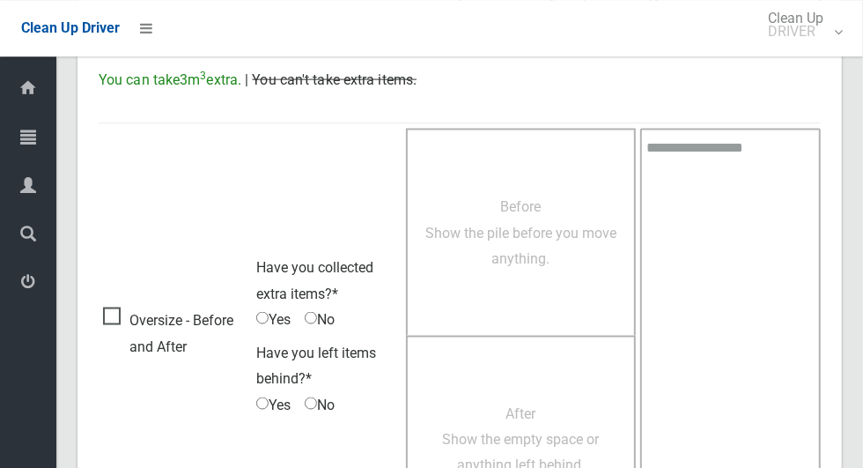
scroll to position [1441, 0]
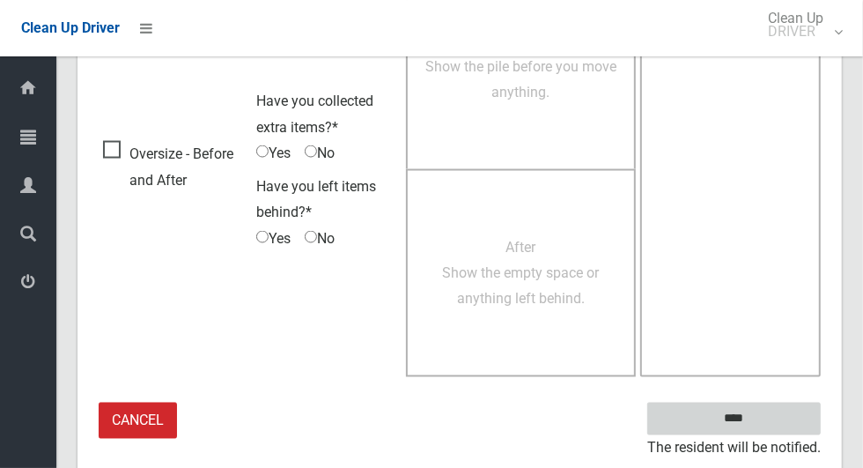
click at [765, 425] on input "****" at bounding box center [735, 419] width 174 height 33
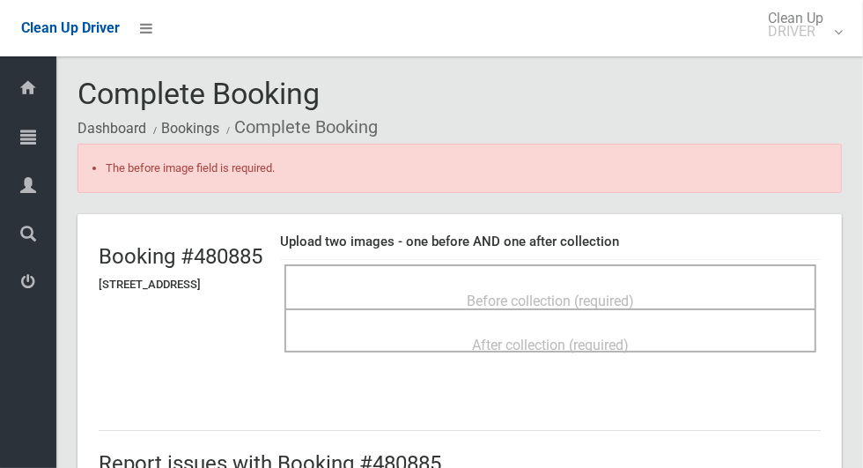
click at [724, 284] on div "Before collection (required)" at bounding box center [550, 300] width 493 height 33
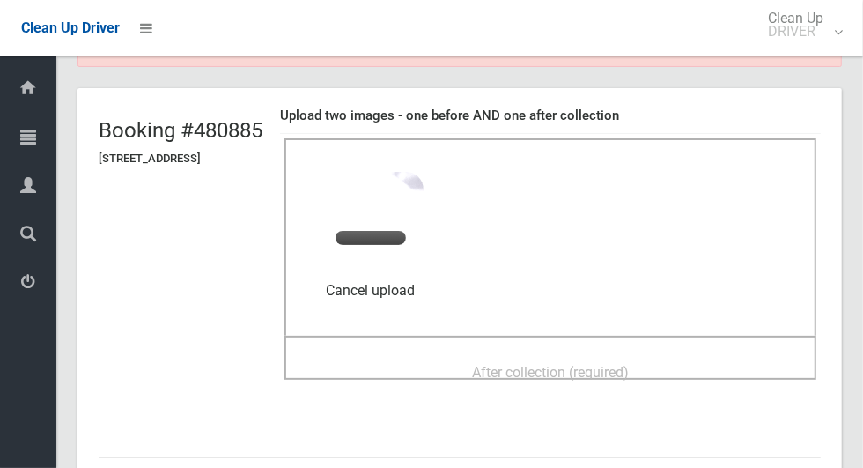
scroll to position [139, 0]
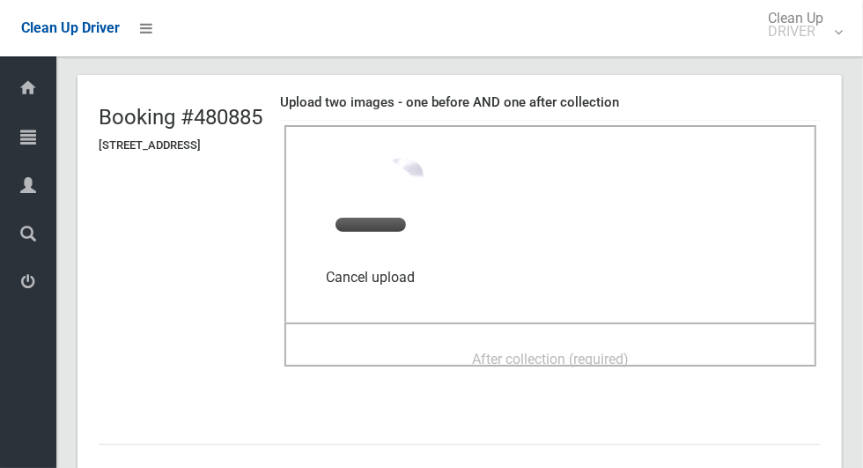
click at [691, 342] on div "After collection (required)" at bounding box center [550, 358] width 493 height 33
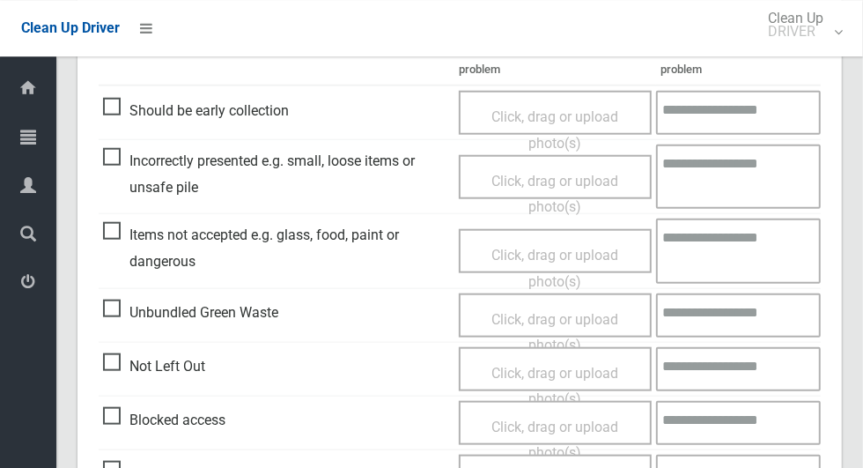
scroll to position [1491, 0]
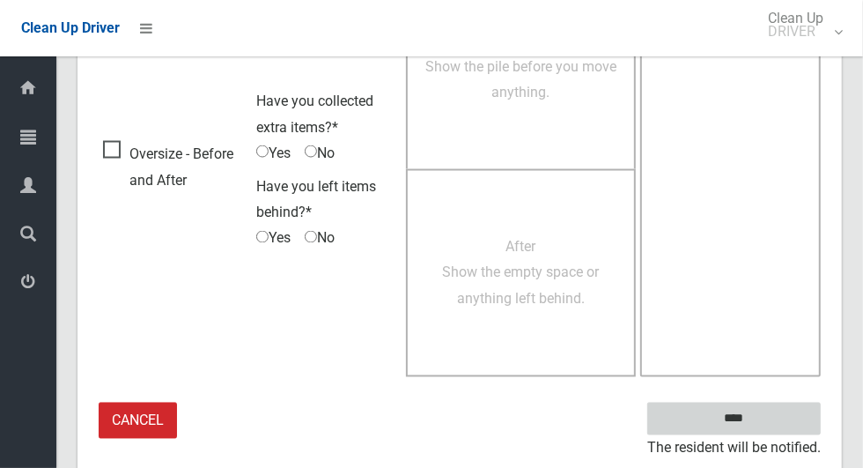
click at [765, 419] on input "****" at bounding box center [735, 419] width 174 height 33
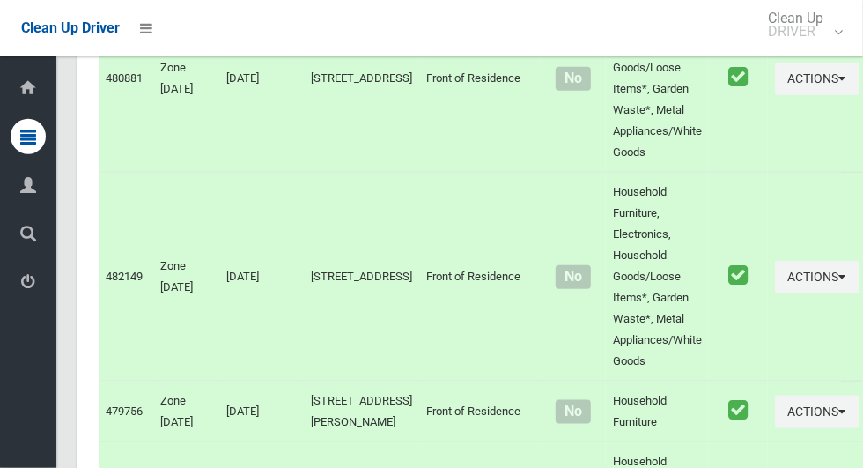
scroll to position [8741, 0]
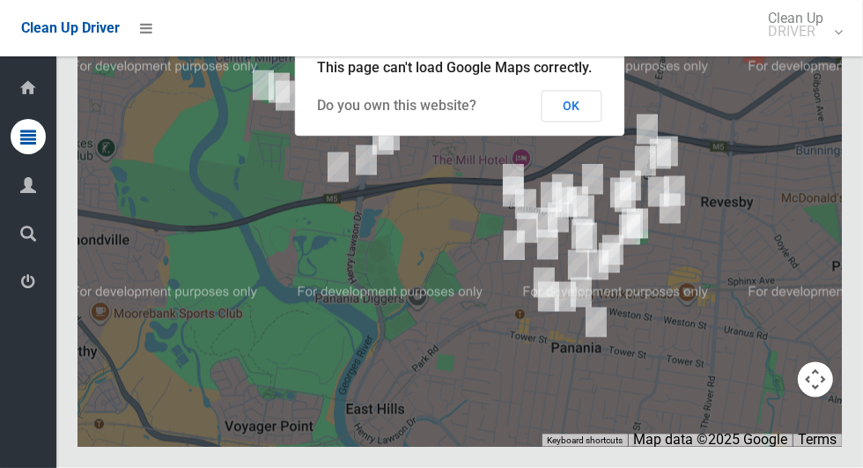
click at [578, 122] on button "OK" at bounding box center [572, 107] width 61 height 32
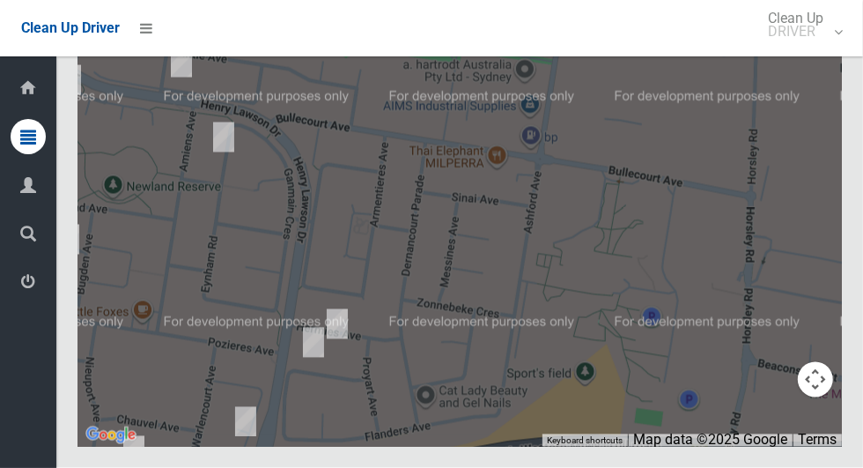
click at [34, 290] on icon at bounding box center [28, 281] width 16 height 35
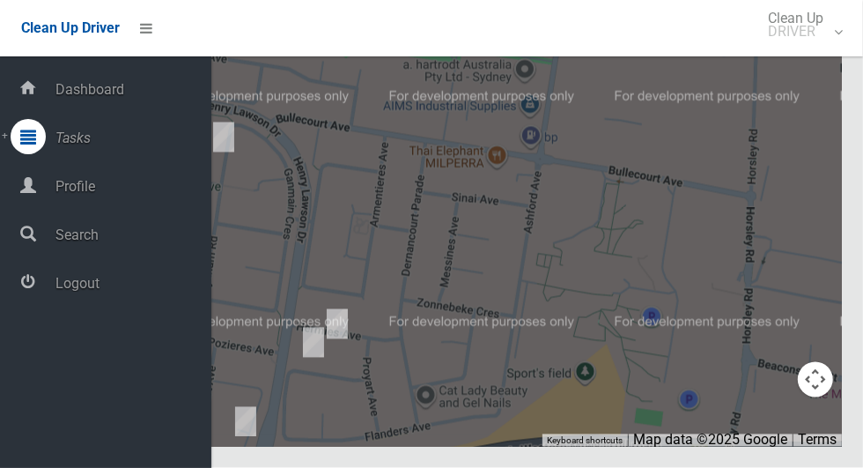
click at [142, 134] on span "Tasks" at bounding box center [130, 138] width 161 height 17
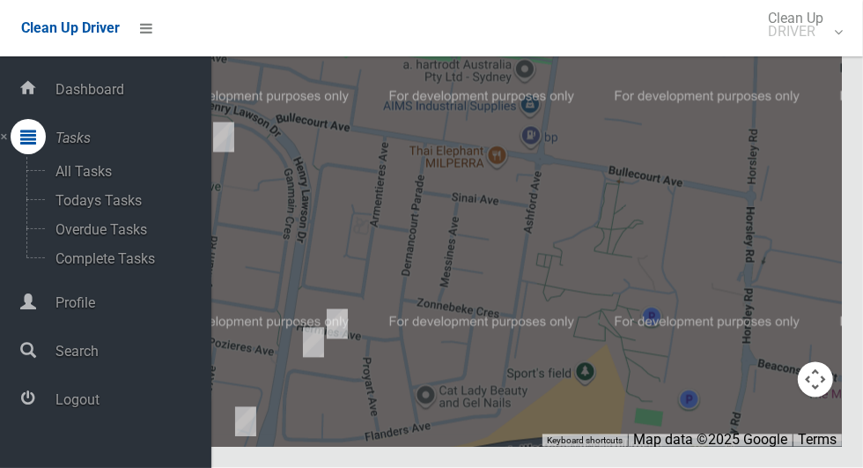
click at [100, 408] on span "Logout" at bounding box center [130, 399] width 161 height 17
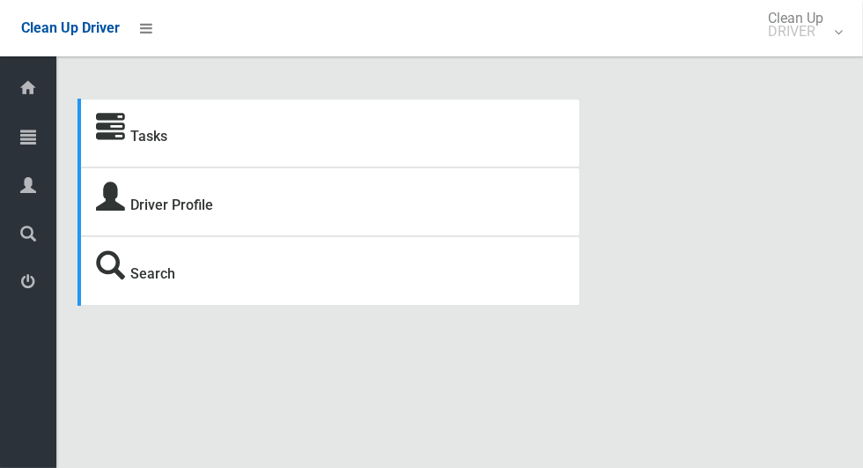
click at [32, 134] on icon at bounding box center [28, 136] width 16 height 35
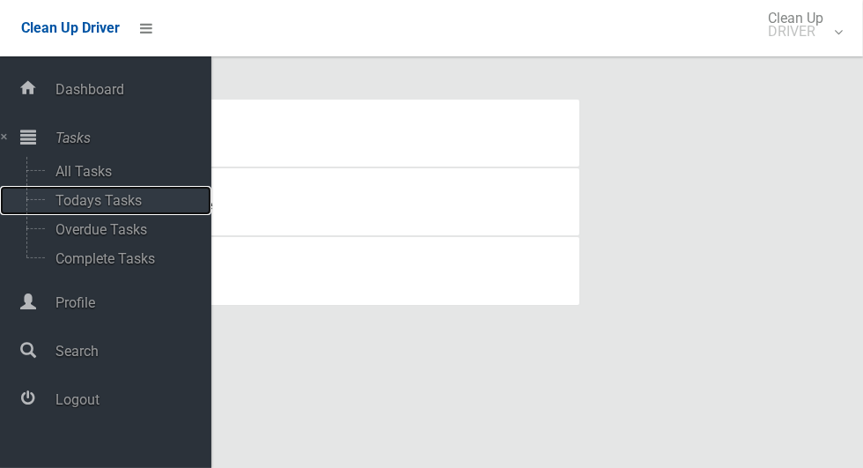
click at [137, 195] on span "Todays Tasks" at bounding box center [123, 200] width 146 height 17
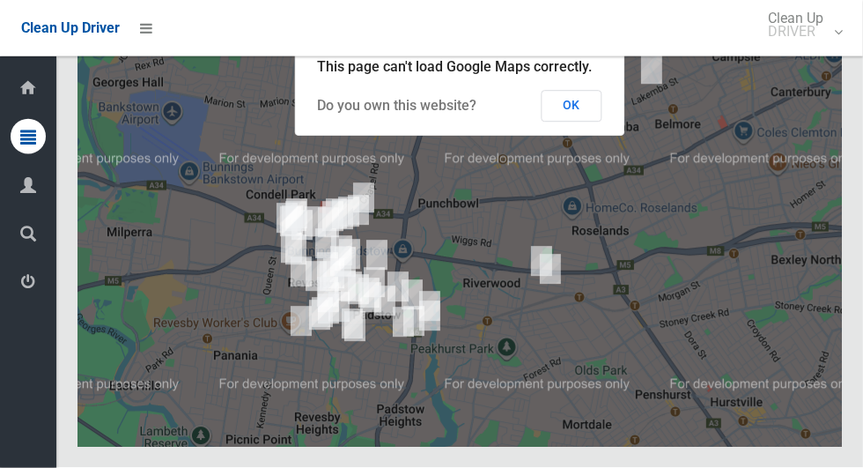
scroll to position [9700, 0]
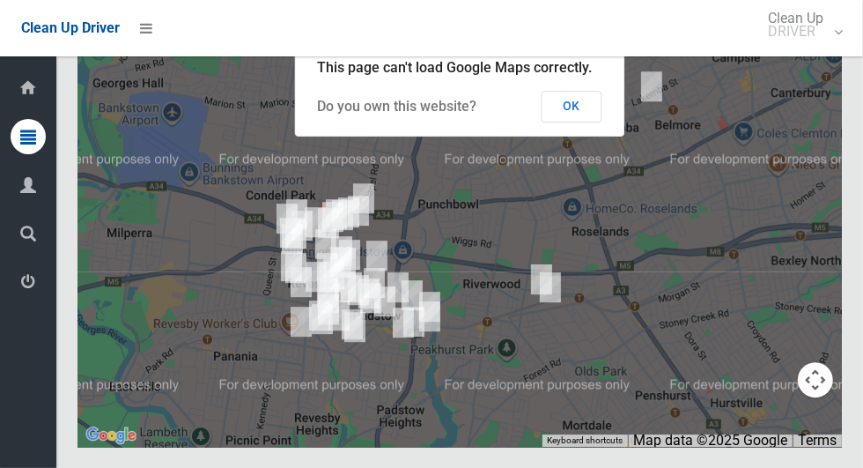
click at [593, 122] on button "OK" at bounding box center [572, 107] width 61 height 32
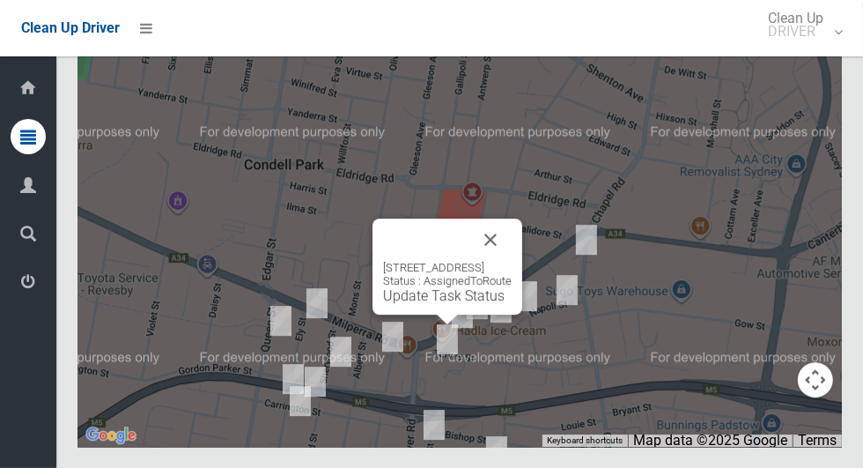
click at [512, 261] on button "Close" at bounding box center [491, 239] width 42 height 42
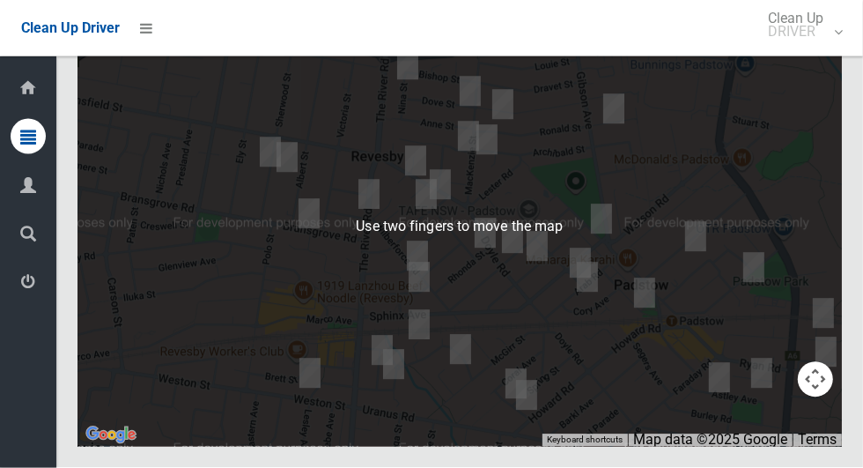
scroll to position [9708, 0]
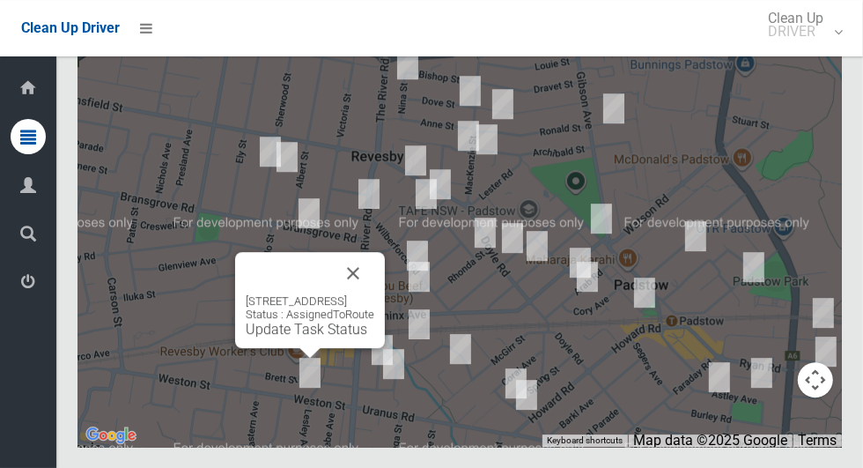
click at [374, 294] on button "Close" at bounding box center [353, 273] width 42 height 42
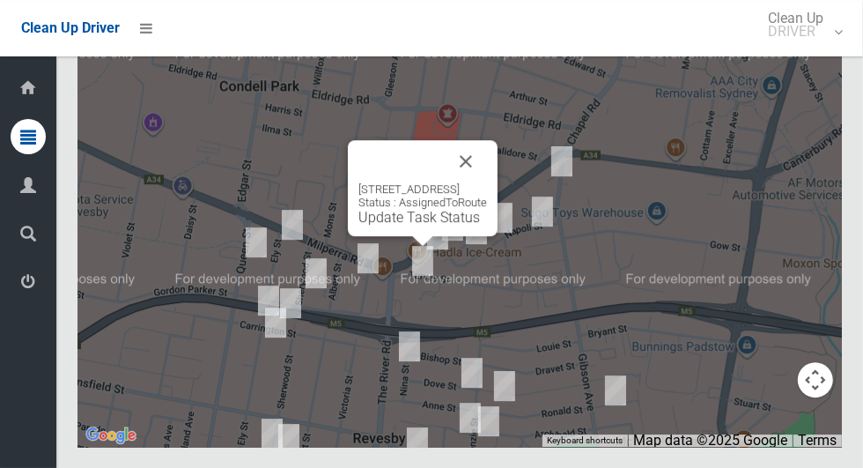
click at [487, 182] on button "Close" at bounding box center [466, 161] width 42 height 42
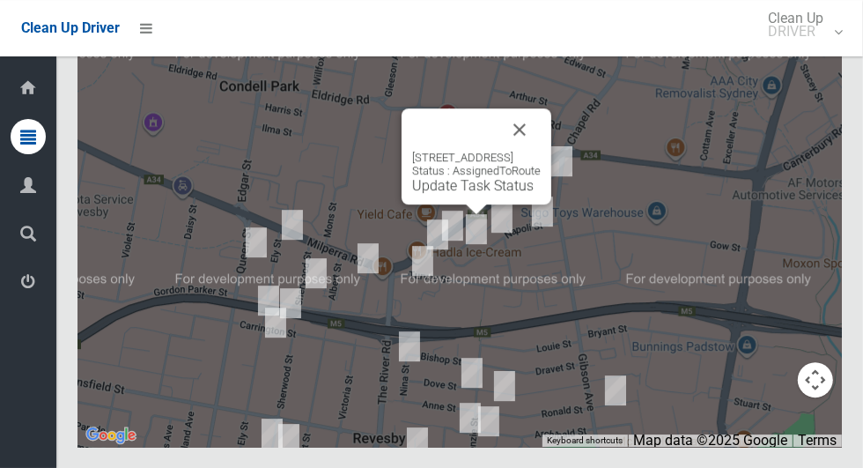
click at [541, 151] on button "Close" at bounding box center [520, 129] width 42 height 42
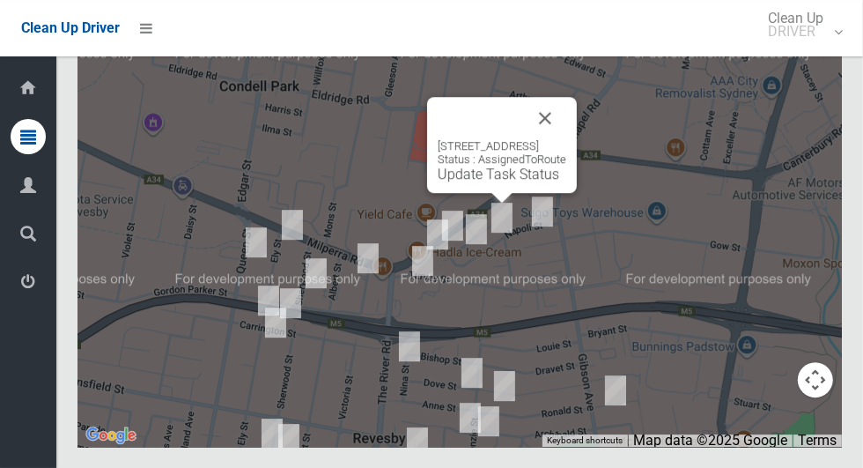
click at [566, 139] on button "Close" at bounding box center [545, 118] width 42 height 42
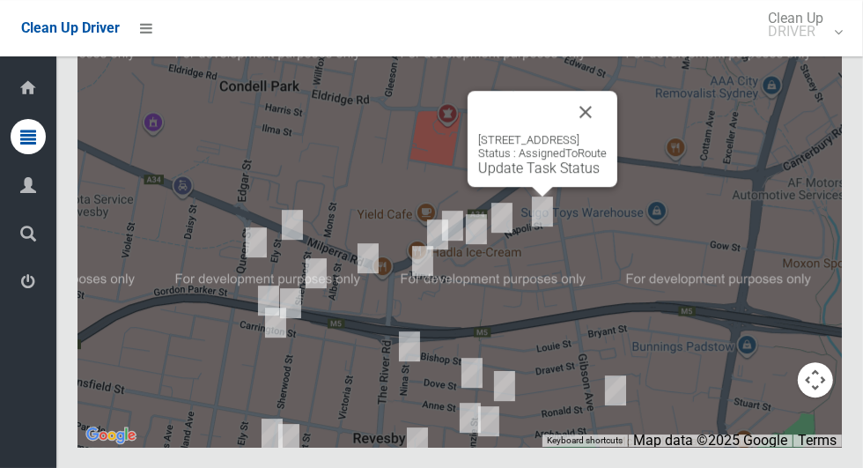
click at [607, 133] on button "Close" at bounding box center [586, 112] width 42 height 42
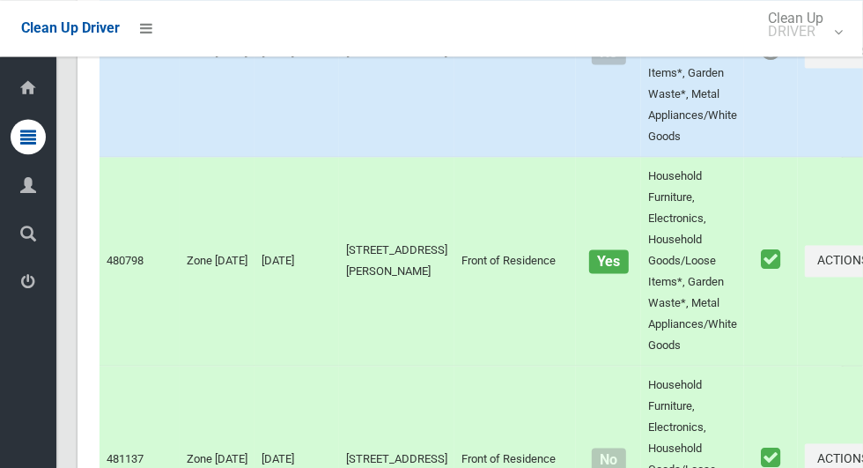
scroll to position [0, 0]
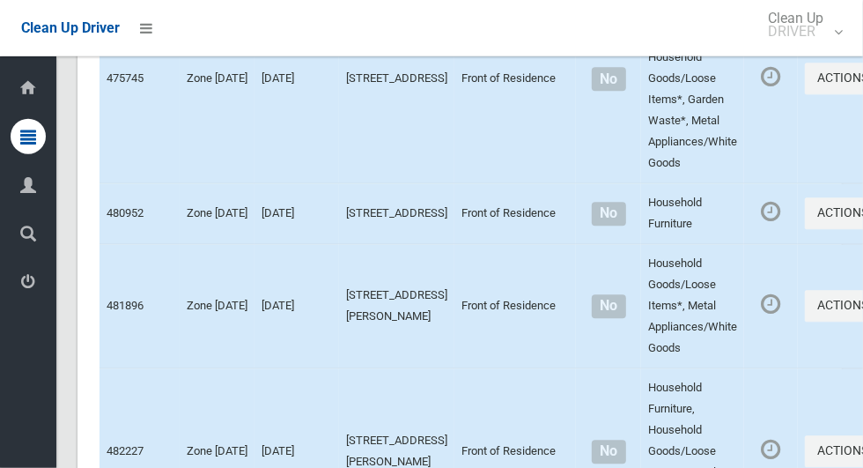
scroll to position [9708, 0]
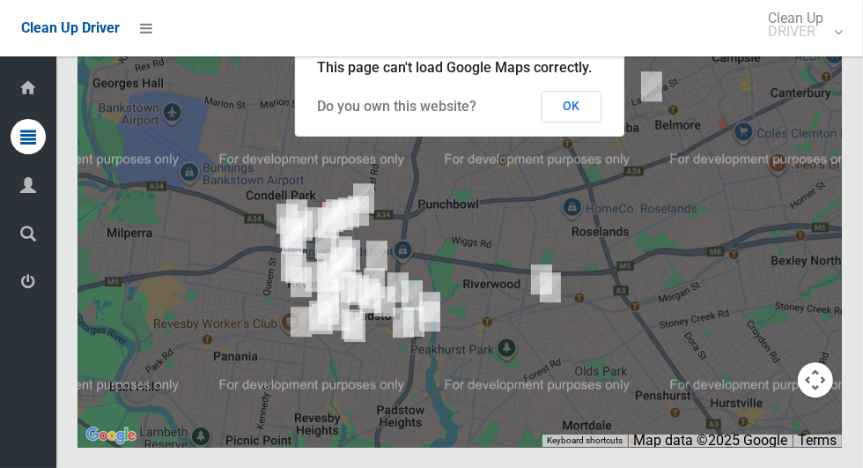
click at [593, 122] on button "OK" at bounding box center [572, 107] width 61 height 32
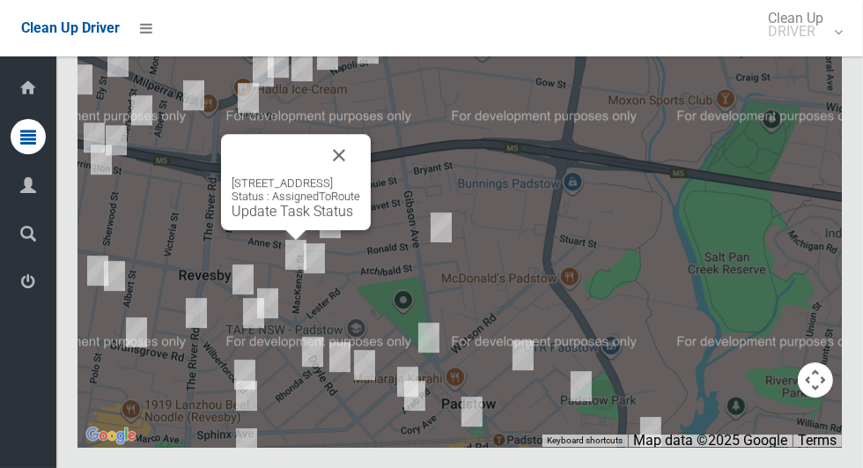
click at [360, 176] on button "Close" at bounding box center [339, 155] width 42 height 42
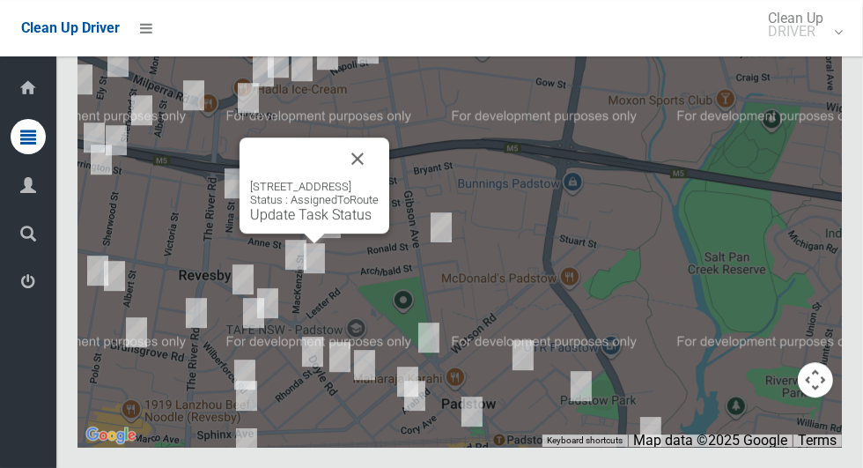
click at [379, 180] on button "Close" at bounding box center [358, 158] width 42 height 42
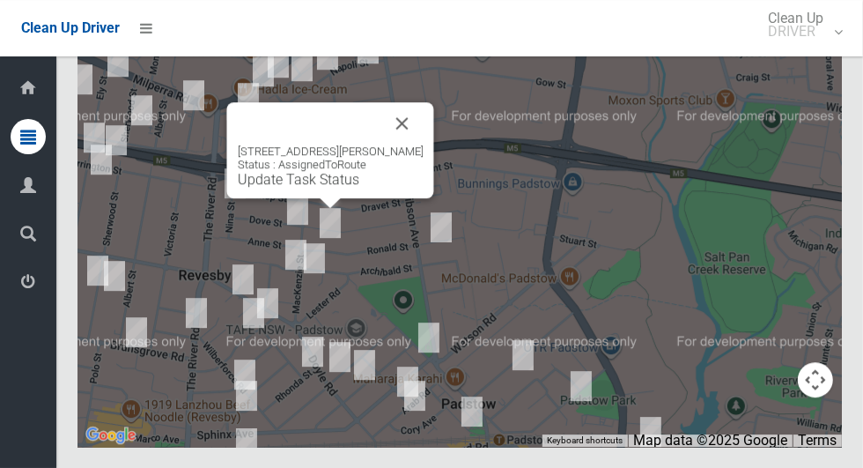
click at [399, 144] on button "Close" at bounding box center [402, 123] width 42 height 42
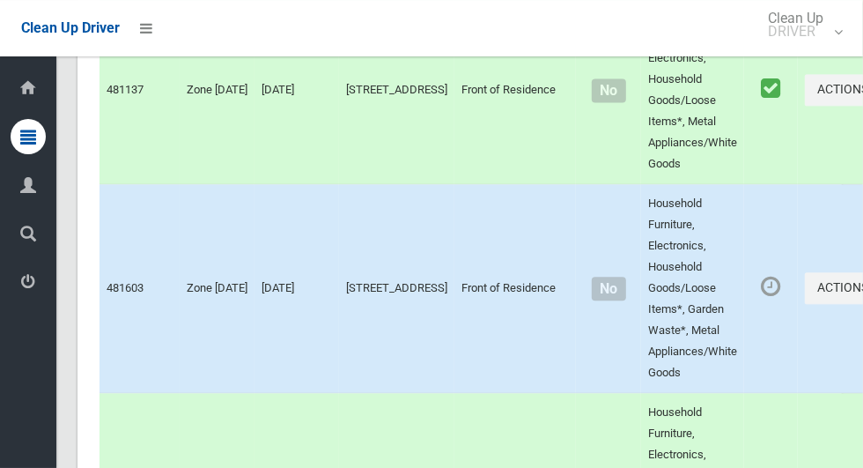
scroll to position [0, 0]
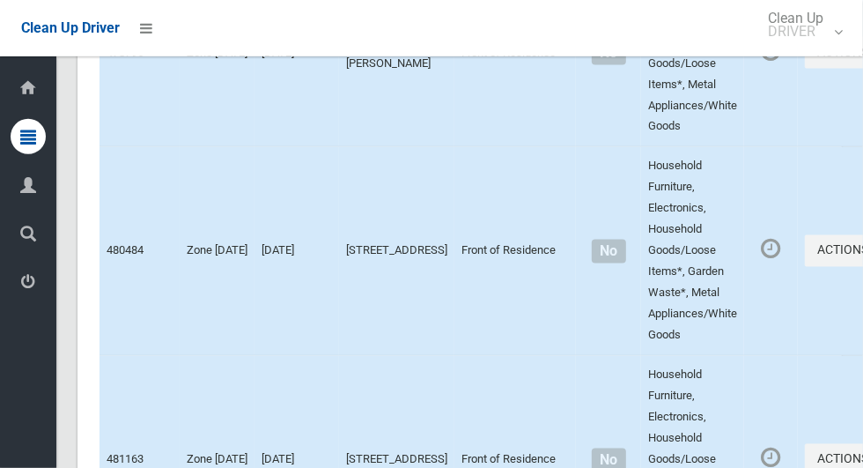
scroll to position [9708, 0]
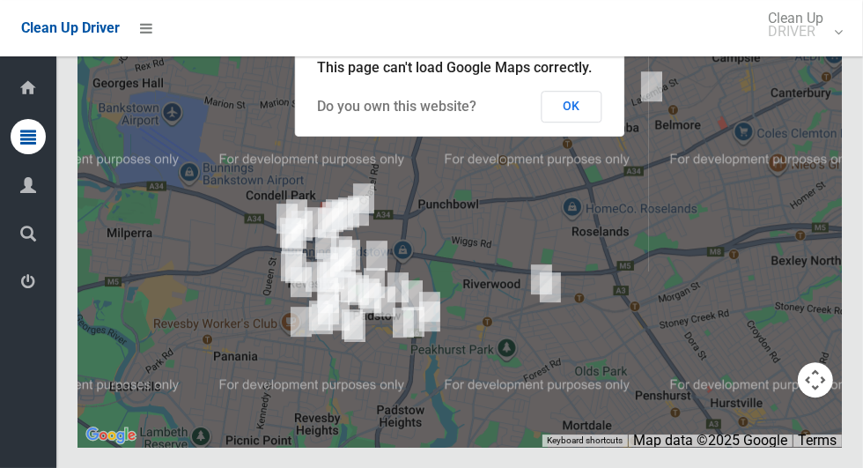
click at [593, 122] on button "OK" at bounding box center [572, 107] width 61 height 32
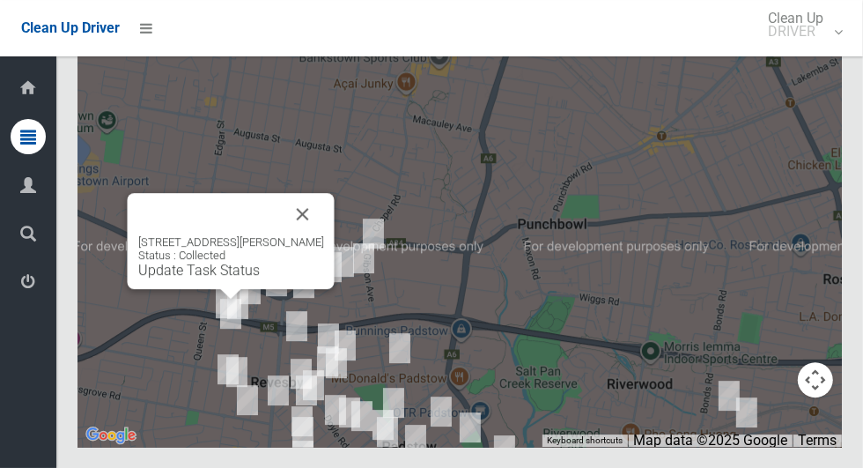
click at [313, 289] on div "[STREET_ADDRESS][PERSON_NAME] Status : Collected Update Task Status" at bounding box center [231, 241] width 207 height 96
click at [301, 235] on button "Close" at bounding box center [303, 214] width 42 height 42
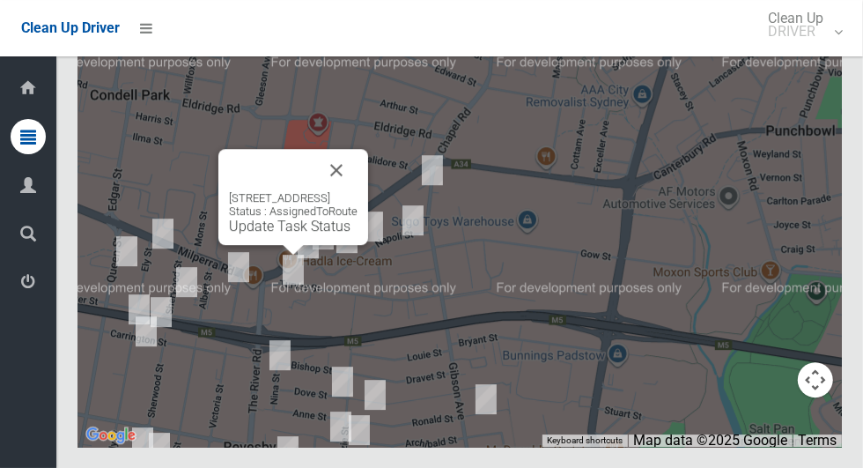
click at [358, 191] on button "Close" at bounding box center [336, 170] width 42 height 42
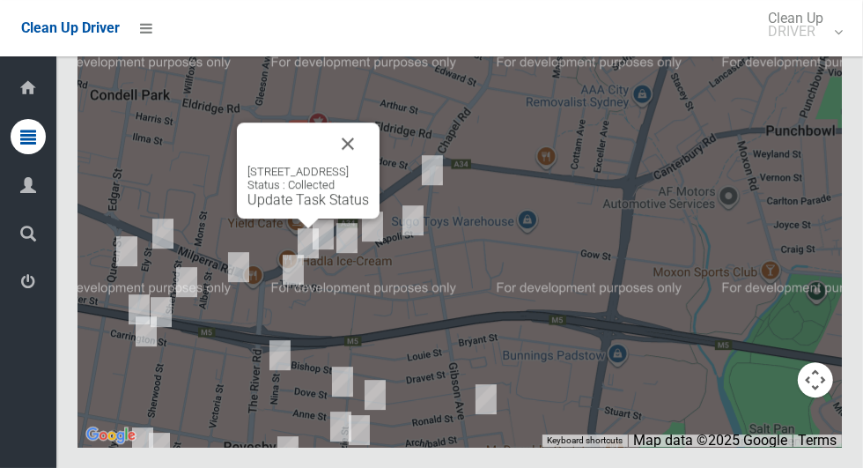
click at [369, 165] on button "Close" at bounding box center [348, 143] width 42 height 42
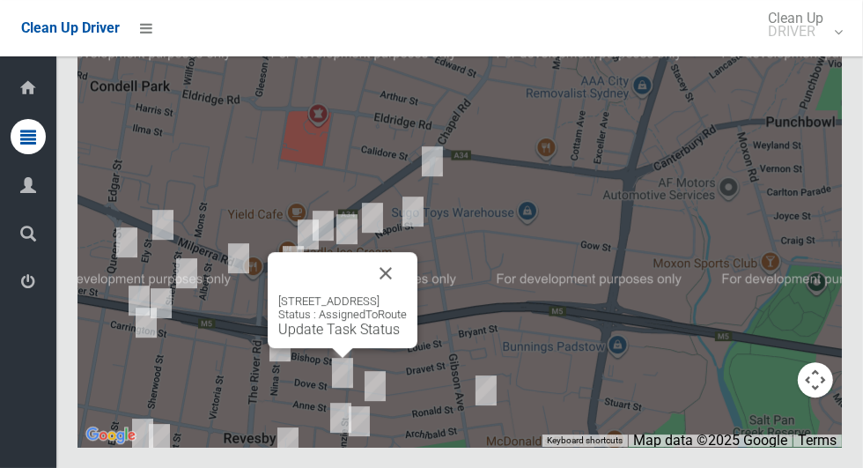
click at [407, 294] on button "Close" at bounding box center [386, 273] width 42 height 42
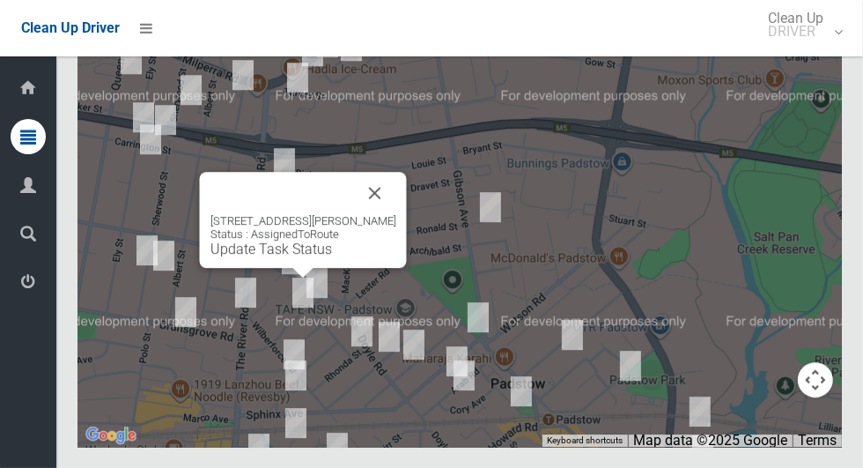
click at [367, 214] on button "Close" at bounding box center [375, 193] width 42 height 42
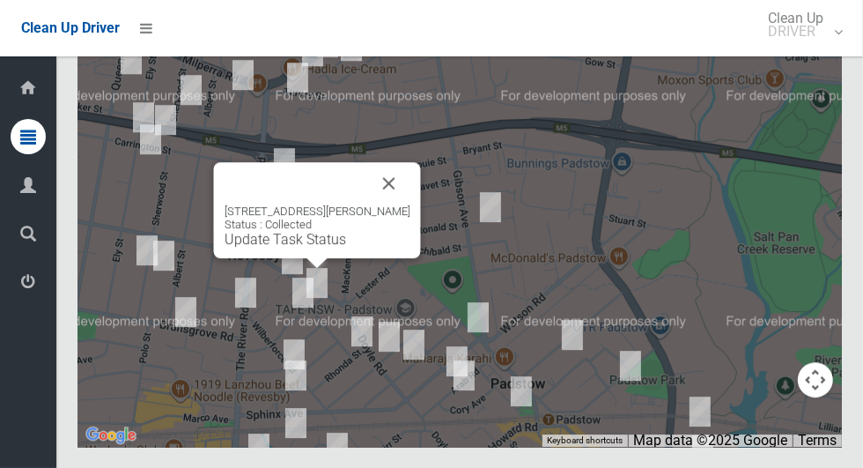
click at [389, 204] on button "Close" at bounding box center [389, 183] width 42 height 42
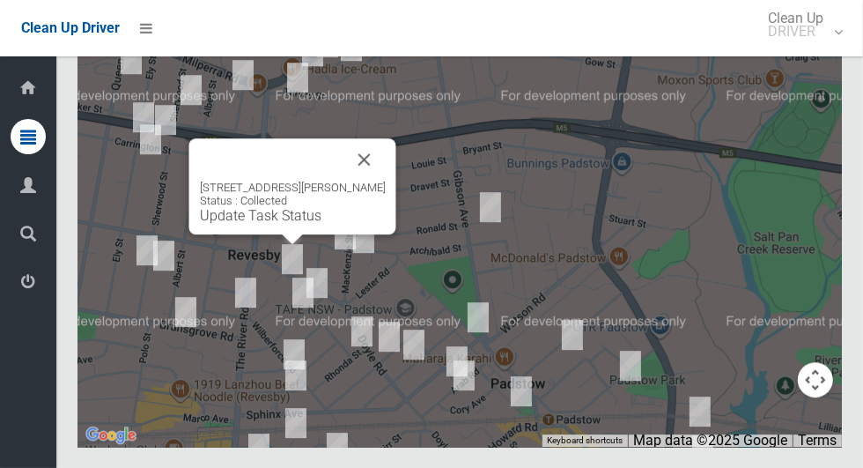
click at [380, 181] on button "Close" at bounding box center [365, 159] width 42 height 42
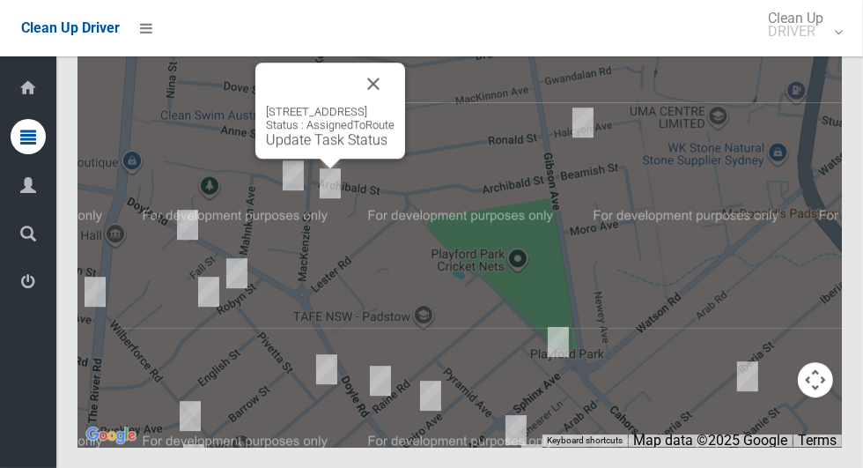
click at [395, 105] on button "Close" at bounding box center [373, 84] width 42 height 42
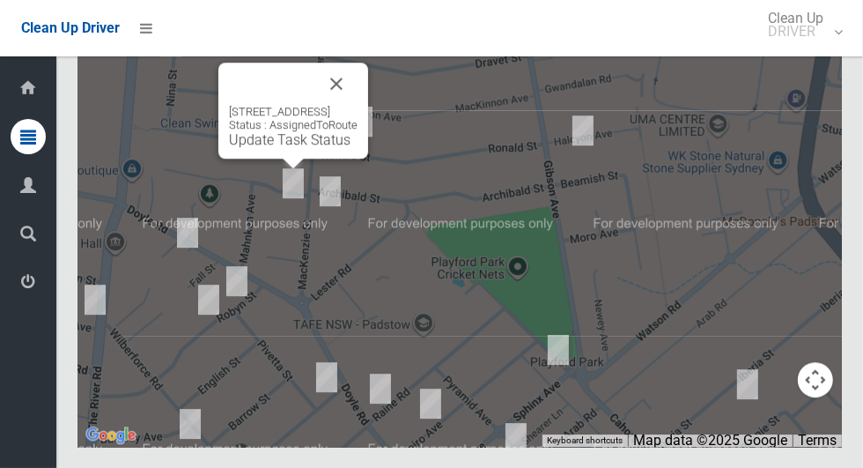
click at [358, 105] on button "Close" at bounding box center [336, 84] width 42 height 42
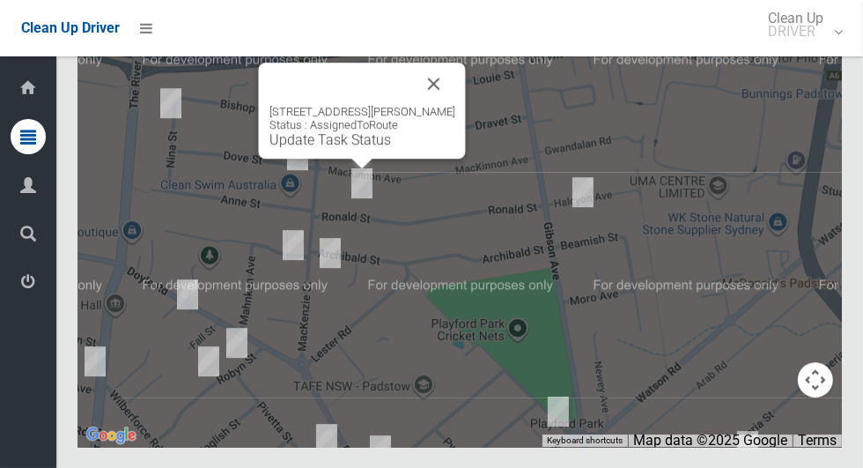
click at [433, 105] on button "Close" at bounding box center [434, 84] width 42 height 42
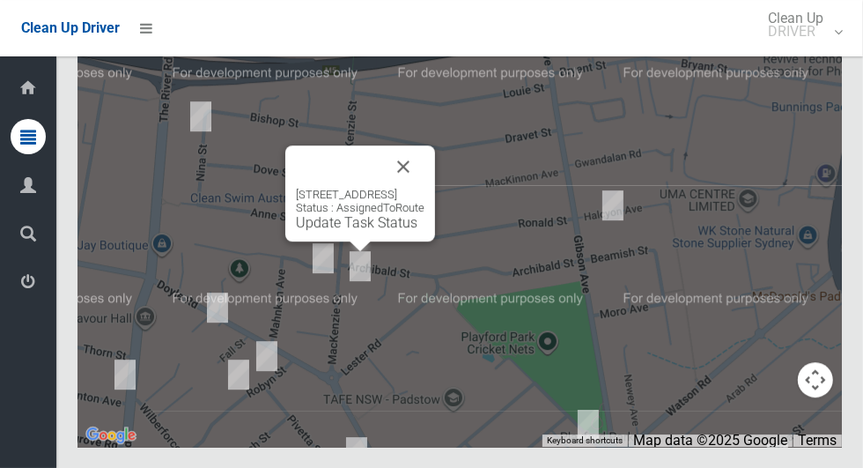
click at [344, 231] on link "Update Task Status" at bounding box center [357, 222] width 122 height 17
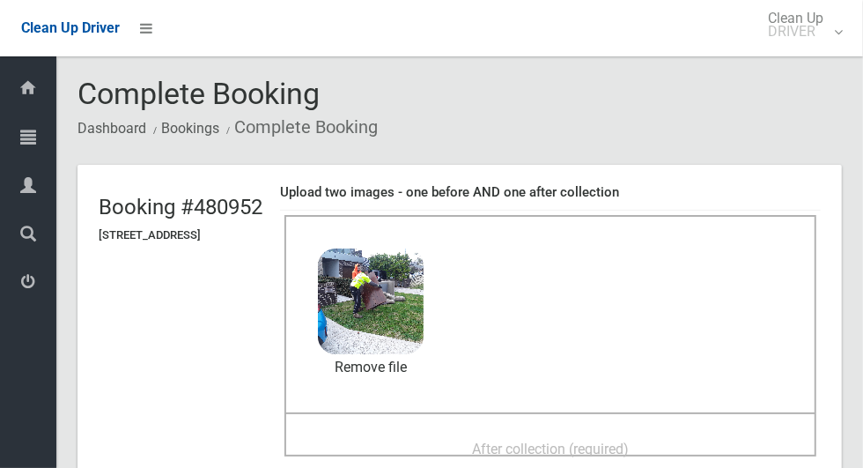
click at [629, 441] on span "After collection (required)" at bounding box center [550, 449] width 157 height 17
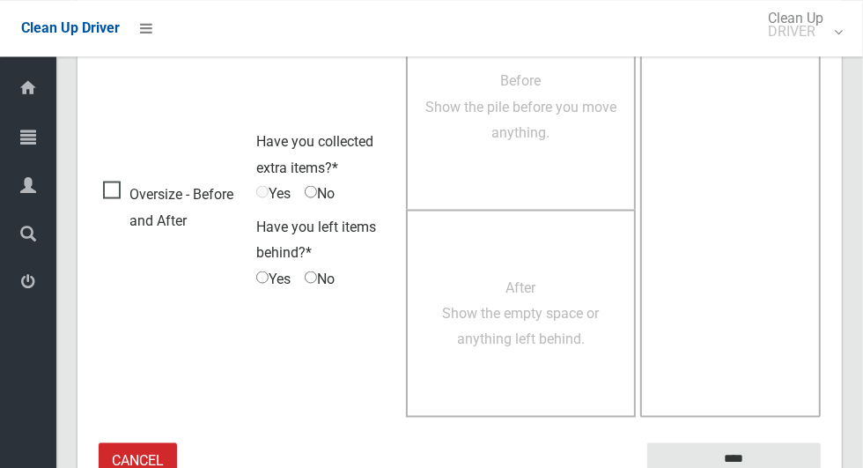
scroll to position [1441, 0]
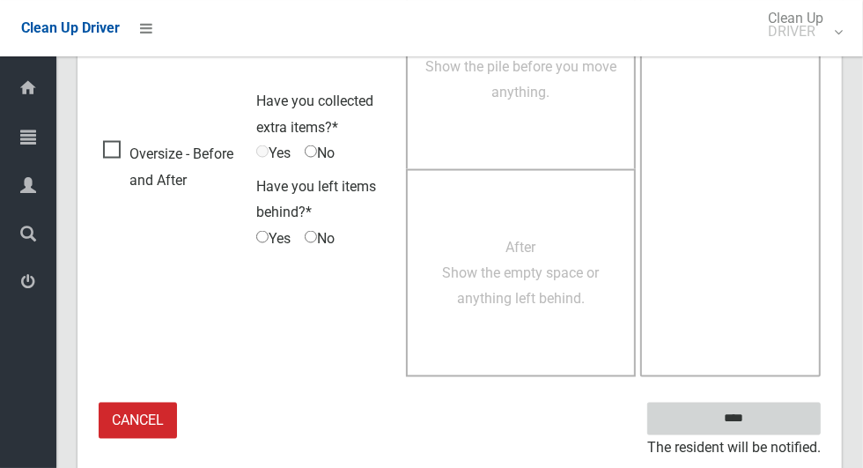
click at [765, 413] on input "****" at bounding box center [735, 419] width 174 height 33
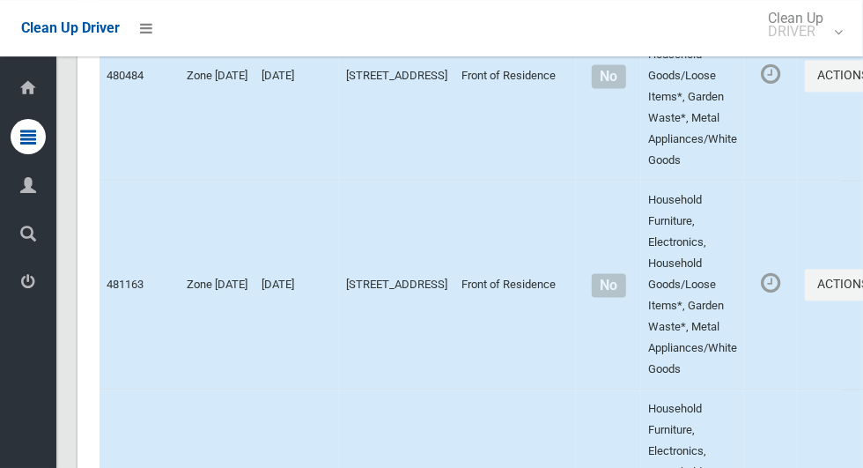
scroll to position [9708, 0]
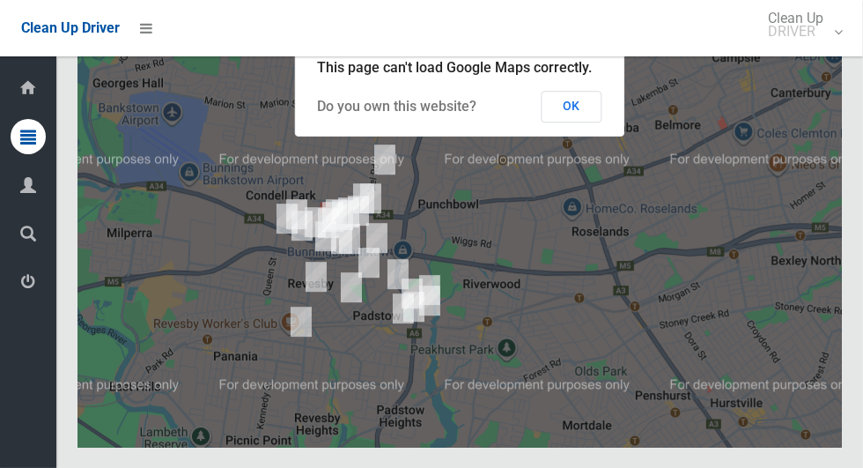
click at [593, 122] on button "OK" at bounding box center [572, 107] width 61 height 32
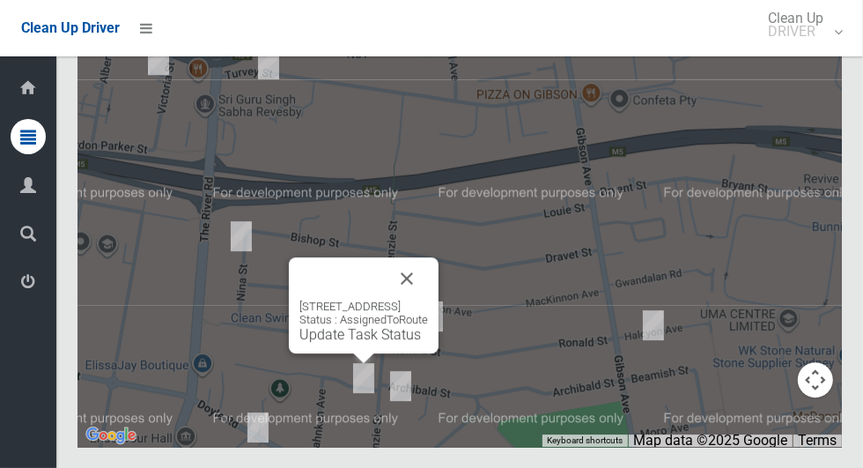
click at [365, 364] on div at bounding box center [364, 358] width 22 height 11
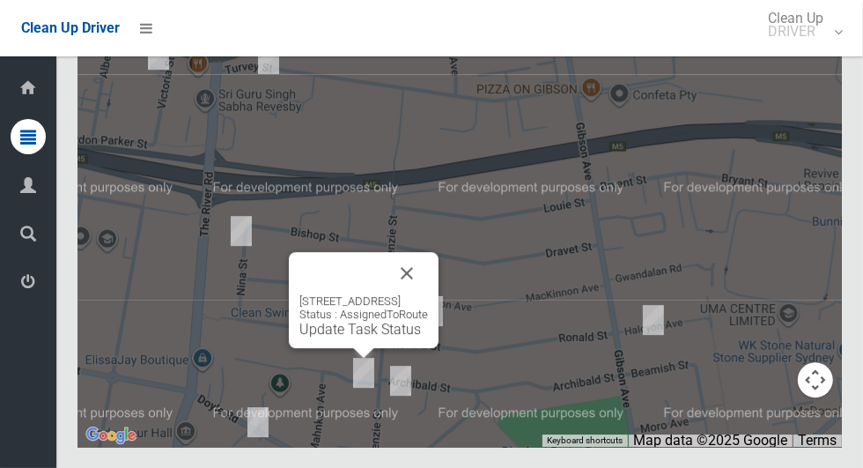
click at [333, 337] on div "1C Langdale Avenue, REVESBY NSW 2212 Status : AssignedToRoute Update Task Status" at bounding box center [364, 315] width 129 height 43
click at [302, 337] on div "1C Langdale Avenue, REVESBY NSW 2212 Status : AssignedToRoute Update Task Status" at bounding box center [364, 315] width 129 height 43
click at [301, 337] on link "Update Task Status" at bounding box center [361, 329] width 122 height 17
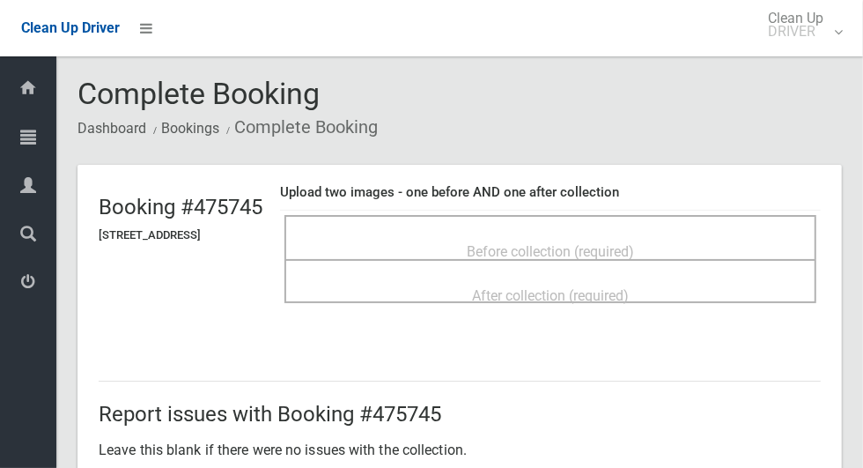
click at [665, 234] on div "Before collection (required)" at bounding box center [550, 250] width 493 height 33
click at [634, 243] on span "Before collection (required)" at bounding box center [550, 251] width 167 height 17
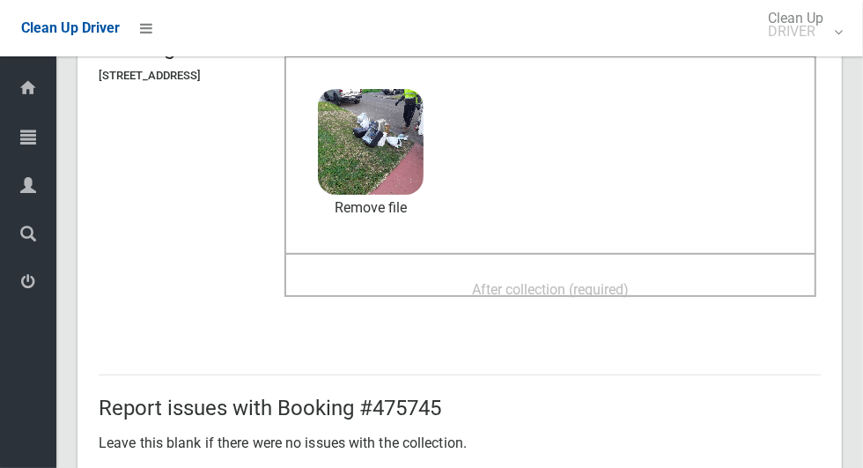
scroll to position [178, 0]
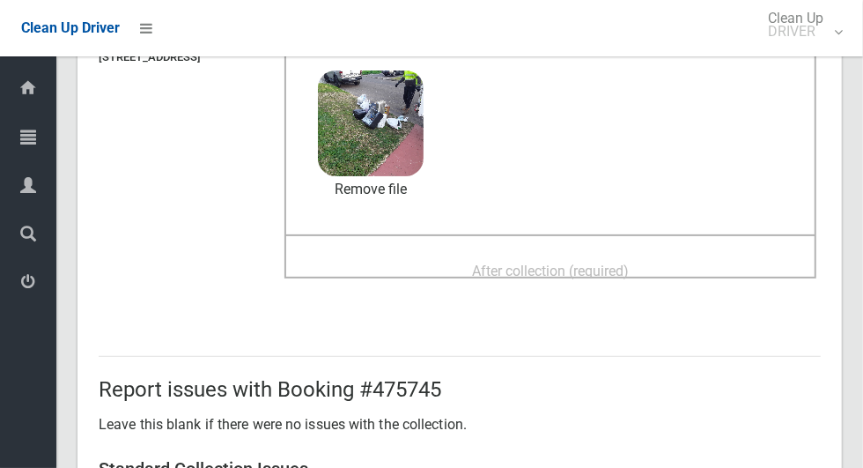
click at [665, 254] on div "After collection (required)" at bounding box center [550, 270] width 493 height 33
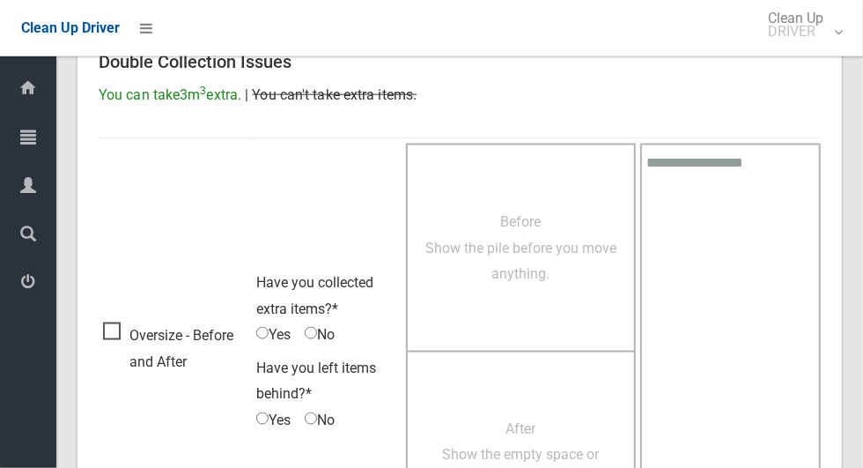
scroll to position [1441, 0]
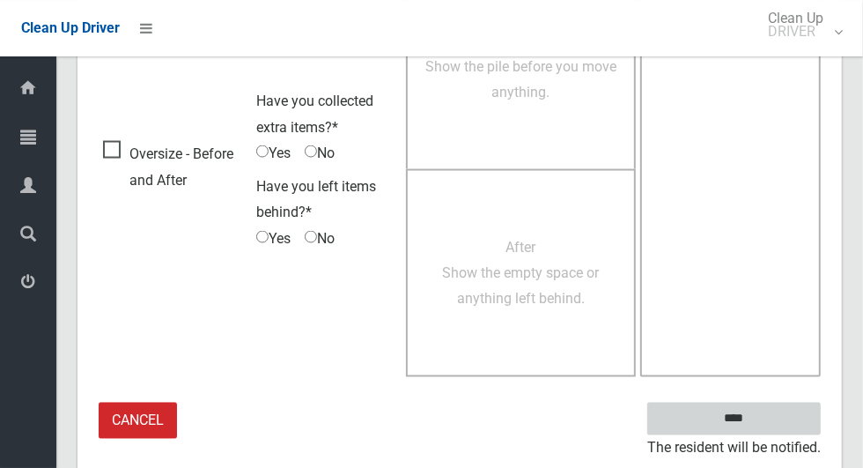
click at [748, 413] on input "****" at bounding box center [735, 419] width 174 height 33
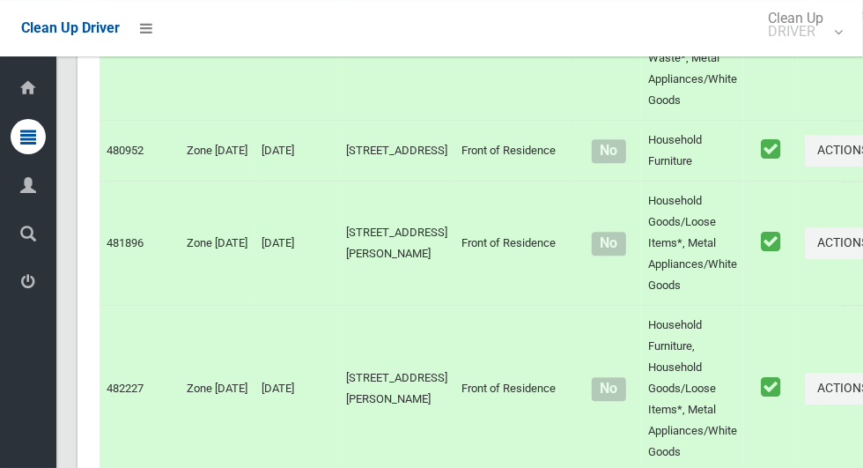
scroll to position [9708, 0]
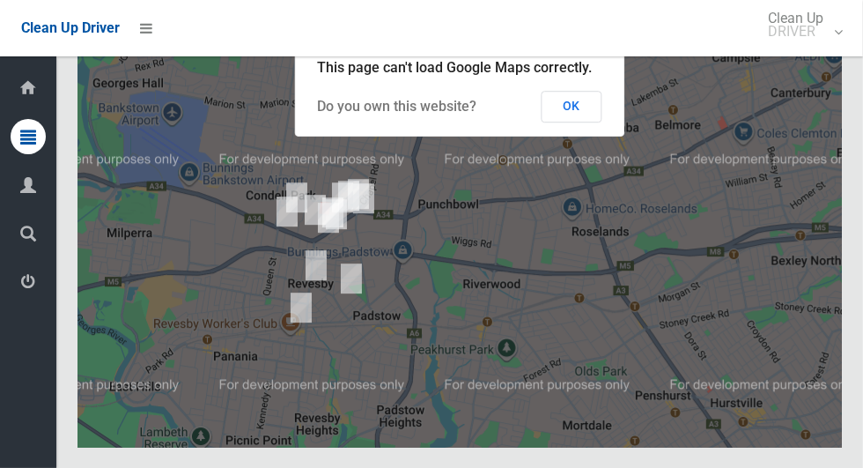
click at [593, 122] on button "OK" at bounding box center [572, 107] width 61 height 32
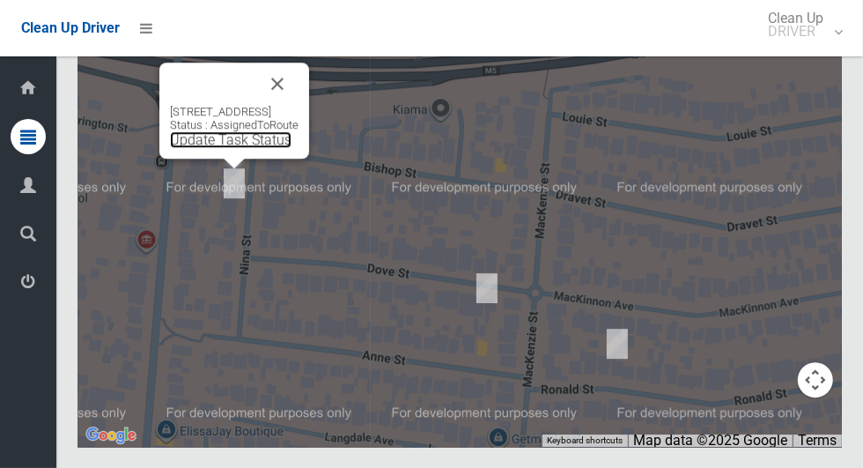
click at [231, 148] on link "Update Task Status" at bounding box center [231, 139] width 122 height 17
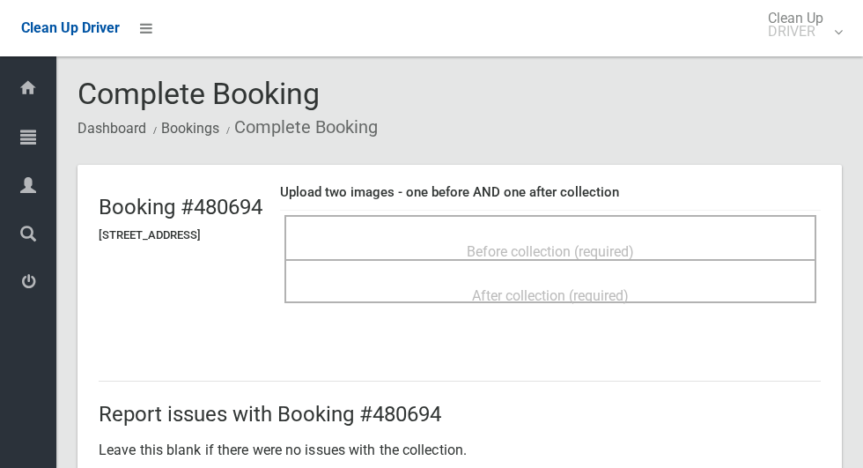
click at [630, 243] on span "Before collection (required)" at bounding box center [550, 251] width 167 height 17
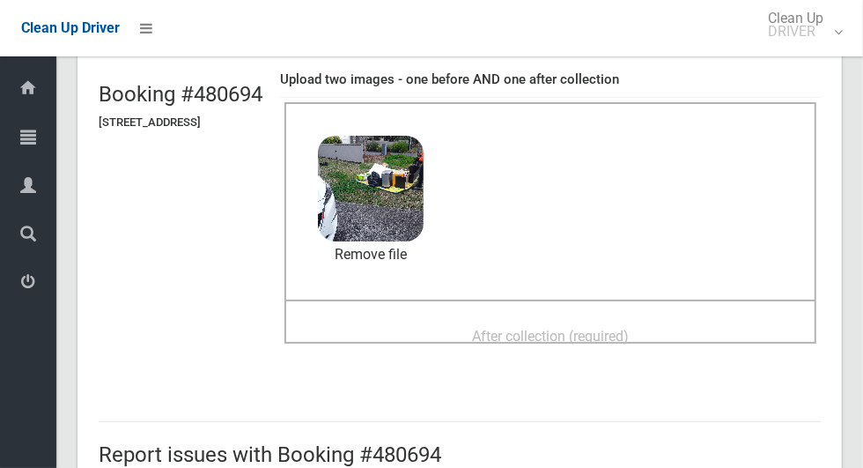
scroll to position [162, 0]
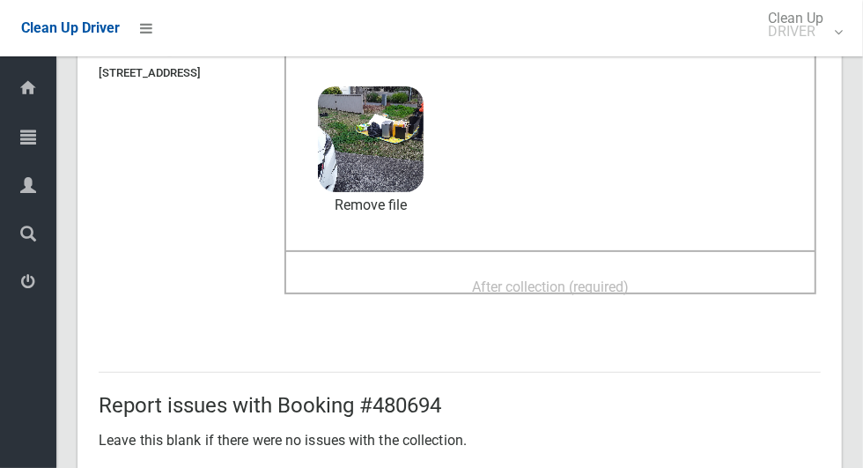
click at [704, 270] on div "After collection (required)" at bounding box center [550, 286] width 493 height 33
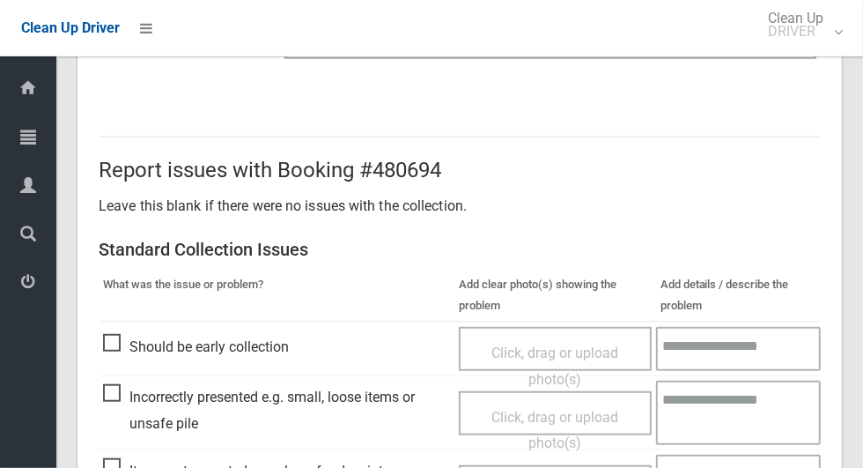
scroll to position [1441, 0]
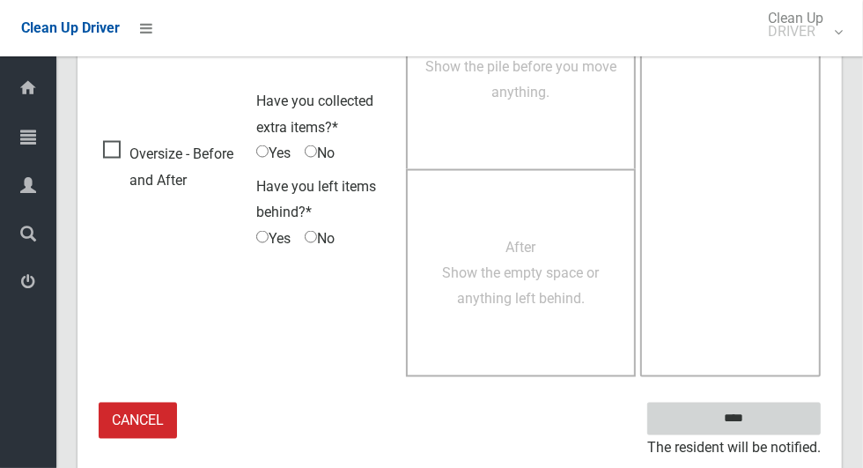
click at [748, 415] on input "****" at bounding box center [735, 419] width 174 height 33
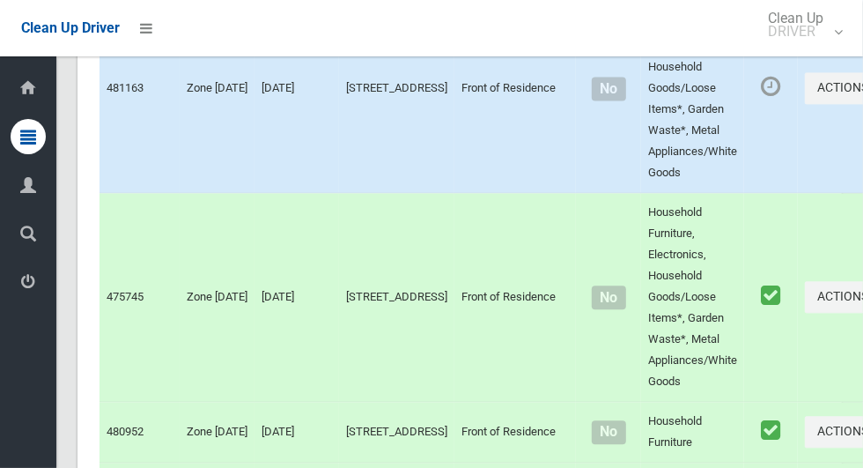
scroll to position [9708, 0]
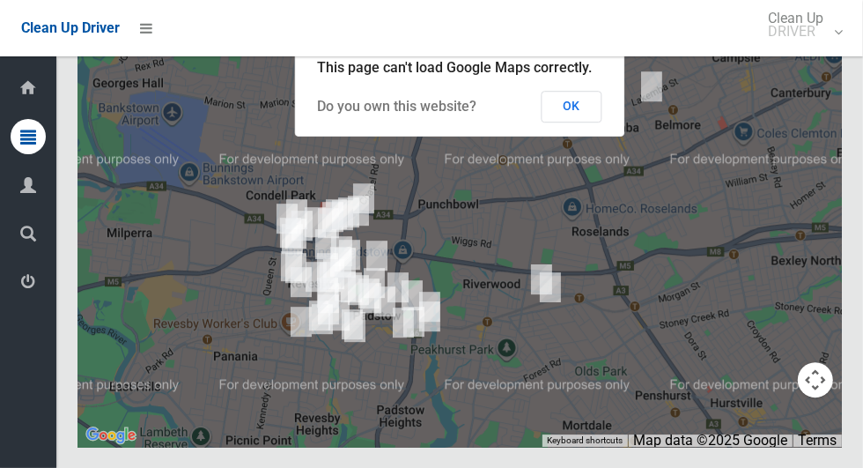
click at [593, 122] on button "OK" at bounding box center [572, 107] width 61 height 32
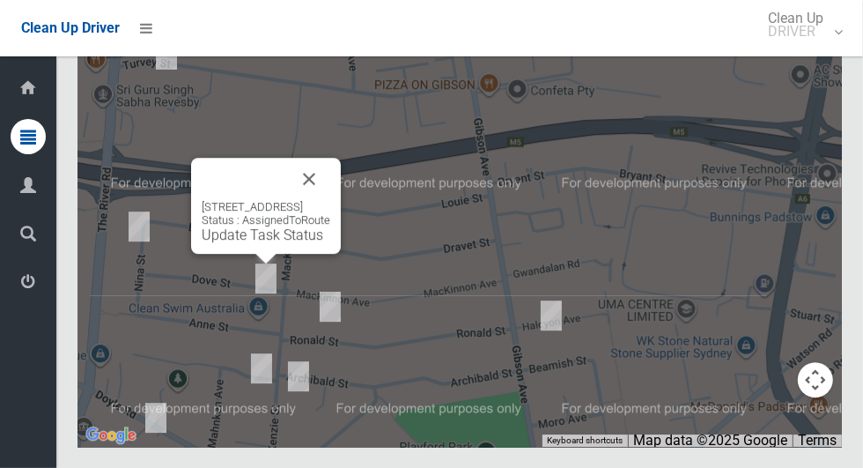
click at [269, 243] on div "[STREET_ADDRESS] Status : AssignedToRoute Update Task Status" at bounding box center [266, 221] width 129 height 43
click at [263, 243] on div "[STREET_ADDRESS] Status : AssignedToRoute Update Task Status" at bounding box center [266, 221] width 129 height 43
click at [238, 243] on div "[STREET_ADDRESS] Status : AssignedToRoute Update Task Status" at bounding box center [266, 221] width 129 height 43
click at [220, 243] on link "Update Task Status" at bounding box center [263, 234] width 122 height 17
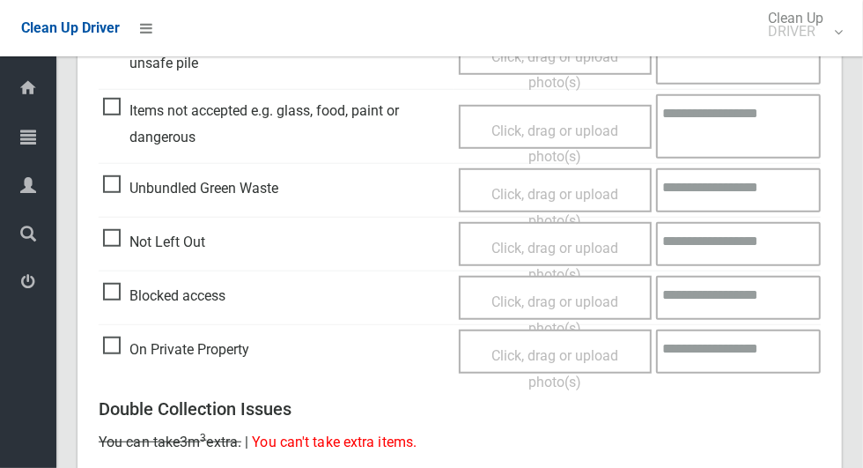
scroll to position [597, 0]
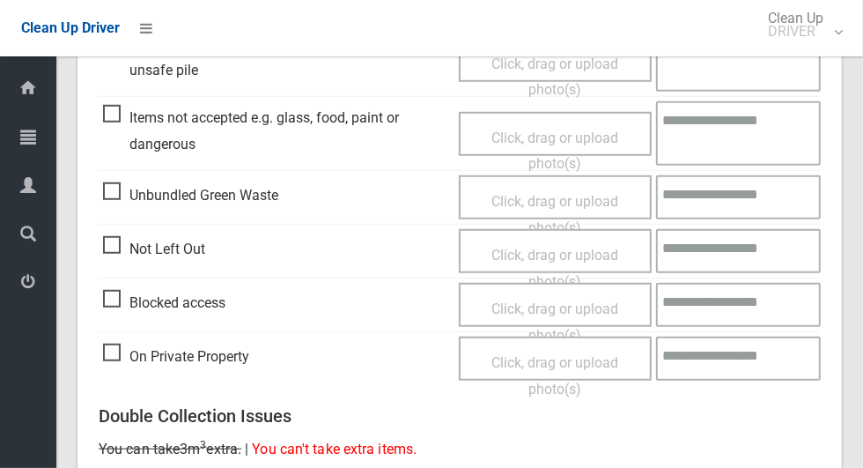
click at [123, 246] on span "Not Left Out" at bounding box center [154, 249] width 102 height 26
click at [555, 256] on span "Click, drag or upload photo(s)" at bounding box center [555, 268] width 127 height 43
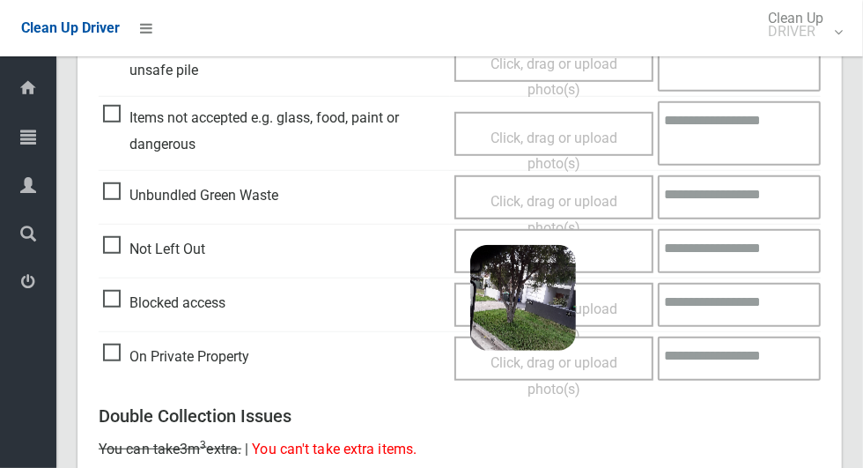
scroll to position [1135, 0]
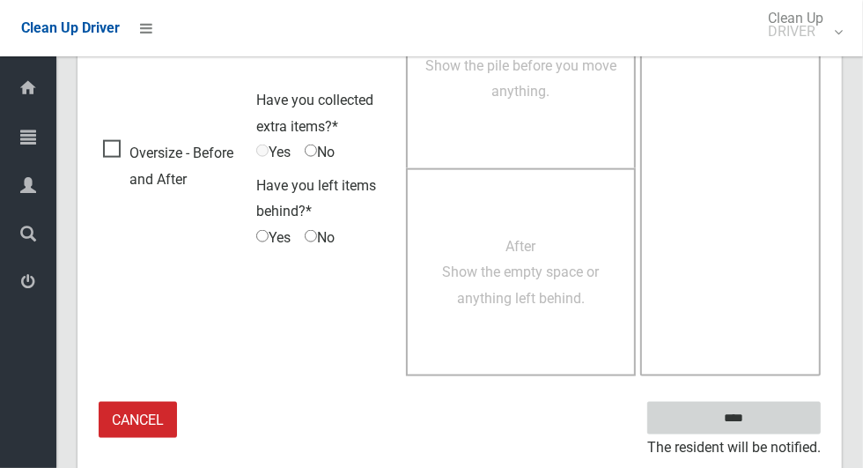
click at [734, 408] on input "****" at bounding box center [735, 418] width 174 height 33
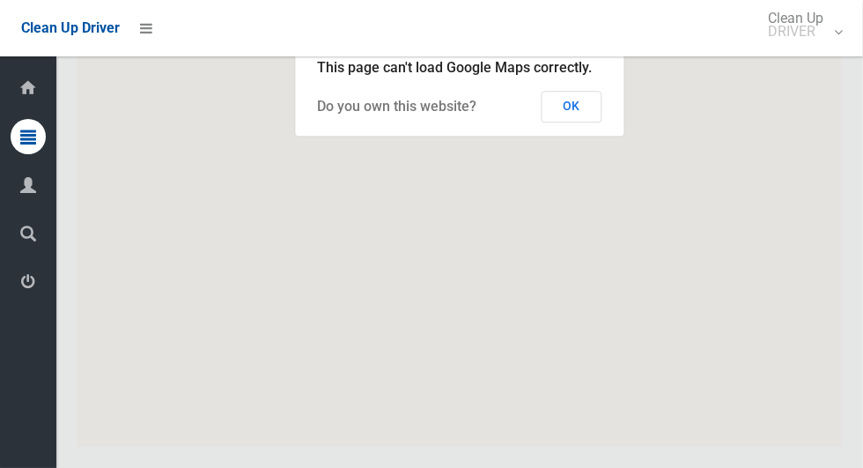
scroll to position [9708, 0]
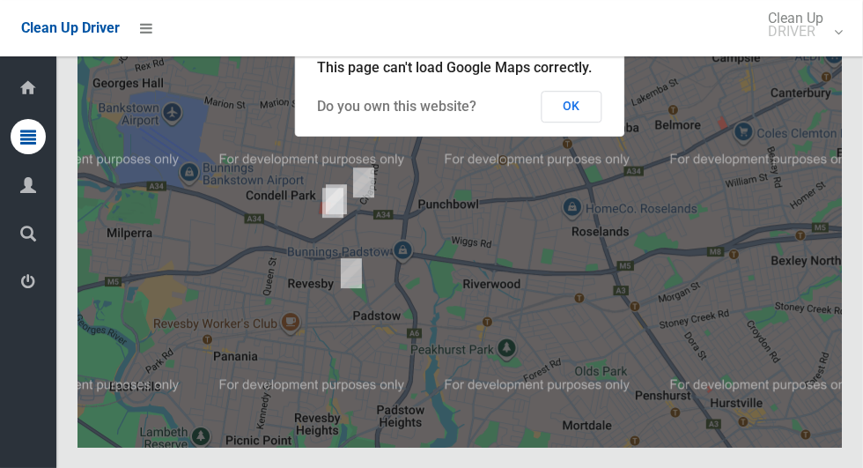
click at [593, 122] on button "OK" at bounding box center [572, 107] width 61 height 32
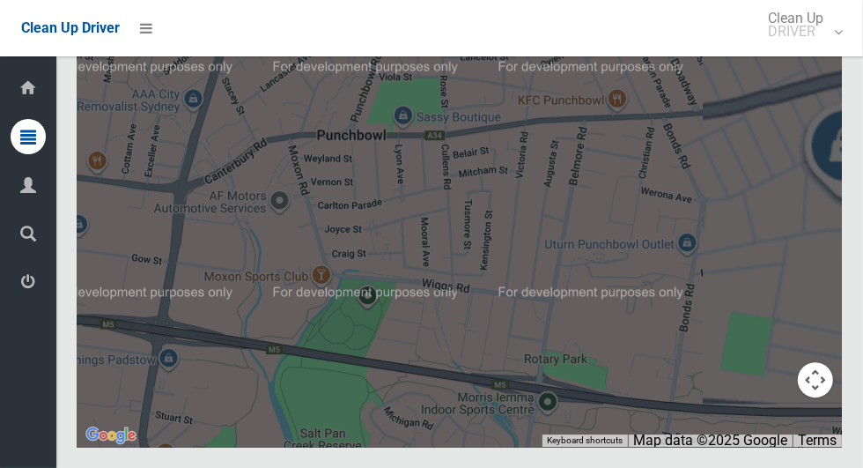
click at [216, 260] on div at bounding box center [460, 226] width 765 height 441
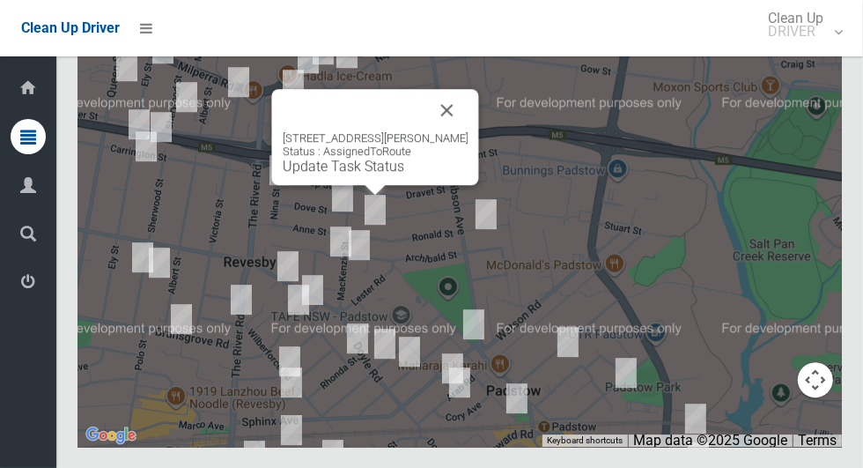
click at [379, 174] on div "52 Ronald Street, PADSTOW NSW 2211 Status : AssignedToRoute Update Task Status" at bounding box center [376, 152] width 186 height 43
click at [350, 174] on div "52 Ronald Street, PADSTOW NSW 2211 Status : AssignedToRoute Update Task Status" at bounding box center [376, 152] width 186 height 43
click at [365, 174] on link "Update Task Status" at bounding box center [344, 166] width 122 height 17
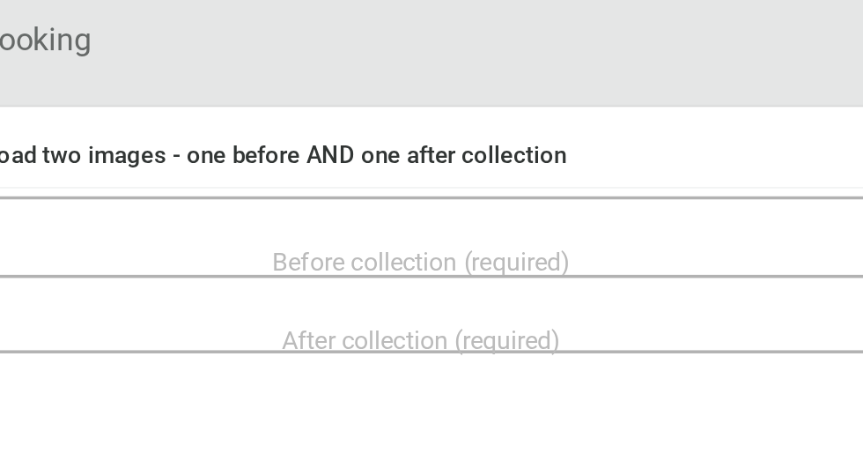
click at [648, 248] on span "Before collection (required)" at bounding box center [563, 251] width 167 height 17
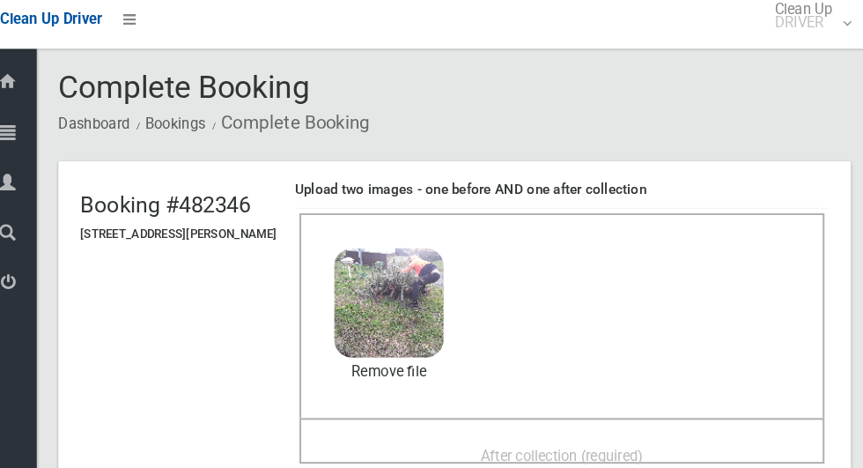
click at [630, 432] on div "After collection (required)" at bounding box center [563, 448] width 468 height 33
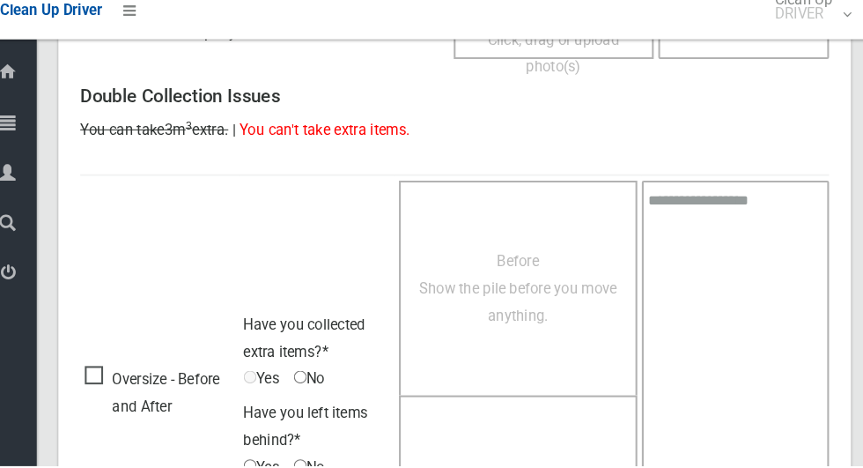
scroll to position [1441, 0]
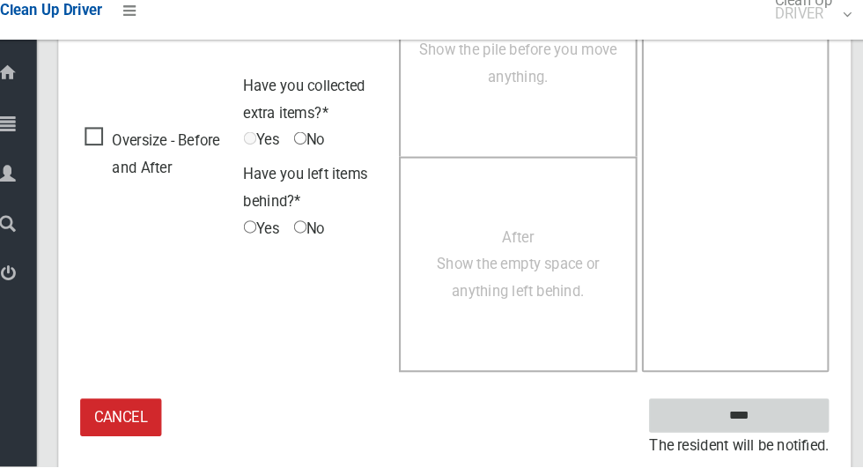
click at [754, 417] on input "****" at bounding box center [735, 419] width 174 height 33
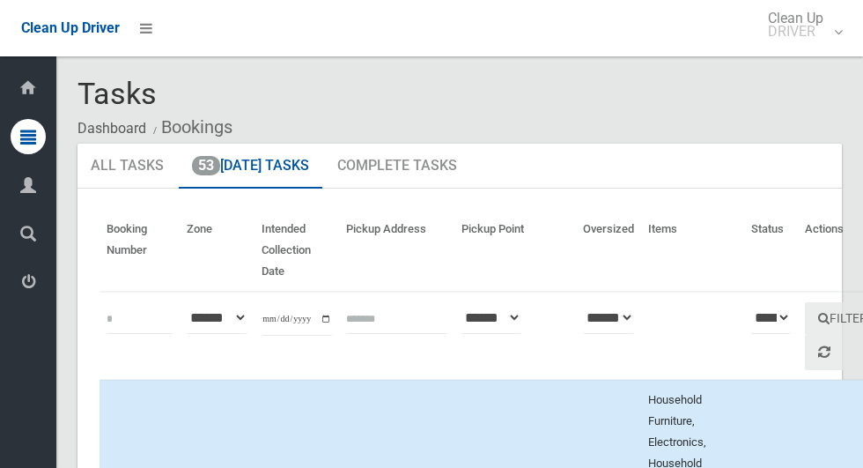
scroll to position [9708, 0]
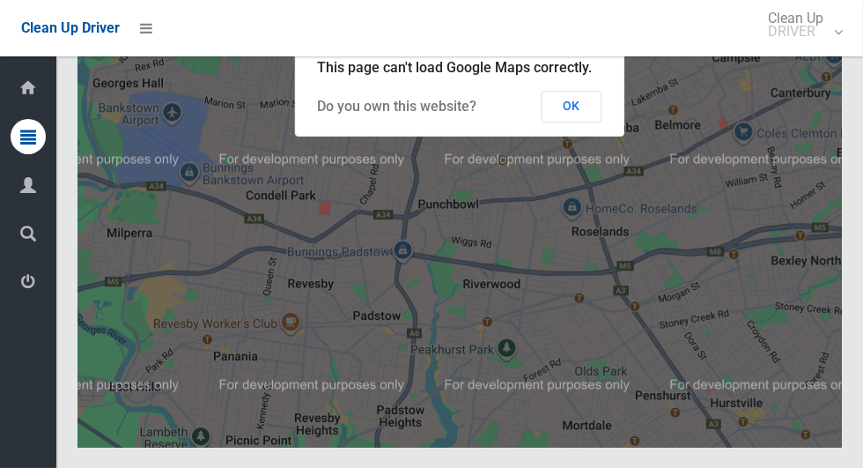
click at [573, 122] on button "OK" at bounding box center [572, 107] width 61 height 32
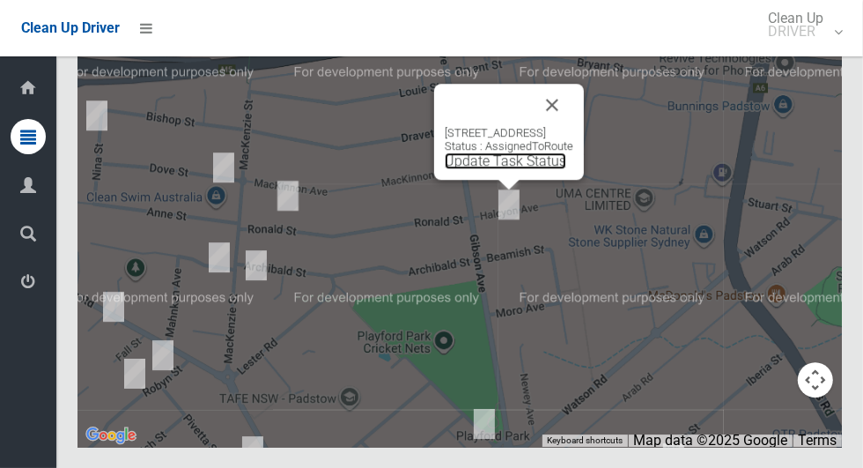
click at [492, 169] on link "Update Task Status" at bounding box center [506, 160] width 122 height 17
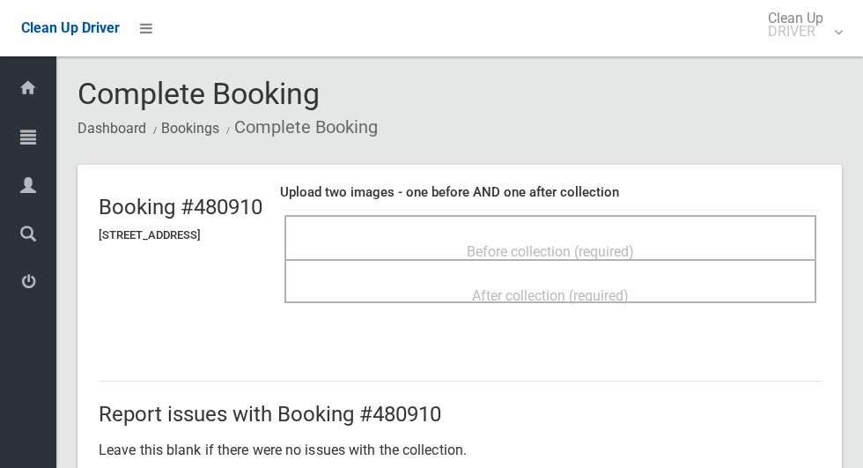
click at [601, 243] on span "Before collection (required)" at bounding box center [550, 251] width 167 height 17
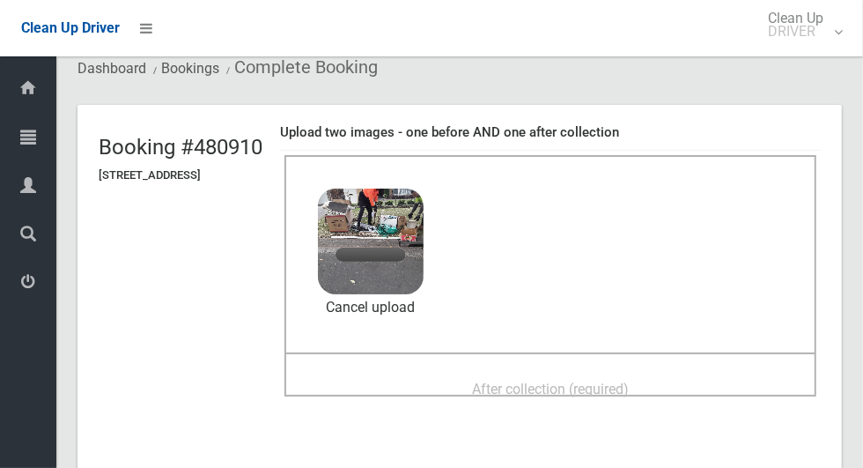
scroll to position [121, 0]
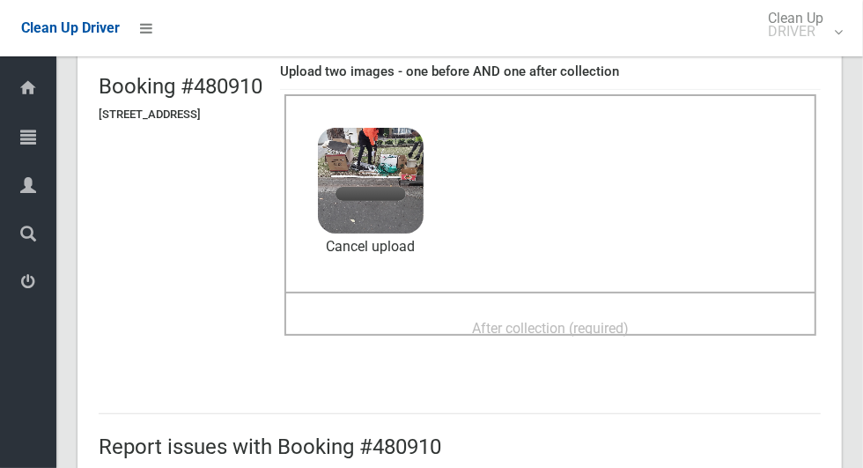
click at [668, 279] on div "Before collection (required) 3.2 MB 2025-09-0407.15.2594306619309854960.jpg Che…" at bounding box center [551, 192] width 532 height 197
click at [707, 311] on div "After collection (required)" at bounding box center [550, 327] width 493 height 33
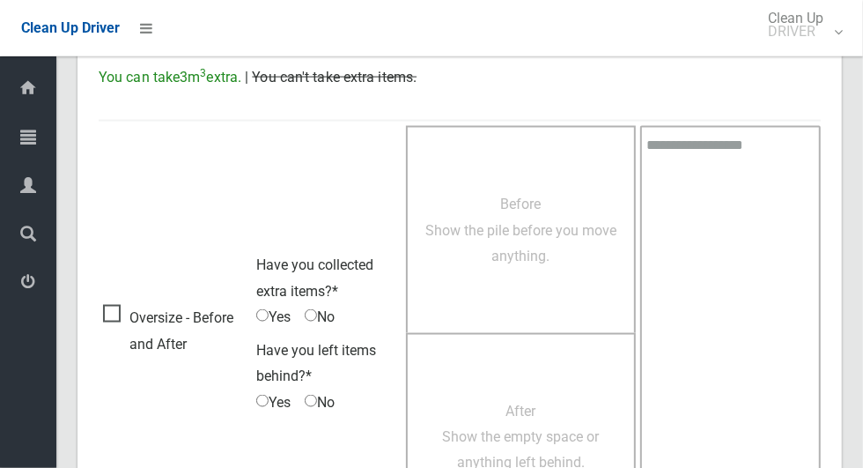
scroll to position [1441, 0]
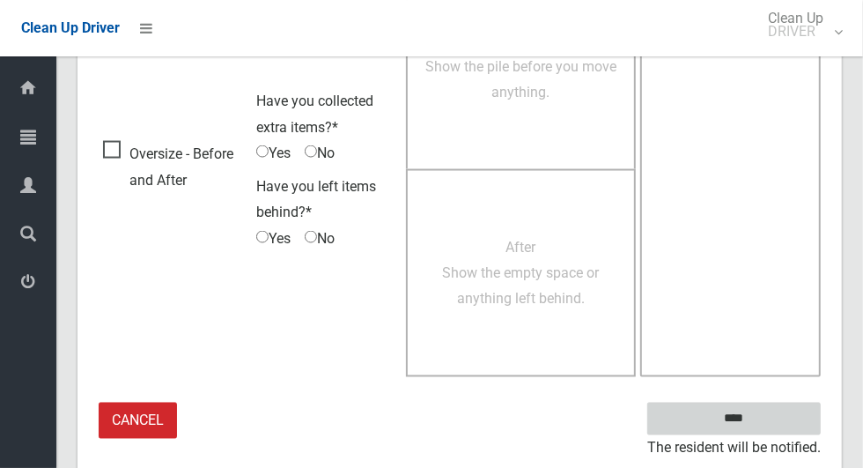
click at [765, 421] on input "****" at bounding box center [735, 419] width 174 height 33
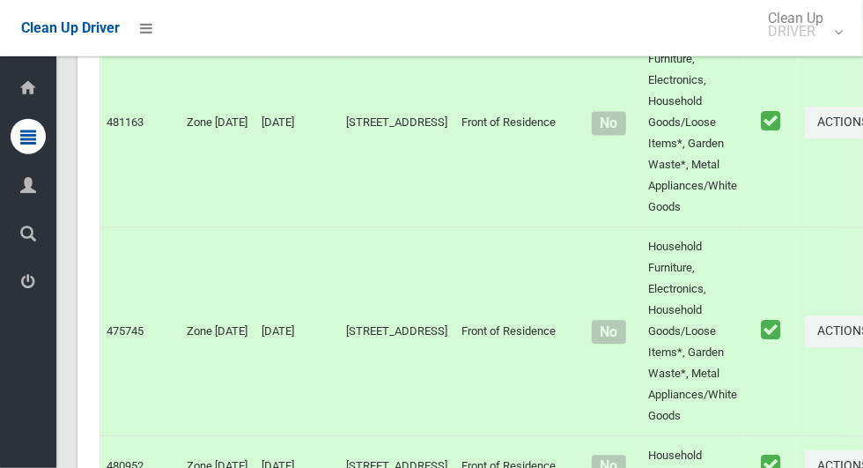
scroll to position [9708, 0]
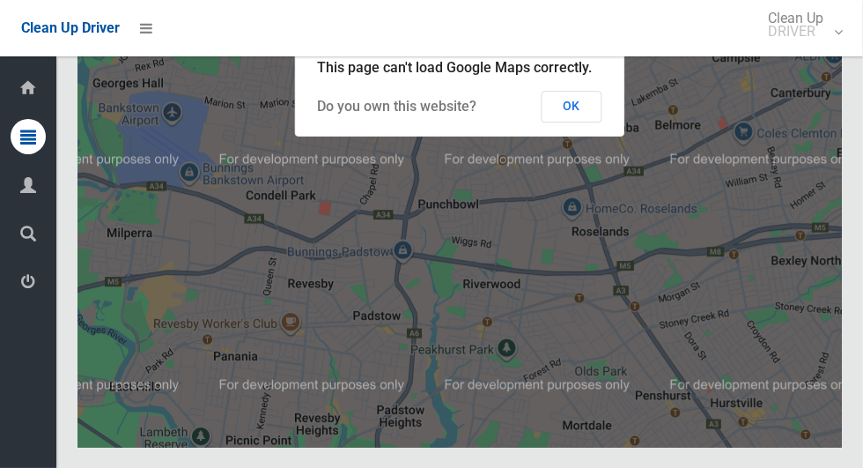
click at [593, 122] on button "OK" at bounding box center [572, 107] width 61 height 32
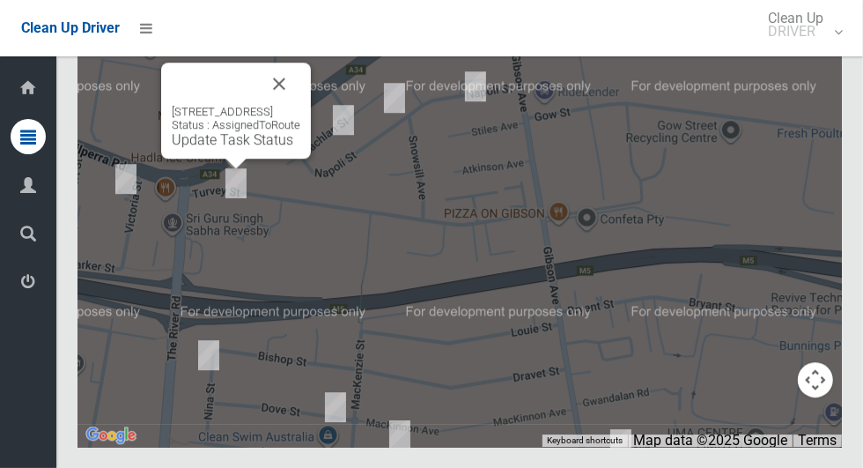
click at [300, 105] on button "Close" at bounding box center [279, 84] width 42 height 42
click at [227, 148] on link "Update Task Status" at bounding box center [233, 139] width 122 height 17
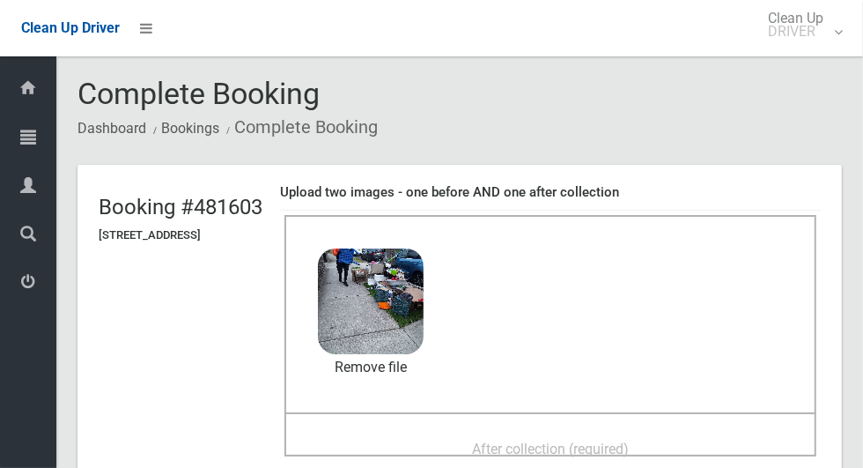
click at [507, 432] on div "After collection (required)" at bounding box center [550, 448] width 493 height 33
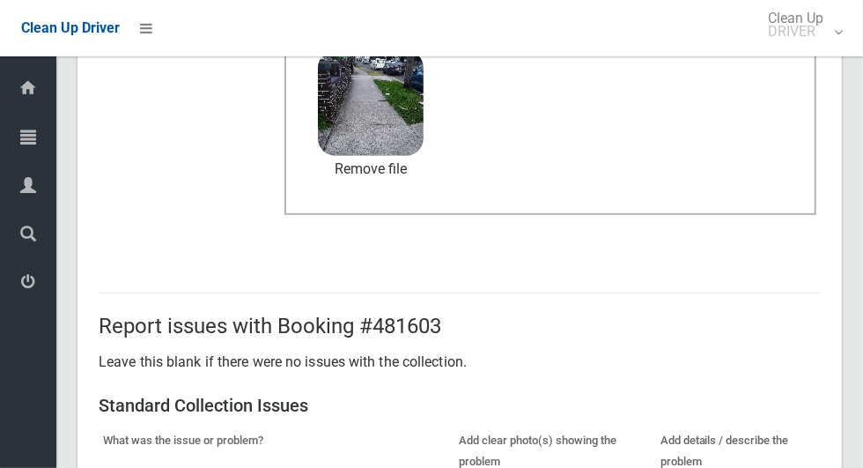
scroll to position [1441, 0]
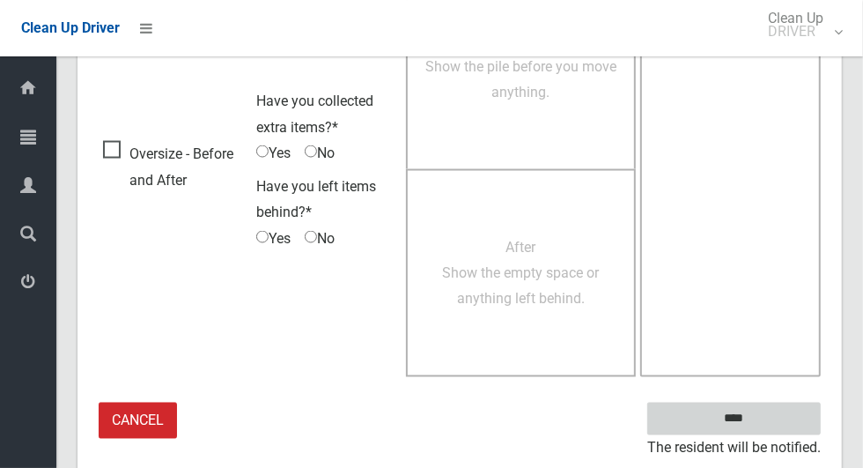
click at [786, 418] on input "****" at bounding box center [735, 419] width 174 height 33
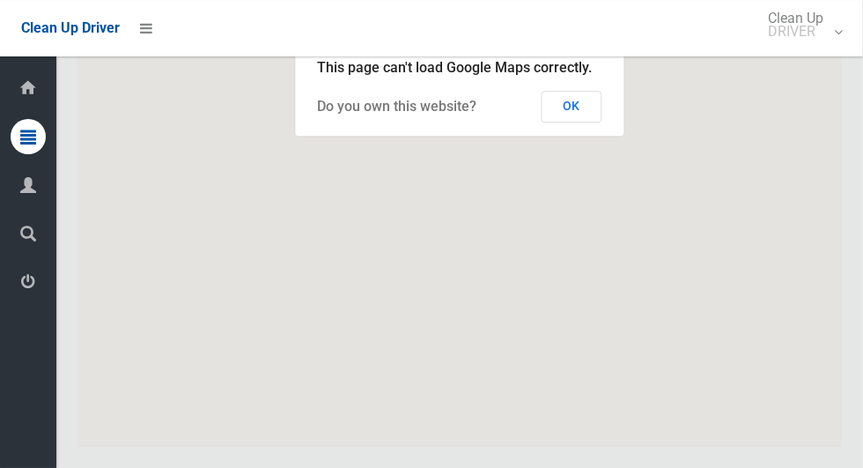
scroll to position [9708, 0]
click at [593, 122] on button "OK" at bounding box center [572, 107] width 61 height 32
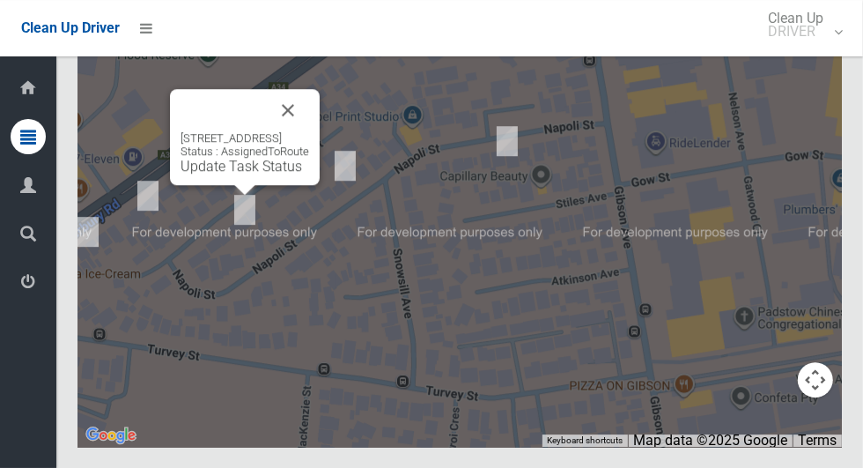
click at [309, 131] on button "Close" at bounding box center [288, 110] width 42 height 42
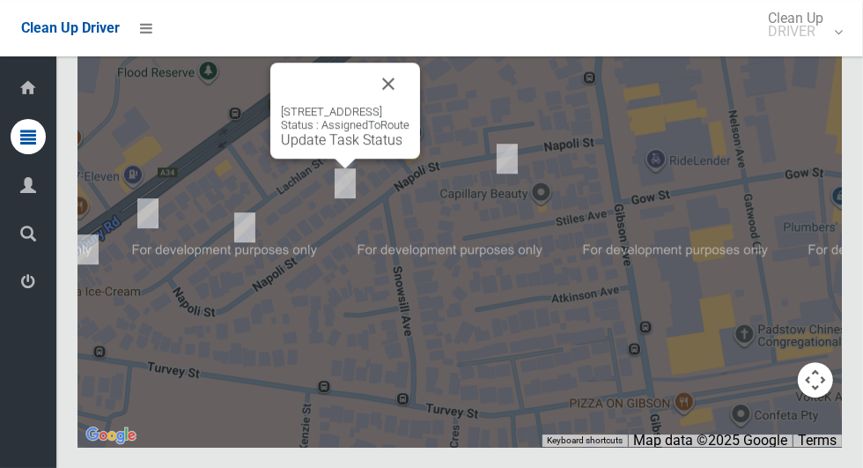
click at [333, 148] on link "Update Task Status" at bounding box center [342, 139] width 122 height 17
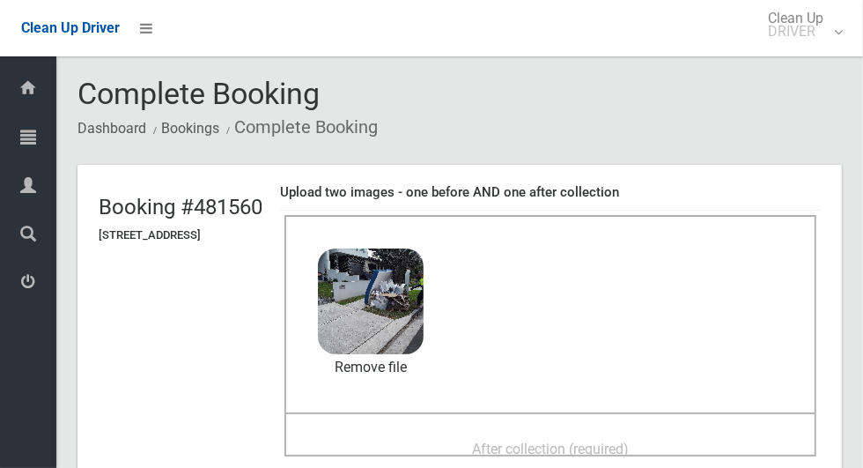
click at [579, 441] on span "After collection (required)" at bounding box center [550, 449] width 157 height 17
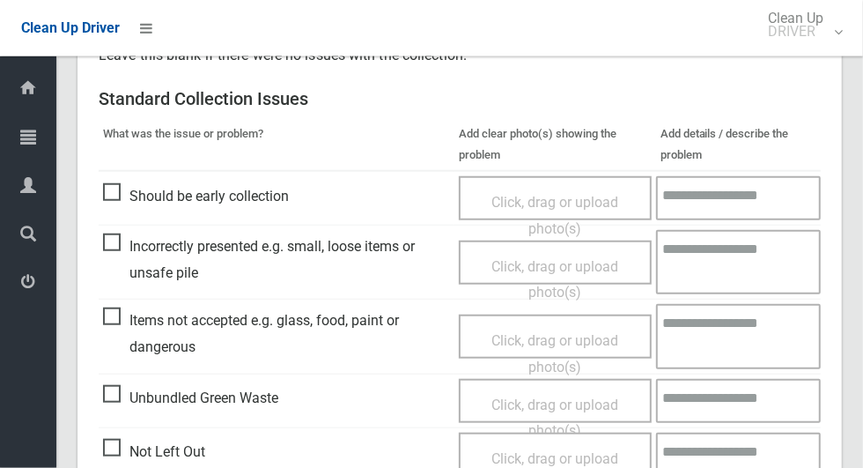
scroll to position [1441, 0]
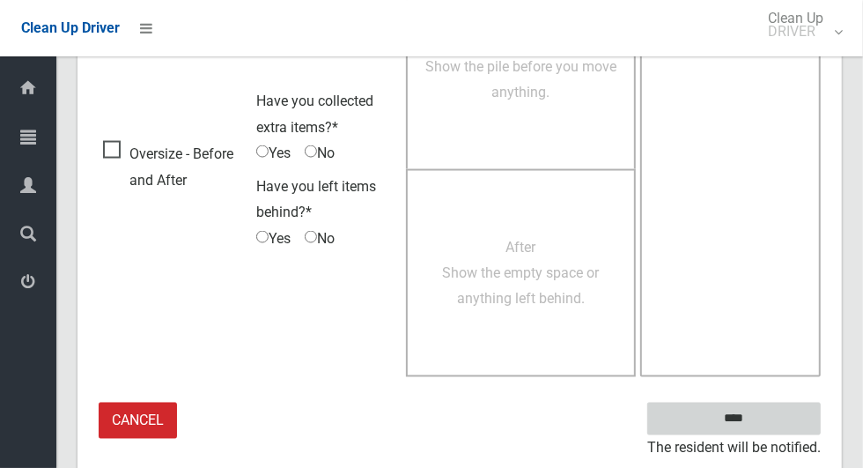
click at [777, 411] on input "****" at bounding box center [735, 419] width 174 height 33
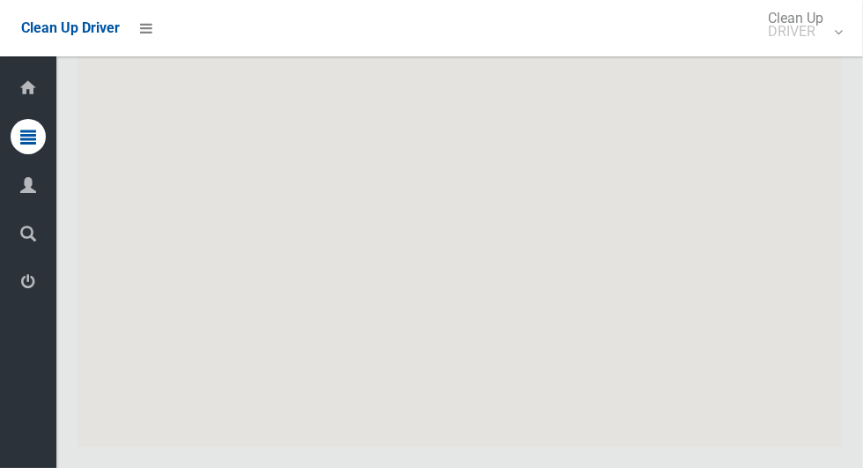
scroll to position [9708, 0]
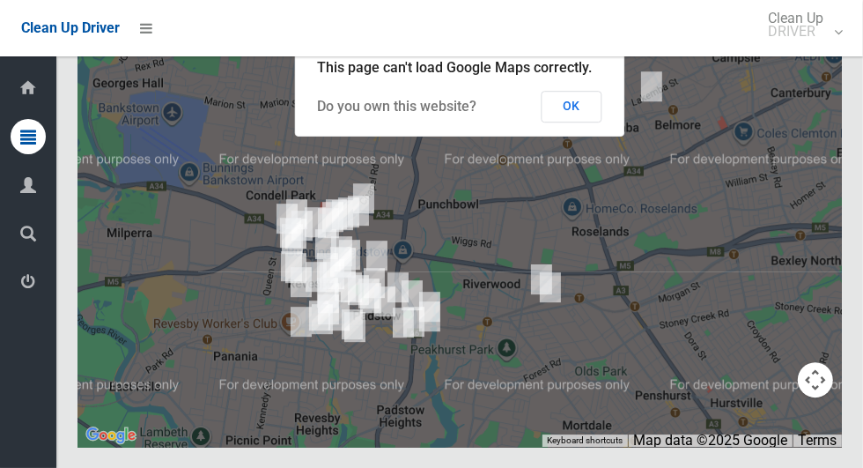
click at [592, 122] on button "OK" at bounding box center [572, 107] width 61 height 32
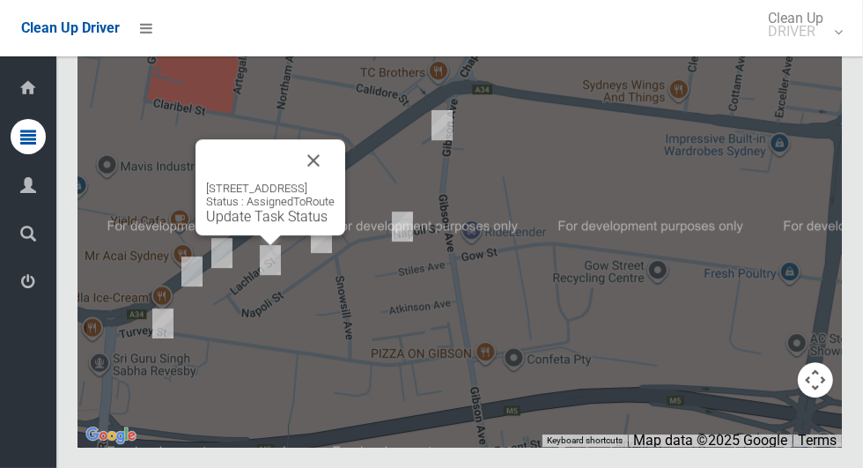
click at [255, 235] on div "1/27 Lachlan Street, REVESBY NSW 2212 Status : AssignedToRoute Update Task Stat…" at bounding box center [271, 187] width 150 height 96
click at [247, 225] on div "1/27 Lachlan Street, REVESBY NSW 2212 Status : AssignedToRoute Update Task Stat…" at bounding box center [270, 202] width 129 height 43
click at [246, 225] on link "Update Task Status" at bounding box center [267, 216] width 122 height 17
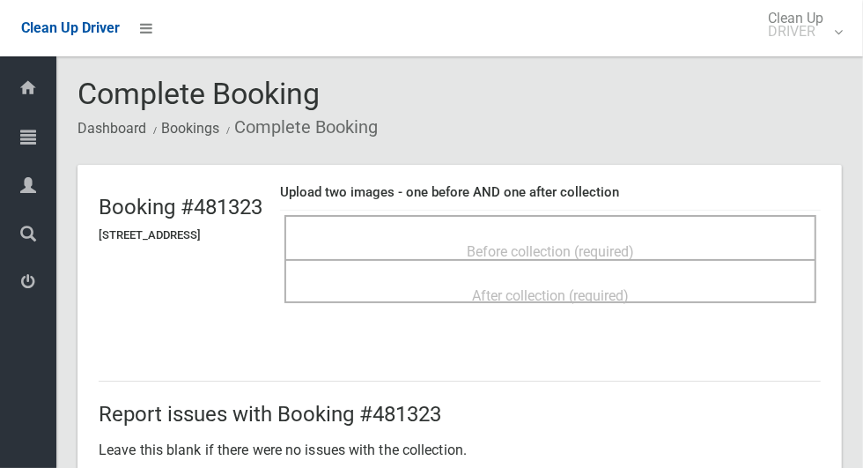
click at [687, 234] on div "Before collection (required)" at bounding box center [550, 250] width 493 height 33
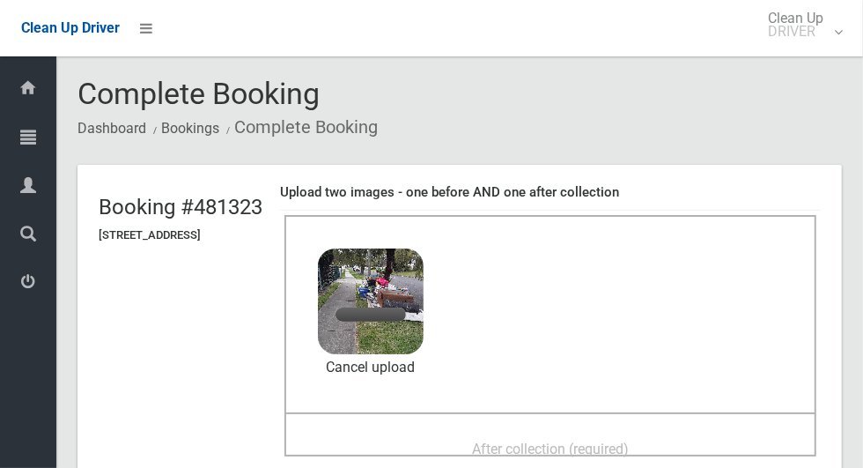
click at [621, 432] on div "After collection (required)" at bounding box center [550, 448] width 493 height 33
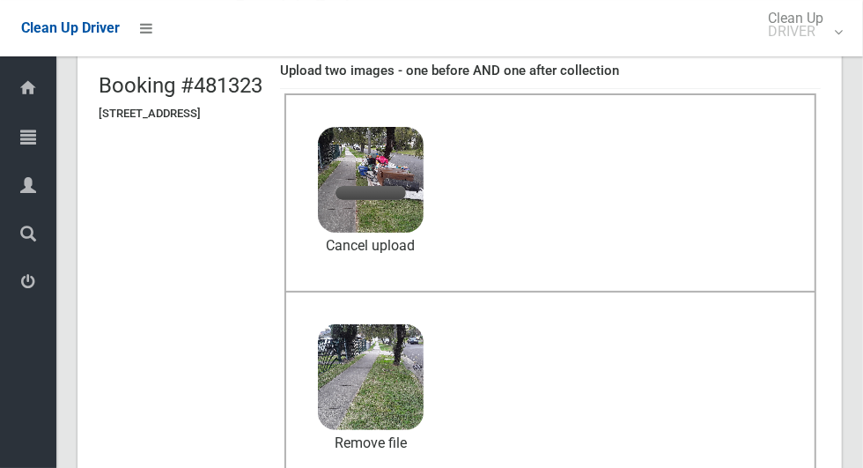
scroll to position [121, 0]
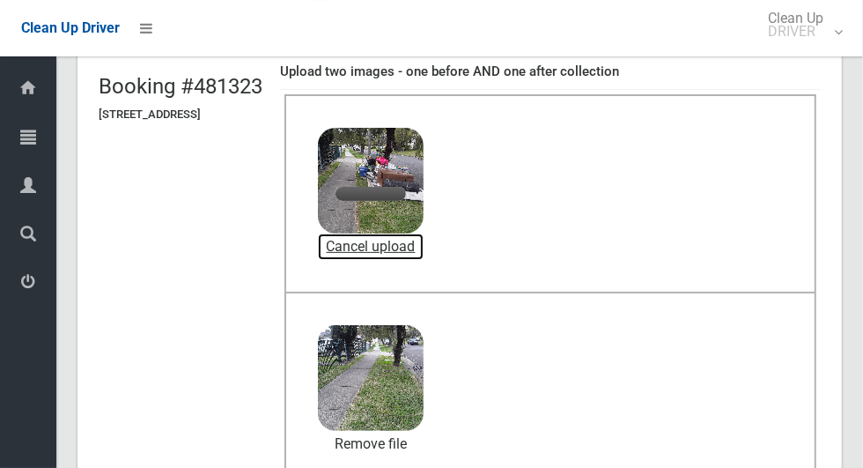
click at [424, 248] on link "Cancel upload" at bounding box center [371, 246] width 106 height 26
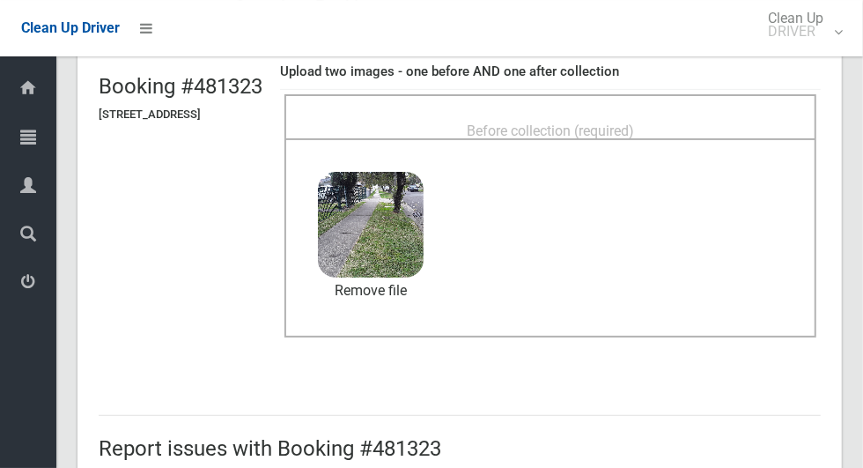
click at [701, 125] on div "Before collection (required)" at bounding box center [550, 130] width 493 height 33
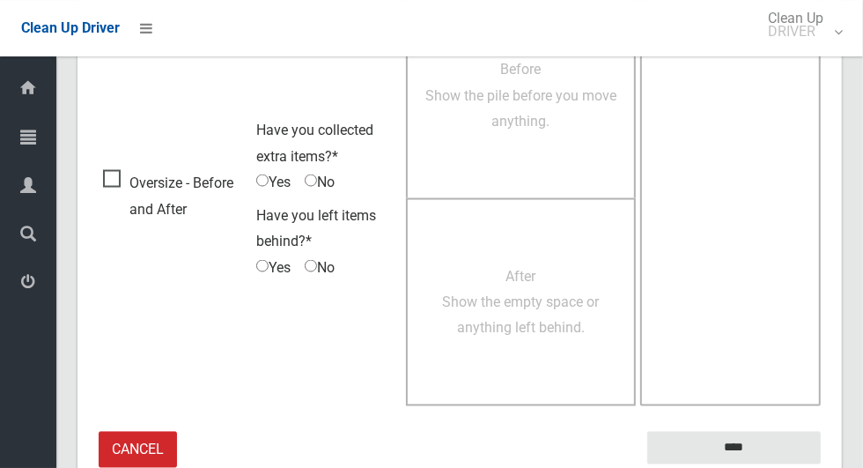
scroll to position [1441, 0]
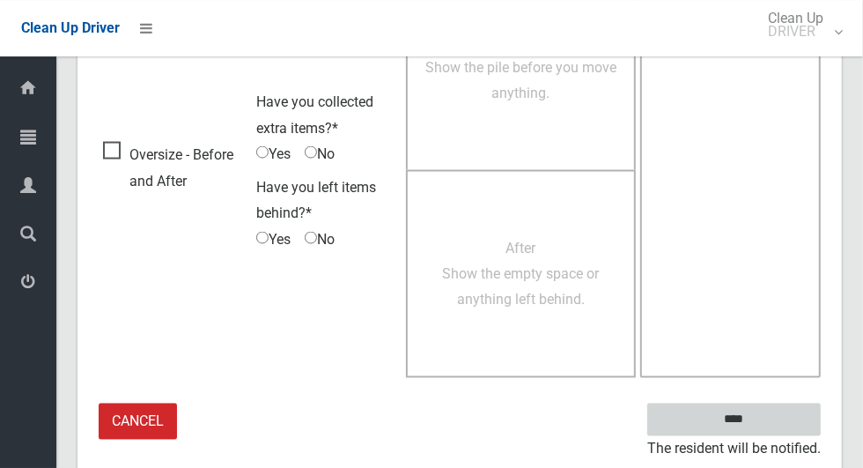
click at [742, 416] on input "****" at bounding box center [735, 419] width 174 height 33
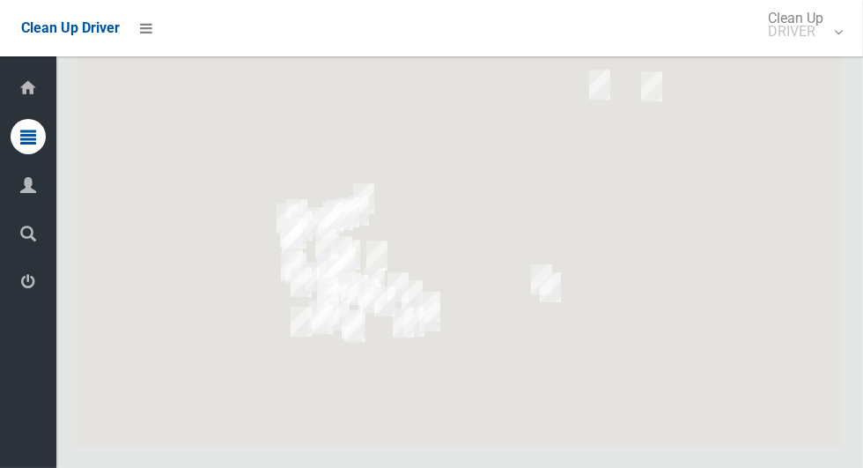
scroll to position [9708, 0]
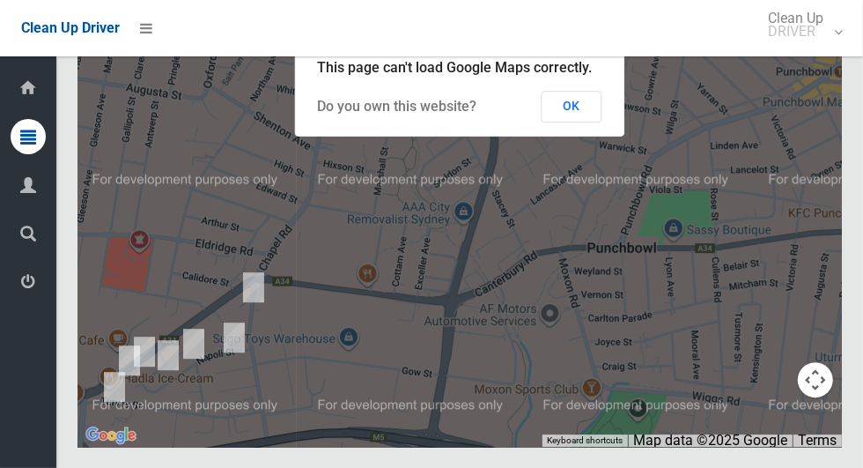
click at [574, 122] on button "OK" at bounding box center [572, 107] width 61 height 32
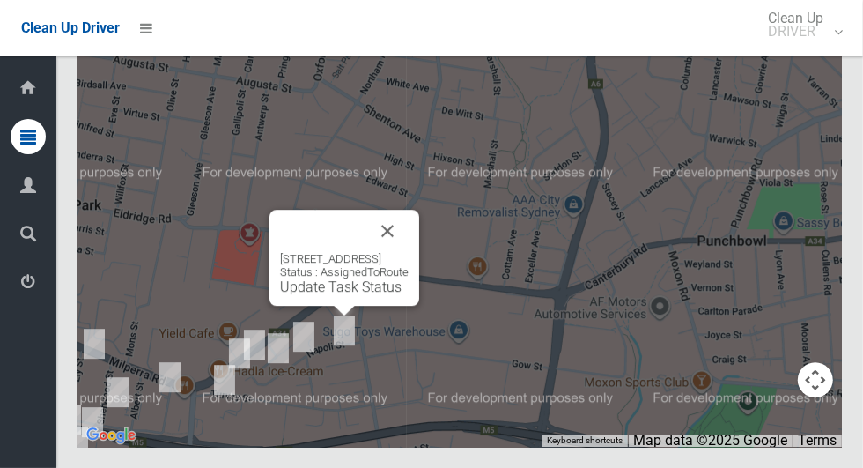
click at [409, 252] on button "Close" at bounding box center [388, 231] width 42 height 42
click at [335, 295] on link "Update Task Status" at bounding box center [341, 286] width 122 height 17
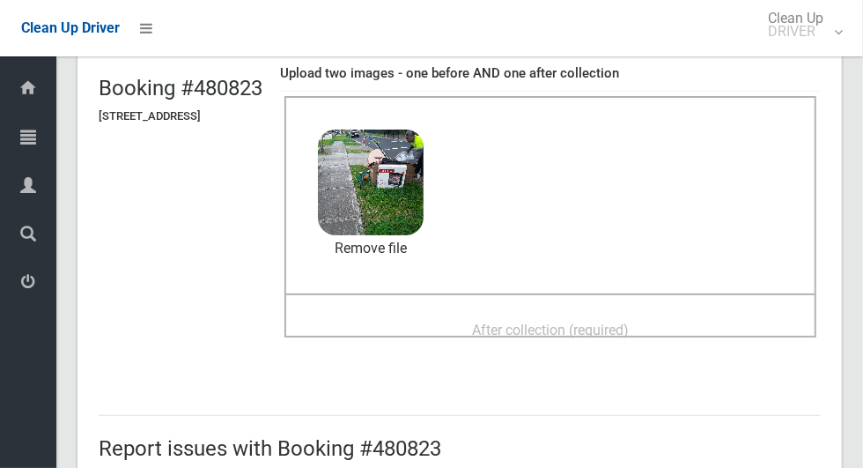
scroll to position [130, 0]
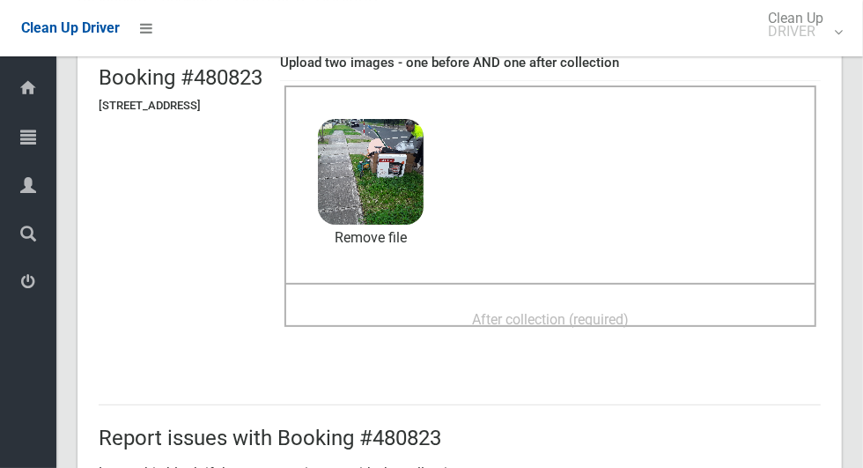
click at [700, 310] on div "After collection (required)" at bounding box center [550, 318] width 493 height 33
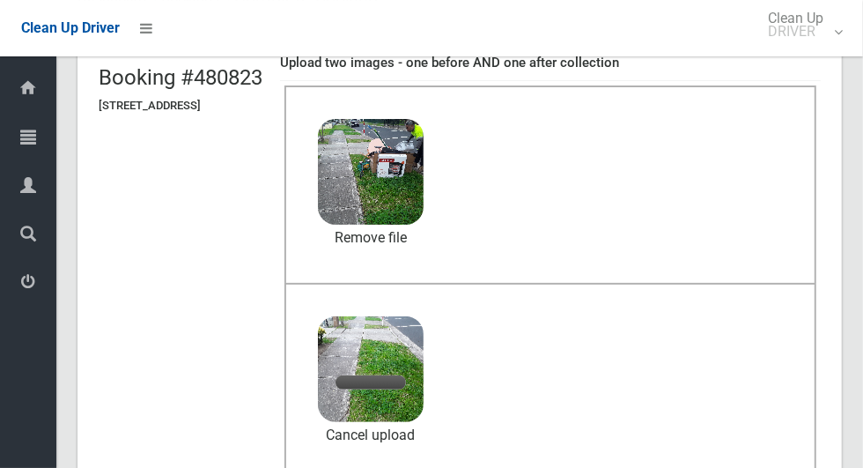
click at [54, 467] on div "Driver Dashboard Dashboard Tasks All Tasks Todays Tasks Overdue Tasks Complete …" at bounding box center [28, 261] width 56 height 411
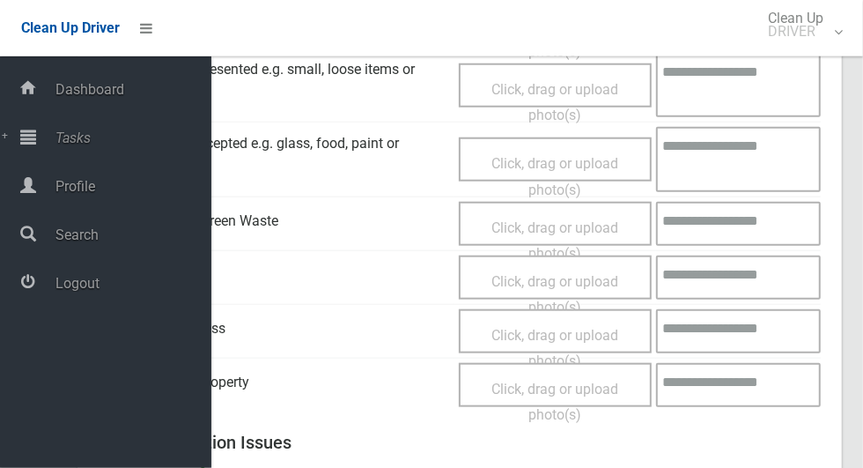
scroll to position [1441, 0]
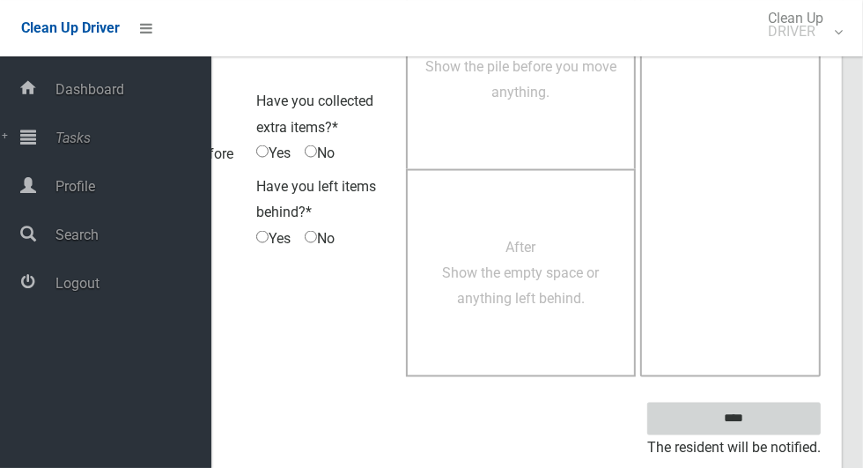
click at [765, 423] on input "****" at bounding box center [735, 419] width 174 height 33
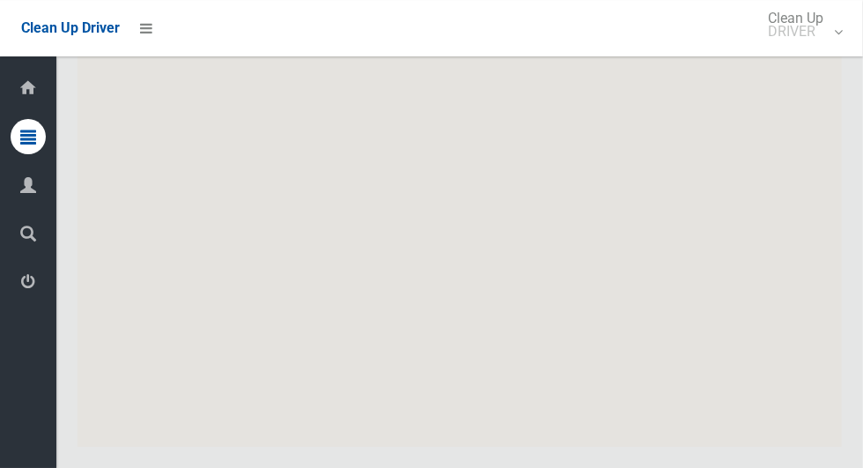
scroll to position [9708, 0]
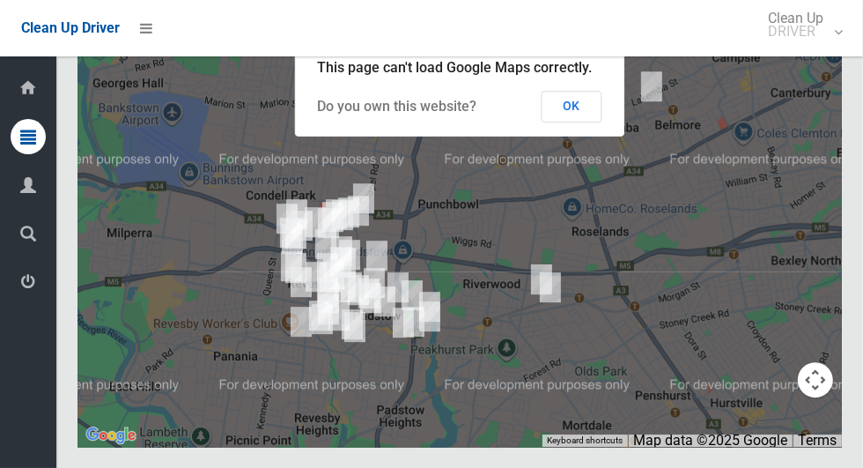
click at [581, 122] on button "OK" at bounding box center [572, 107] width 61 height 32
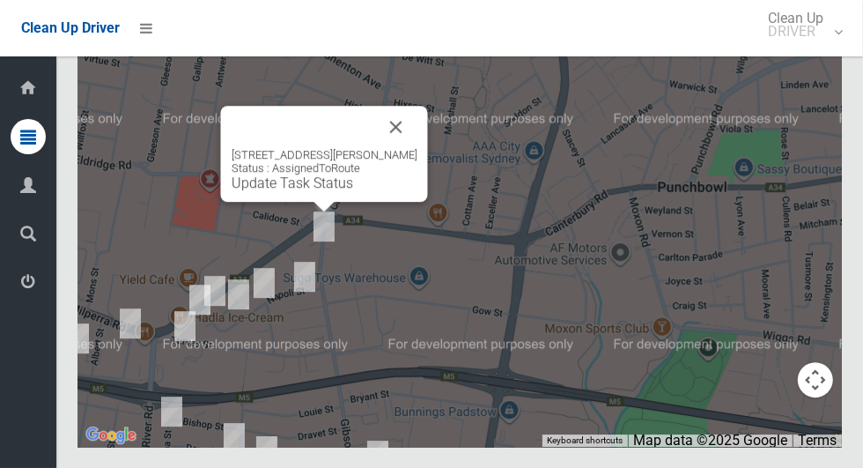
click at [404, 148] on button "Close" at bounding box center [396, 127] width 42 height 42
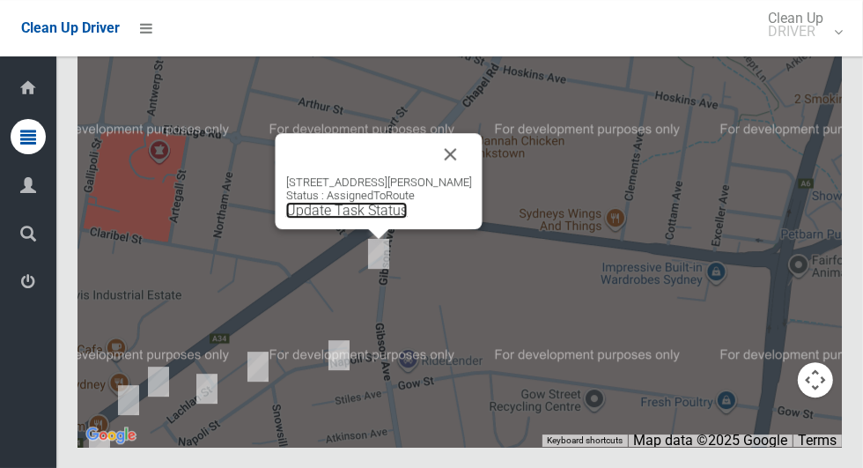
click at [370, 218] on link "Update Task Status" at bounding box center [347, 210] width 122 height 17
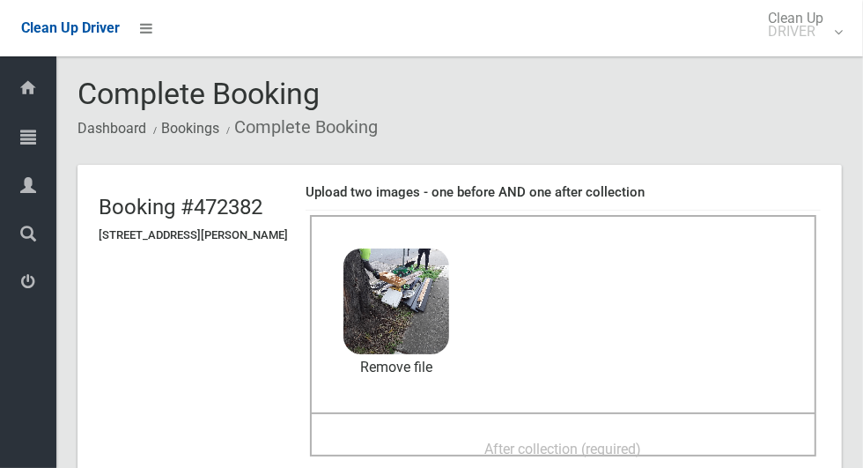
click at [618, 441] on span "After collection (required)" at bounding box center [563, 449] width 157 height 17
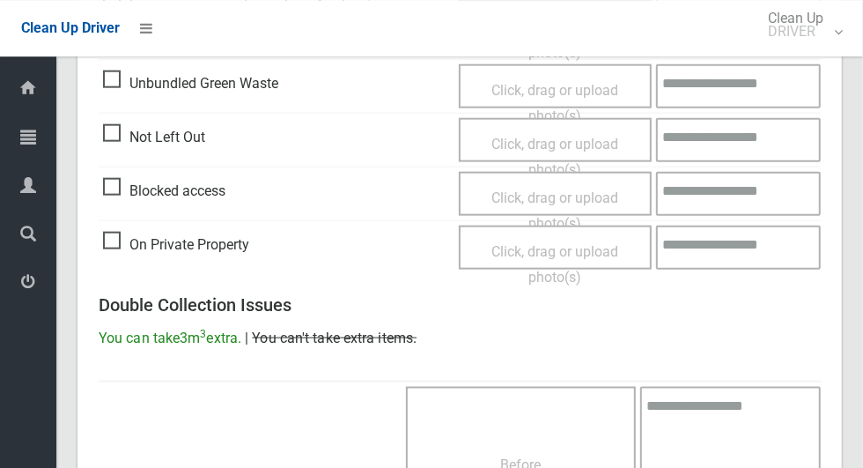
scroll to position [1441, 0]
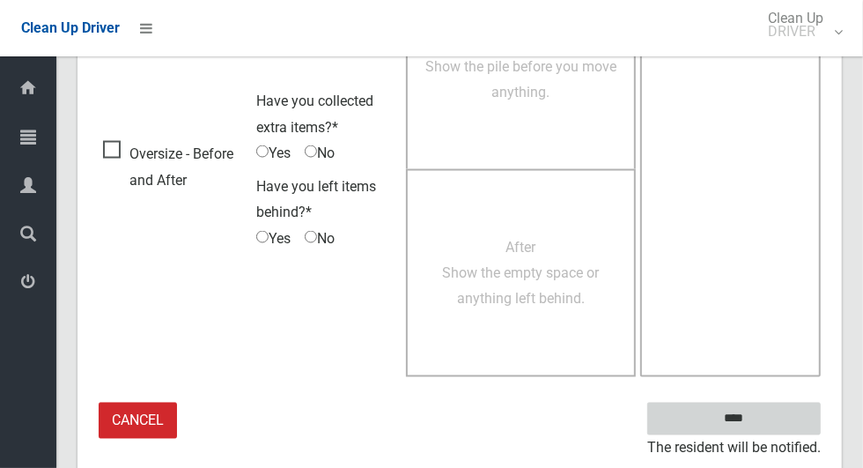
click at [765, 419] on input "****" at bounding box center [735, 419] width 174 height 33
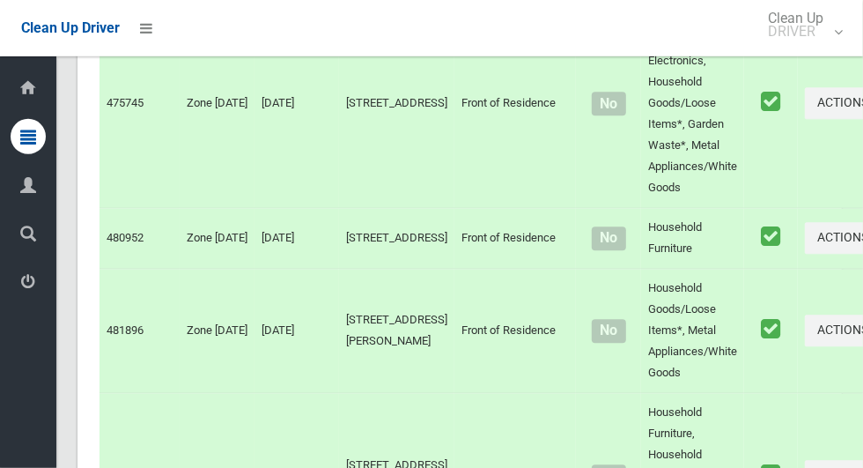
scroll to position [9708, 0]
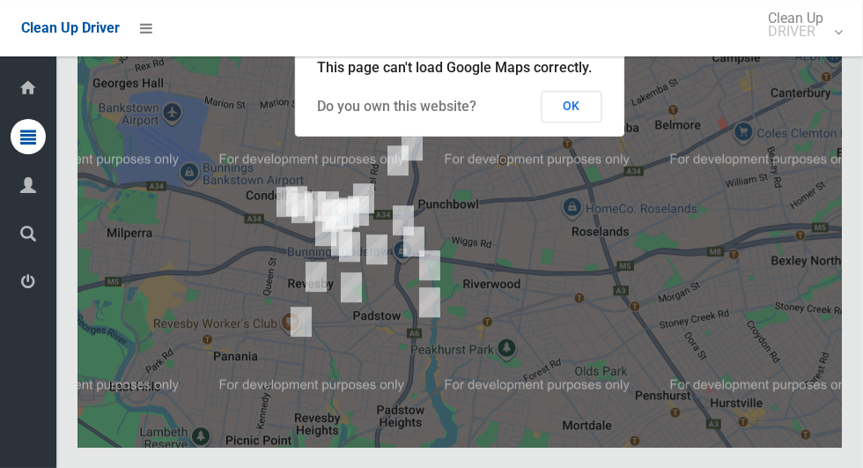
click at [593, 122] on button "OK" at bounding box center [572, 107] width 61 height 32
